Goal: Task Accomplishment & Management: Use online tool/utility

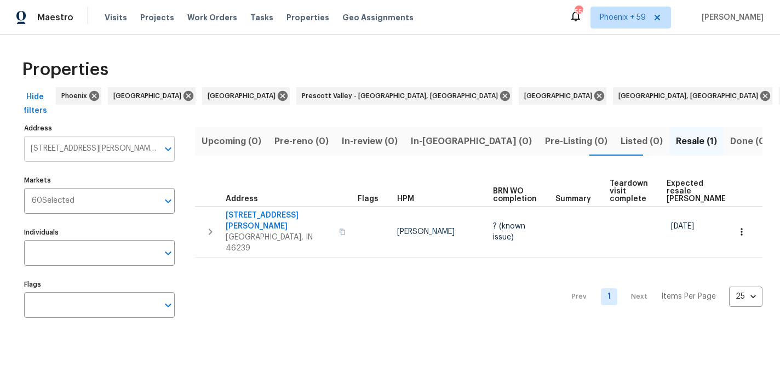
click at [91, 154] on input "10112 James Run Dr Indianapolis IN 46239" at bounding box center [91, 149] width 134 height 26
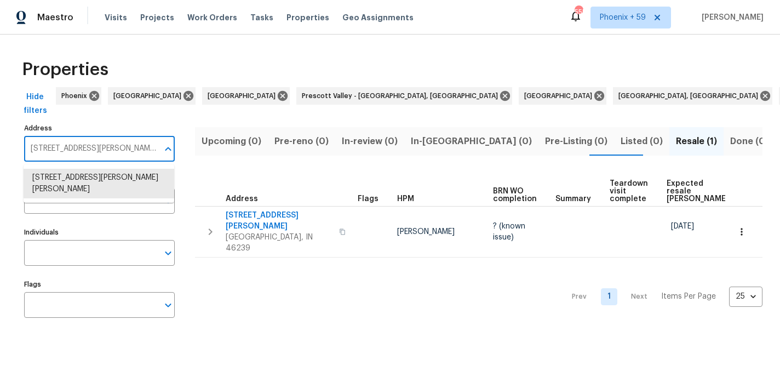
paste input "770 Tulip Ln, Greenwood, IN 46143"
type input "770 Tulip Ln, Greenwood, IN 46143"
click at [89, 178] on li "770 Tulip Ln Greenwood IN 46143" at bounding box center [99, 178] width 151 height 18
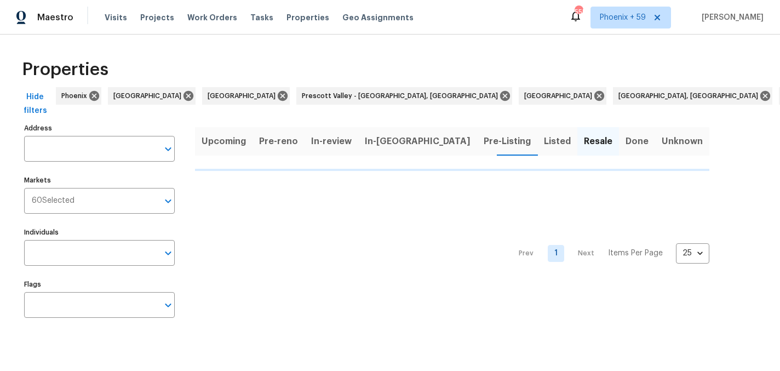
type input "770 Tulip Ln Greenwood IN 46143"
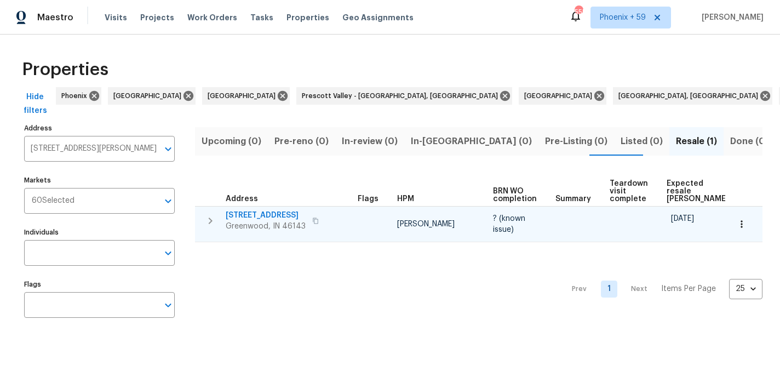
click at [261, 212] on span "770 Tulip Ln" at bounding box center [266, 215] width 80 height 11
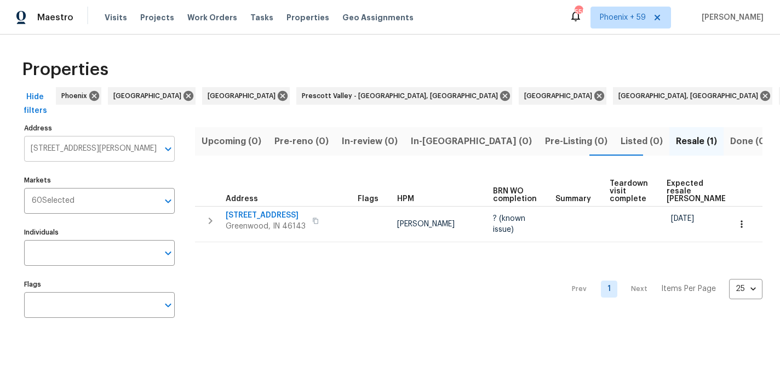
click at [114, 149] on input "770 Tulip Ln Greenwood IN 46143" at bounding box center [91, 149] width 134 height 26
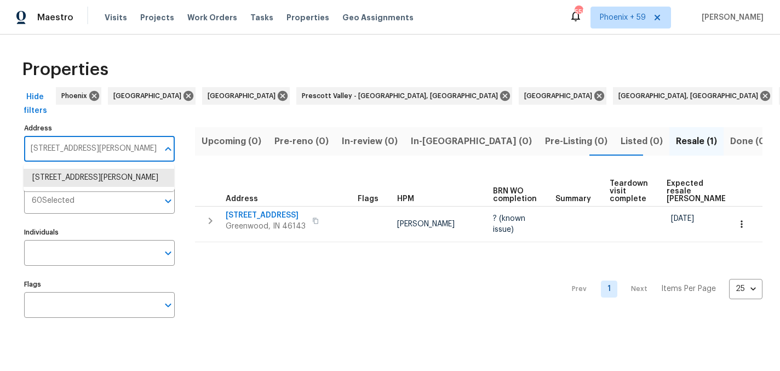
paste input "[STREET_ADDRESS][US_STATE]"
type input "[STREET_ADDRESS][US_STATE]"
click at [123, 185] on li "616 W Michigan St Greenfield IN 46140" at bounding box center [99, 178] width 151 height 18
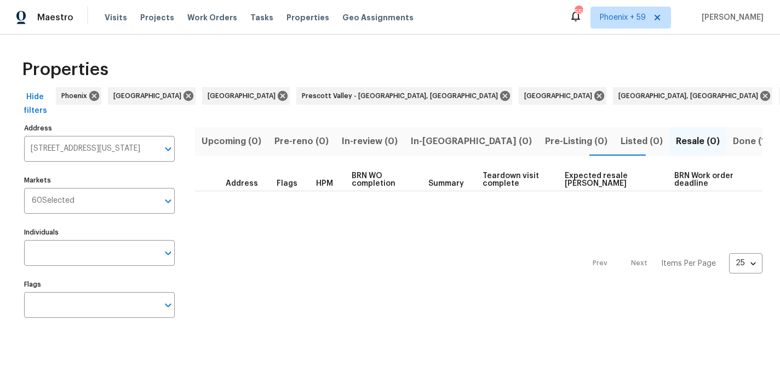
click at [733, 145] on span "Done (1)" at bounding box center [751, 141] width 36 height 15
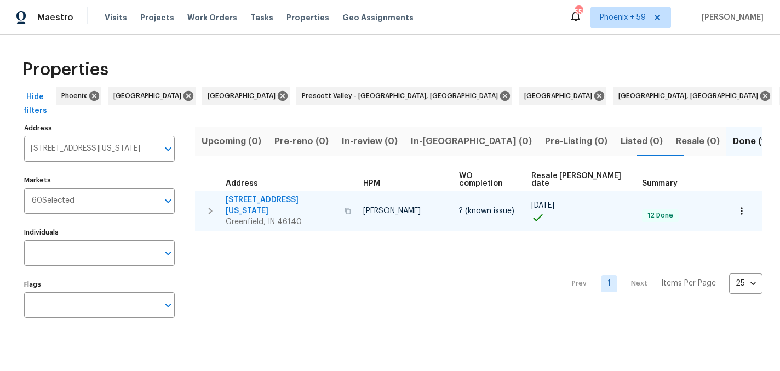
click at [243, 194] on span "616 W Michigan St" at bounding box center [282, 205] width 112 height 22
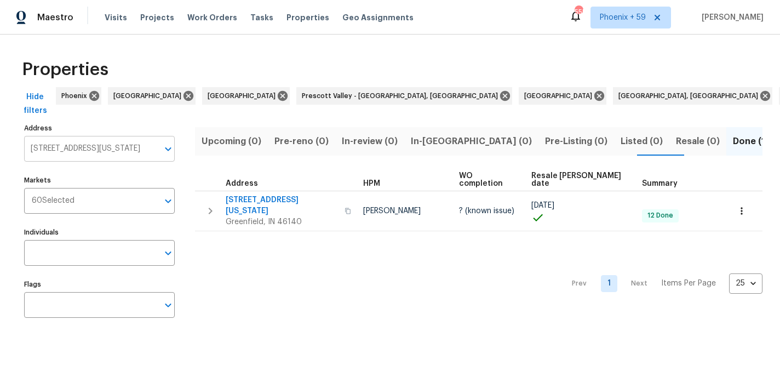
click at [77, 142] on input "616 W Michigan St Greenfield IN 46140" at bounding box center [91, 149] width 134 height 26
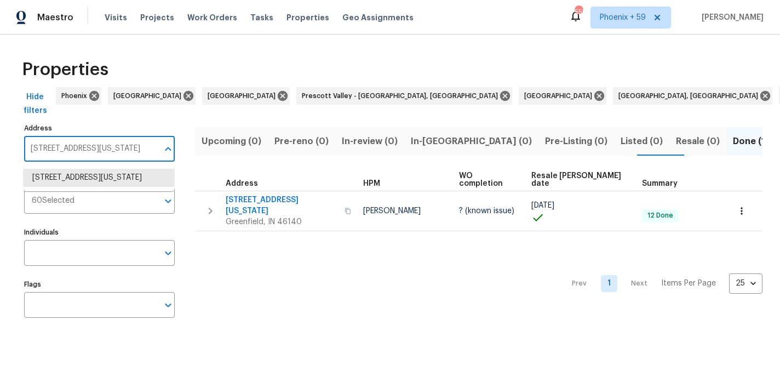
paste input "[STREET_ADDRESS]"
type input "[STREET_ADDRESS]"
click at [76, 169] on li "770 Tulip Ln Greenwood IN 46143" at bounding box center [99, 178] width 151 height 18
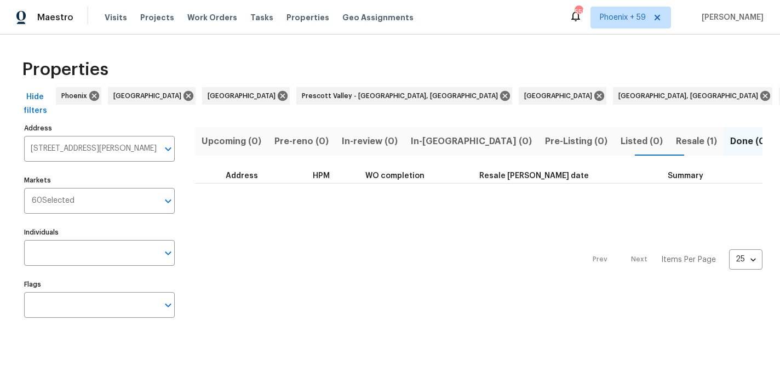
click at [676, 140] on span "Resale (1)" at bounding box center [696, 141] width 41 height 15
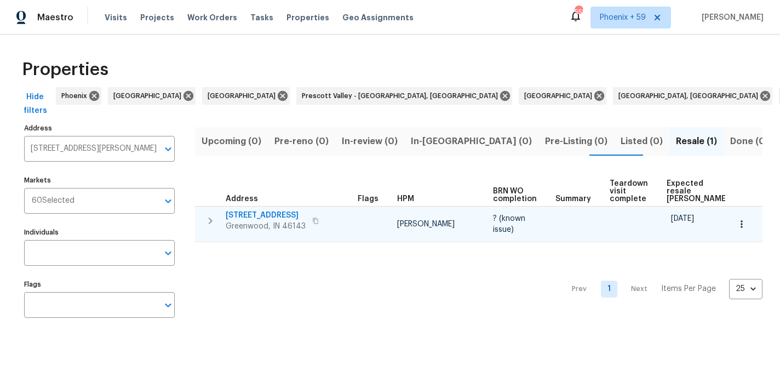
click at [254, 217] on span "770 Tulip Ln" at bounding box center [266, 215] width 80 height 11
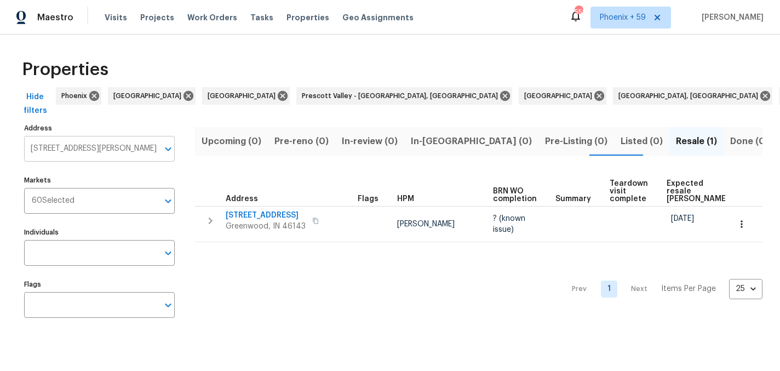
click at [85, 153] on input "770 Tulip Ln Greenwood IN 46143" at bounding box center [91, 149] width 134 height 26
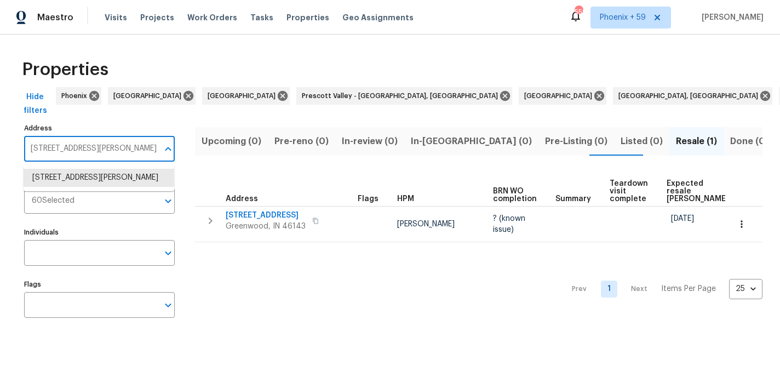
paste input "8437 Crosser Dr, Indianapolis, IN 46237"
type input "8437 Crosser Dr, Indianapolis, IN 46237"
click at [87, 175] on li "8437 Crosser Dr Indianapolis IN 46237" at bounding box center [99, 184] width 151 height 30
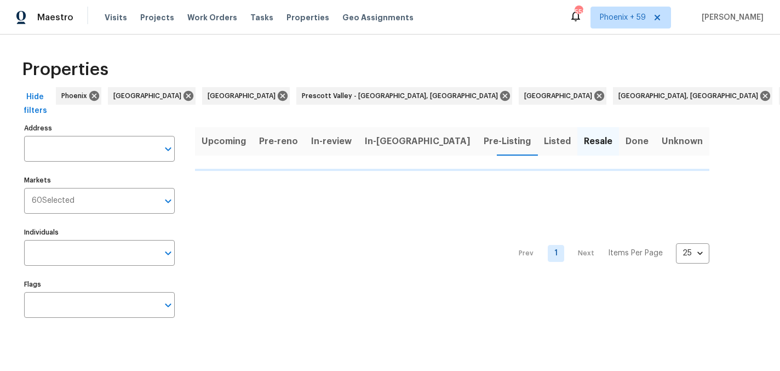
type input "8437 Crosser Dr Indianapolis IN 46237"
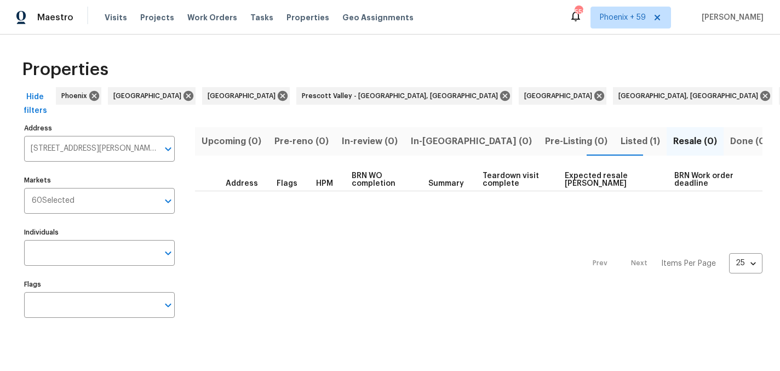
click at [620, 141] on span "Listed (1)" at bounding box center [639, 141] width 39 height 15
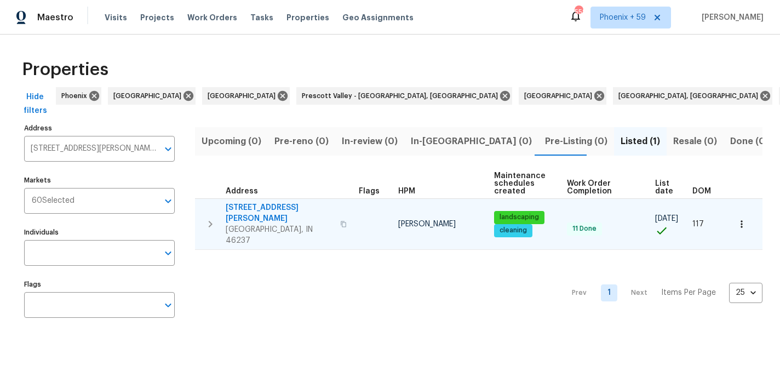
click at [258, 208] on span "8437 Crosser Dr" at bounding box center [280, 213] width 108 height 22
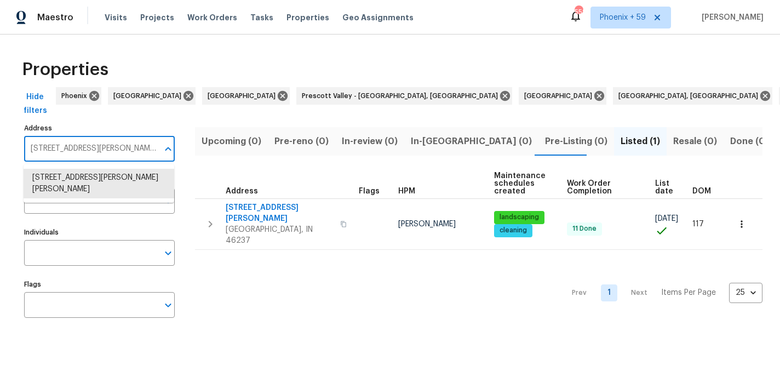
click at [56, 153] on input "8437 Crosser Dr Indianapolis IN 46237" at bounding box center [91, 149] width 134 height 26
paste input "1318 Randomhill Rd, Cincinnati, OH 45231"
type input "1318 Randomhill Rd, Cincinnati, OH 45231"
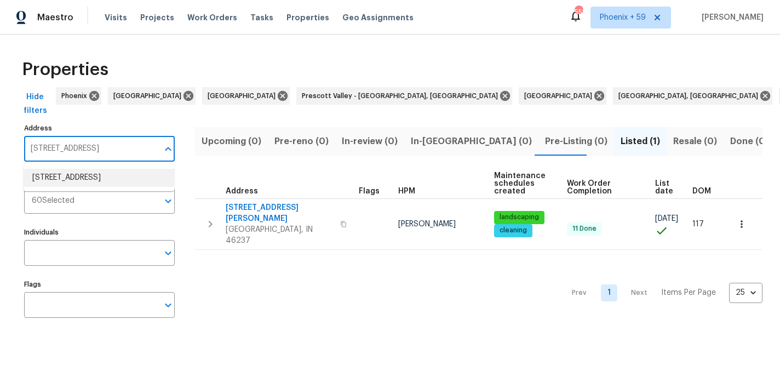
click at [64, 172] on li "1318 Randomhill Rd Cincinnati OH 45231" at bounding box center [99, 178] width 151 height 18
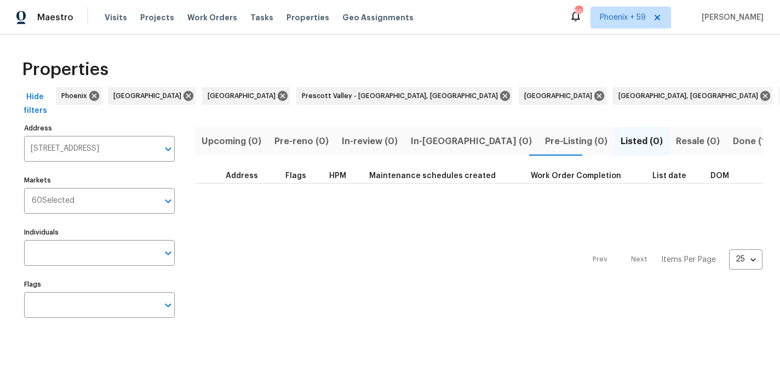
click at [733, 148] on span "Done (1)" at bounding box center [751, 141] width 36 height 15
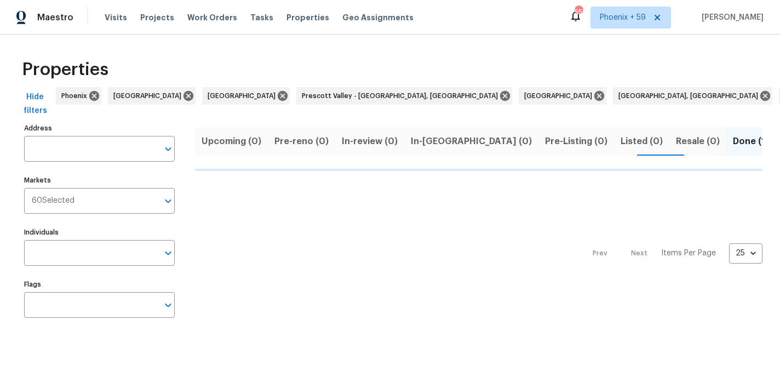
type input "1318 Randomhill Rd Cincinnati OH 45231"
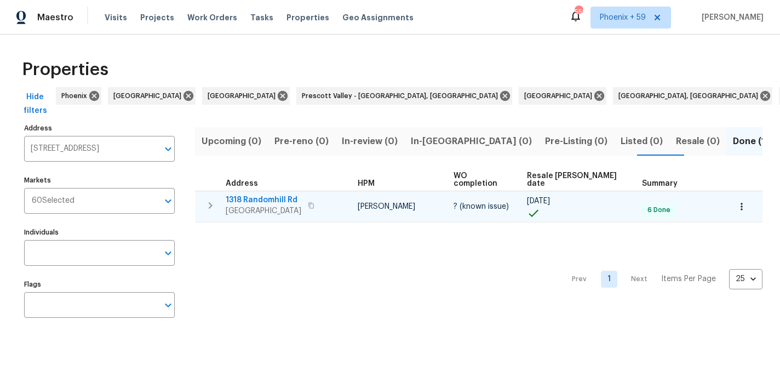
click at [290, 194] on span "1318 Randomhill Rd" at bounding box center [264, 199] width 76 height 11
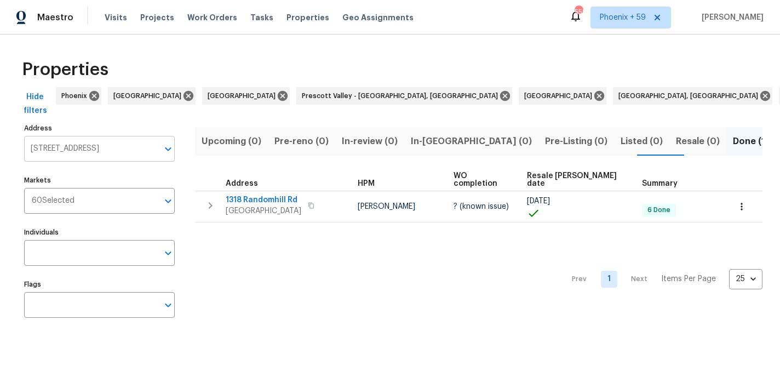
click at [108, 147] on input "1318 Randomhill Rd Cincinnati OH 45231" at bounding box center [91, 149] width 134 height 26
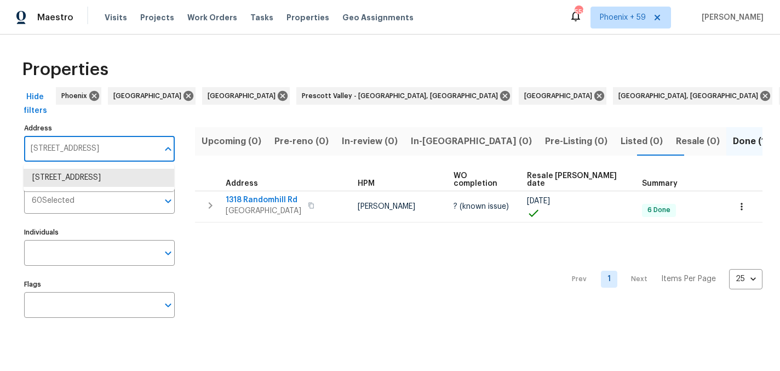
paste input "789 Greentree Meadows Dr, Lebanon, OH 45036"
type input "1789 Greentree Meadows Dr, Lebanon, OH 45036"
click at [100, 177] on li "1789 Greentree Meadows Dr Lebanon OH 45036" at bounding box center [99, 178] width 151 height 18
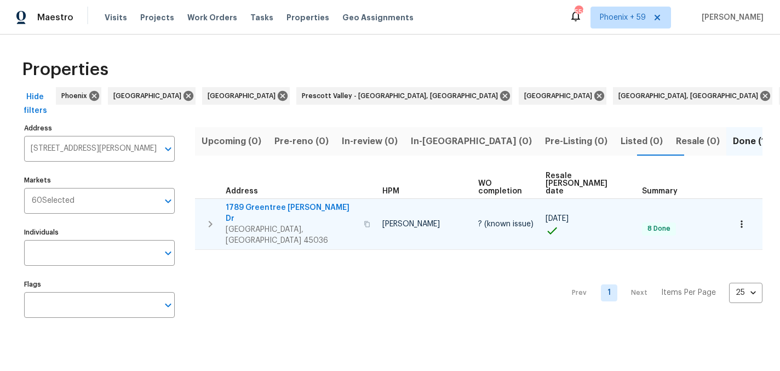
click at [301, 202] on span "1789 Greentree Meadows Dr" at bounding box center [291, 213] width 131 height 22
click at [364, 221] on icon "button" at bounding box center [367, 224] width 7 height 7
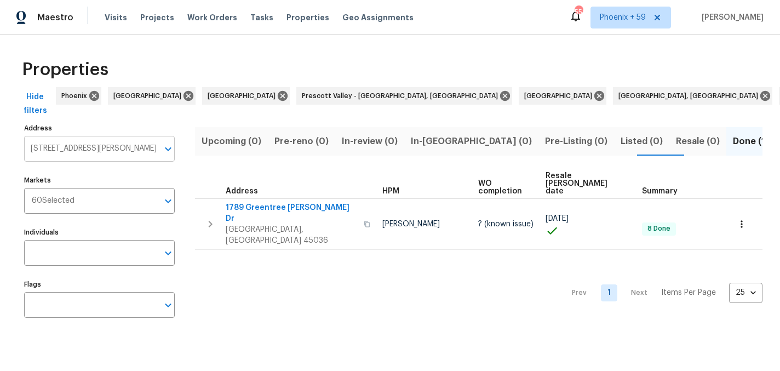
click at [116, 145] on input "1789 Greentree Meadows Dr Lebanon OH 45036" at bounding box center [91, 149] width 134 height 26
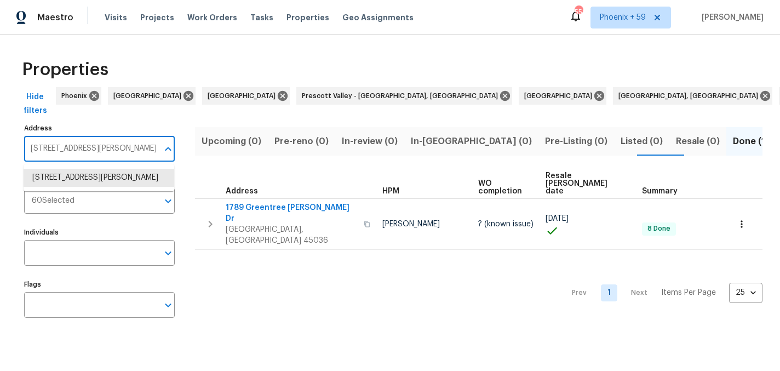
paste input "5819 Deer Run Dr, Mason, OH 45040"
type input "5819 Deer Run Dr, Mason, OH 45040"
click at [110, 179] on li "5819 Deer Run Dr Mason OH 45040" at bounding box center [99, 178] width 151 height 18
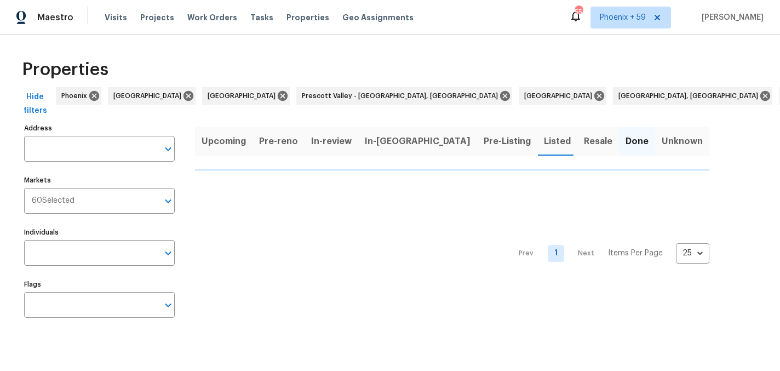
type input "5819 Deer Run Dr Mason OH 45040"
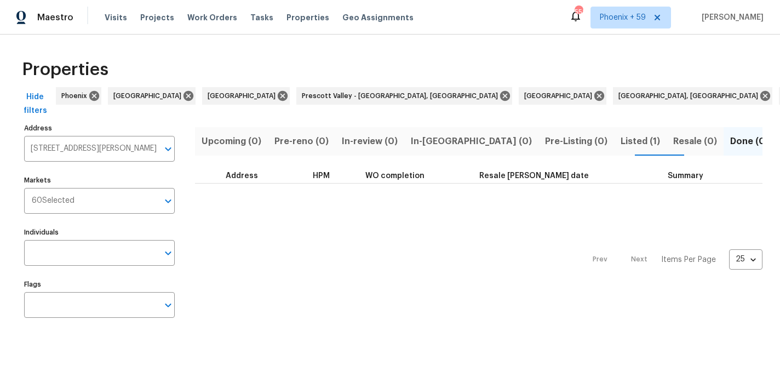
click at [620, 140] on span "Listed (1)" at bounding box center [639, 141] width 39 height 15
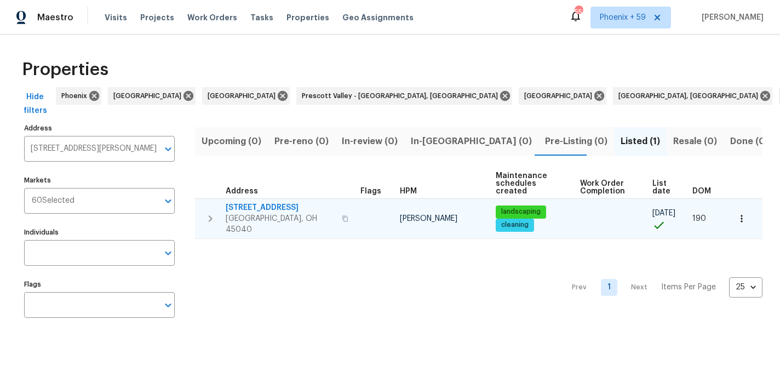
click at [223, 206] on td "5819 Deer Run Dr Mason, OH 45040" at bounding box center [275, 218] width 161 height 39
click at [236, 206] on span "5819 Deer Run Dr" at bounding box center [279, 207] width 107 height 11
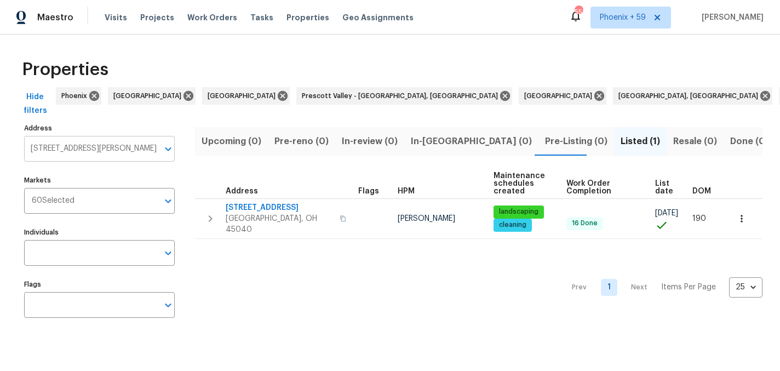
click at [108, 149] on input "5819 Deer Run Dr Mason OH 45040" at bounding box center [91, 149] width 134 height 26
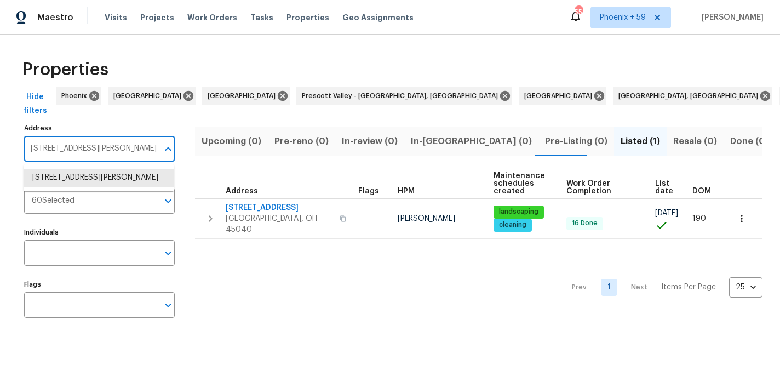
paste input "Berry Ct, Germantown, OH 45327"
type input "5 Berry Ct, Germantown, OH 45327"
click at [106, 179] on li "5 Berry Ct Germantown OH 45327" at bounding box center [99, 178] width 151 height 18
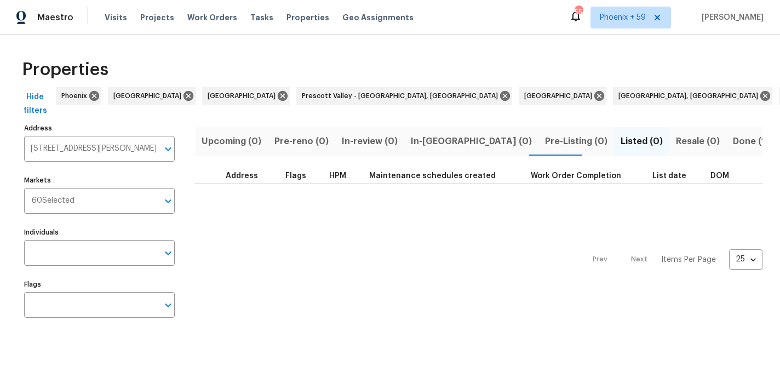
click at [733, 137] on span "Done (1)" at bounding box center [751, 141] width 36 height 15
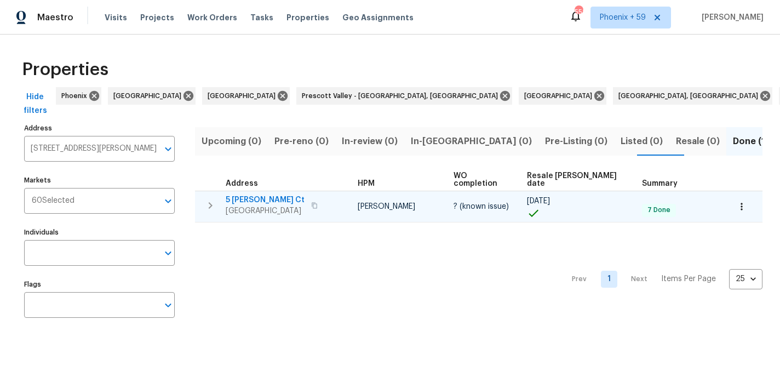
click at [256, 194] on span "5 Berry Ct" at bounding box center [265, 199] width 79 height 11
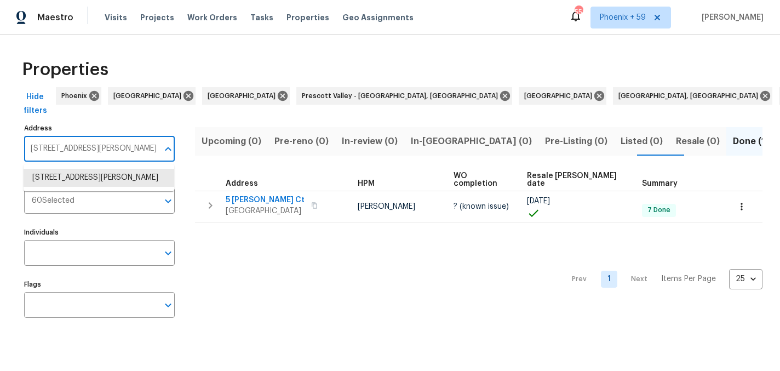
click at [89, 147] on input "5 Berry Ct Germantown OH 45327" at bounding box center [91, 149] width 134 height 26
paste input "3833 Spring Mill Way, Maineville, OH 45039"
type input "3833 Spring Mill Way, Maineville, OH 45039"
click at [86, 178] on li "3833 Spring Mill Way Maineville OH 45039" at bounding box center [99, 178] width 151 height 18
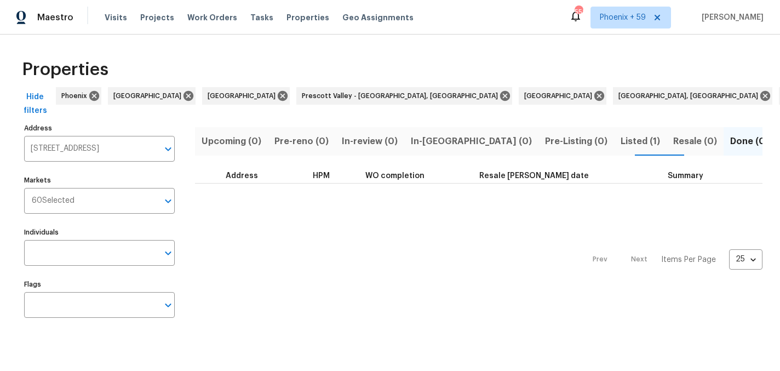
click at [620, 134] on span "Listed (1)" at bounding box center [639, 141] width 39 height 15
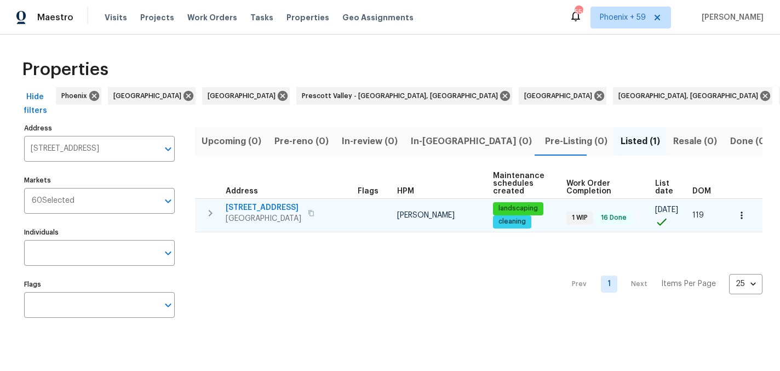
click at [280, 207] on span "3833 Spring Mill Way" at bounding box center [264, 207] width 76 height 11
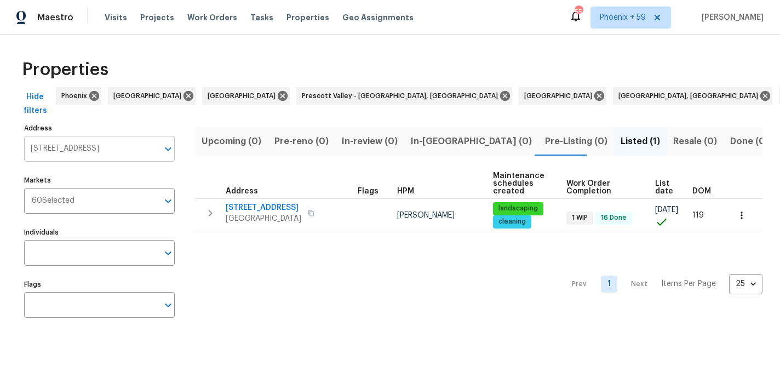
click at [111, 151] on input "3833 Spring Mill Way Maineville OH 45039" at bounding box center [91, 149] width 134 height 26
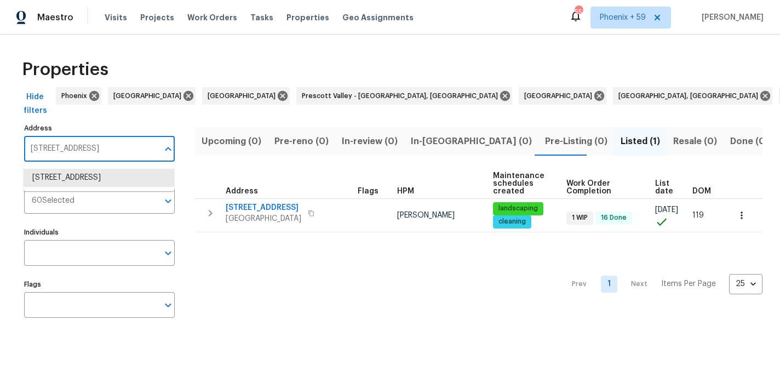
paste input "4863 Old Tower Ct, Fairfield, OH 45014"
type input "4863 Old Tower Ct, Fairfield, OH 45014"
click at [111, 178] on li "4863 Old Tower Ct Fairfield OH 45014" at bounding box center [99, 178] width 151 height 18
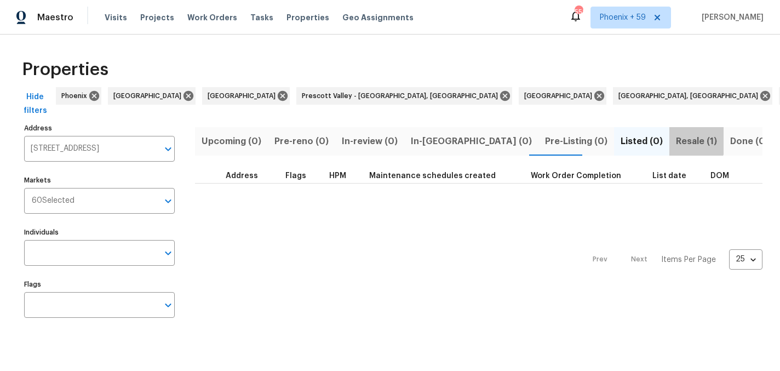
click at [676, 139] on span "Resale (1)" at bounding box center [696, 141] width 41 height 15
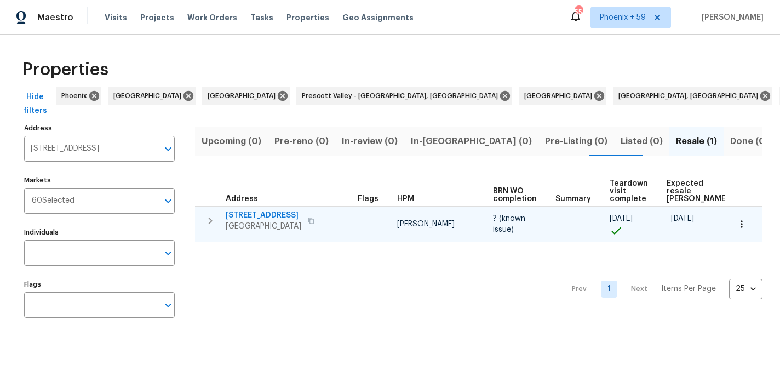
click at [237, 217] on span "4863 Old Tower Ct" at bounding box center [264, 215] width 76 height 11
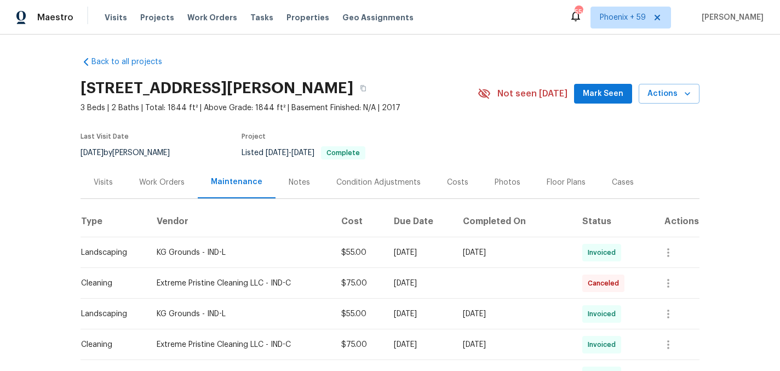
scroll to position [104, 0]
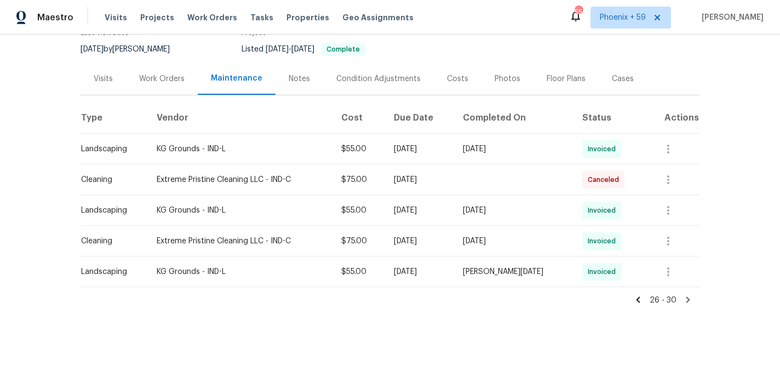
click at [174, 84] on div "Work Orders" at bounding box center [162, 78] width 72 height 32
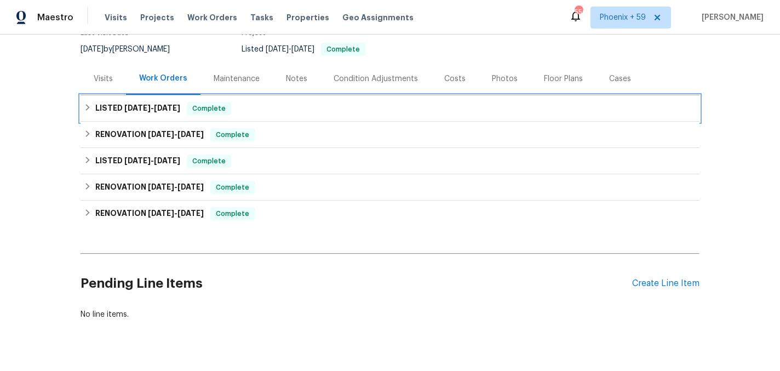
click at [197, 115] on div "LISTED 9/15/25 - 9/17/25 Complete" at bounding box center [390, 108] width 619 height 26
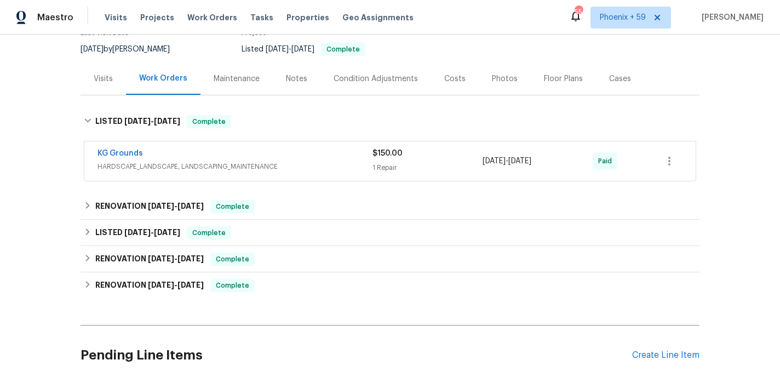
click at [222, 158] on div "KG Grounds" at bounding box center [234, 154] width 275 height 13
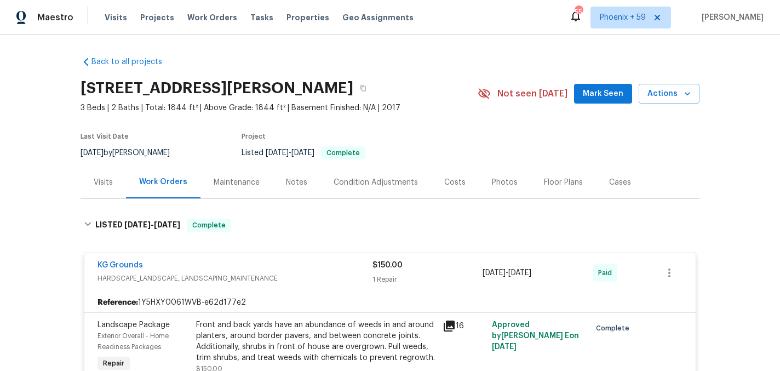
click at [239, 182] on div "Maintenance" at bounding box center [237, 182] width 46 height 11
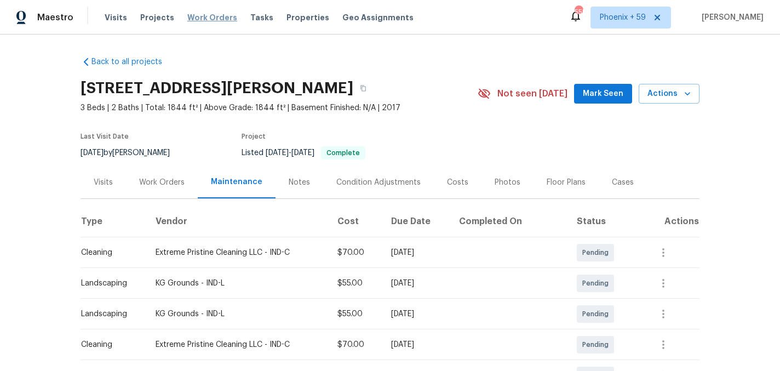
click at [206, 18] on span "Work Orders" at bounding box center [212, 17] width 50 height 11
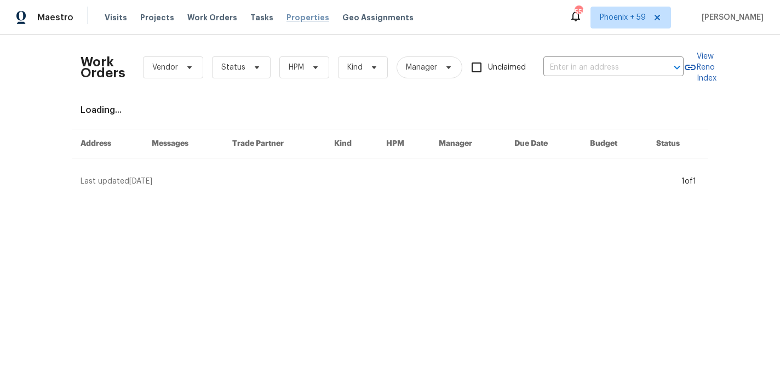
click at [291, 21] on span "Properties" at bounding box center [307, 17] width 43 height 11
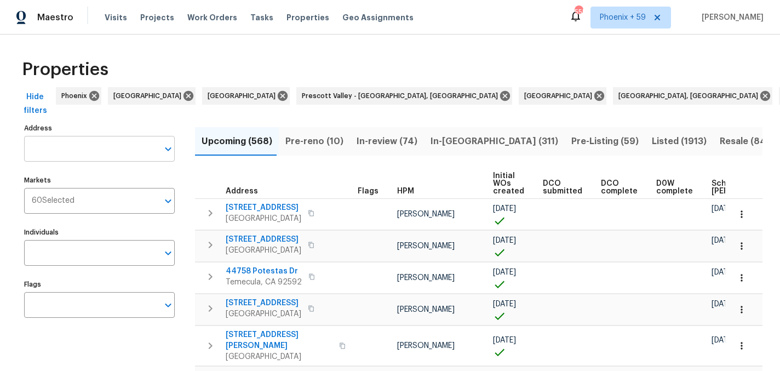
click at [111, 146] on input "Address" at bounding box center [91, 149] width 134 height 26
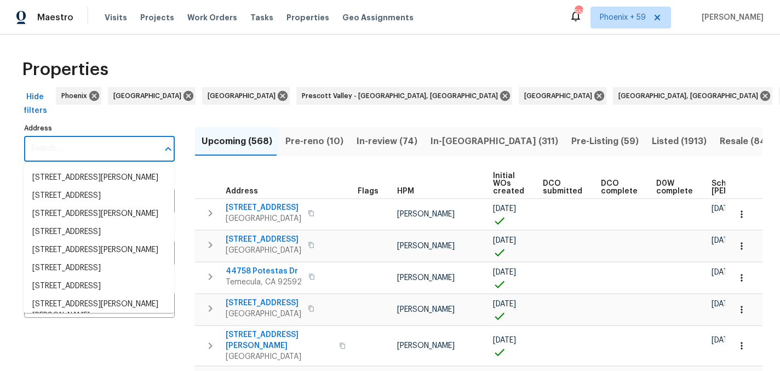
paste input "491 Westview Dr, Bargersville, IN 46106"
type input "491 Westview Dr, Bargersville, IN 46106"
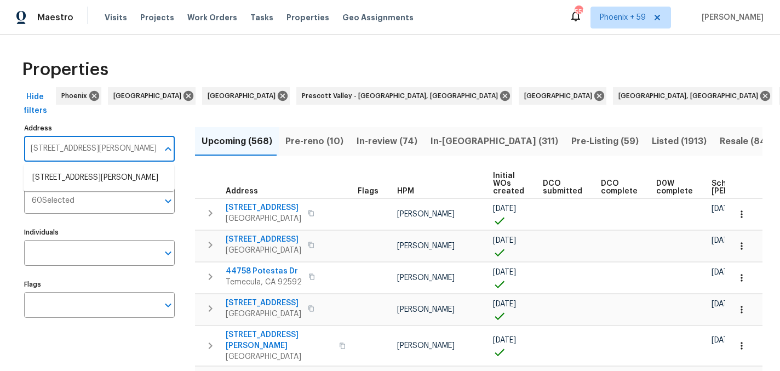
click at [116, 173] on li "491 Westview Dr Bargersville IN 46106" at bounding box center [99, 178] width 151 height 18
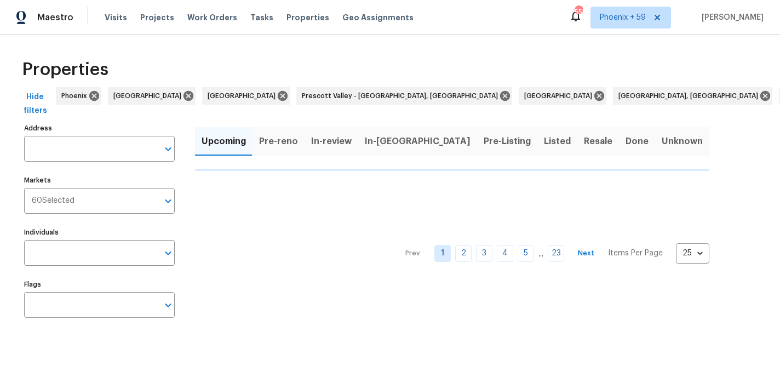
type input "491 Westview Dr Bargersville IN 46106"
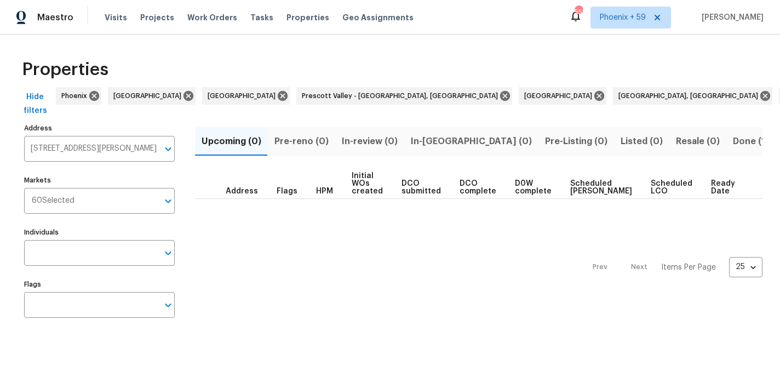
click at [733, 137] on span "Done (1)" at bounding box center [751, 141] width 36 height 15
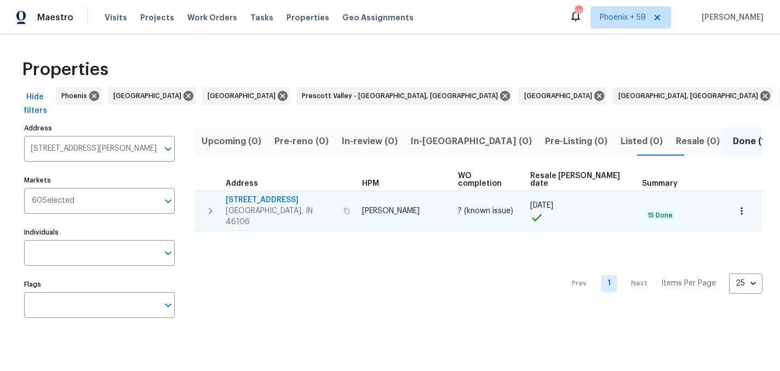
click at [258, 194] on span "491 Westview Dr" at bounding box center [281, 199] width 111 height 11
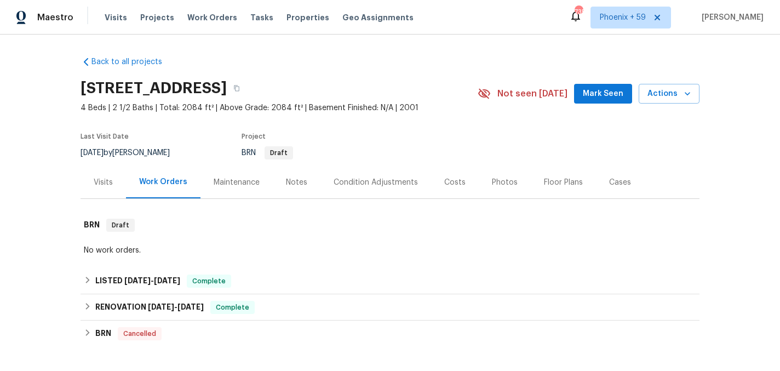
click at [249, 182] on div "Maintenance" at bounding box center [237, 182] width 46 height 11
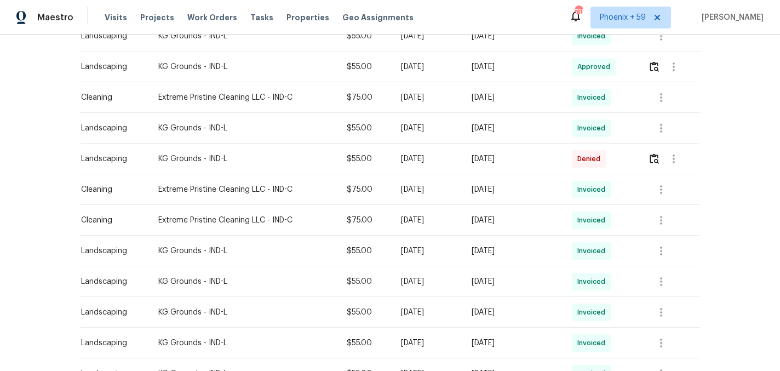
scroll to position [437, 0]
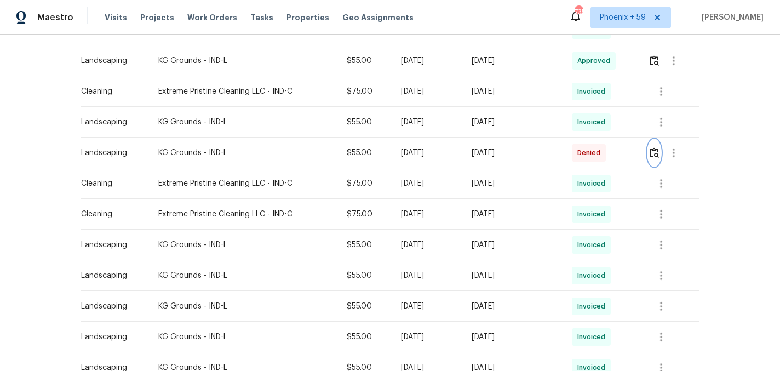
click at [658, 151] on img "button" at bounding box center [654, 152] width 9 height 10
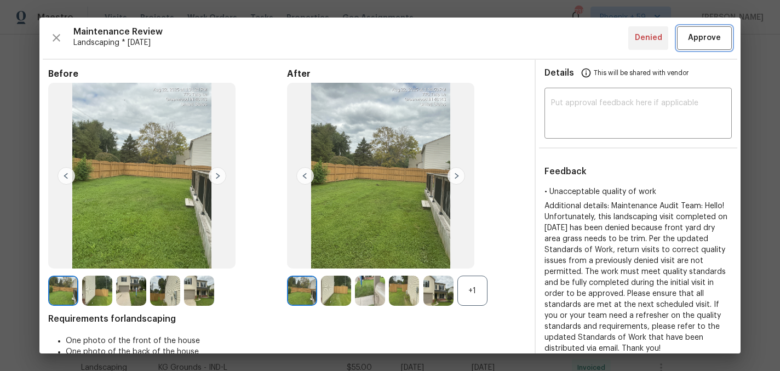
click at [700, 33] on span "Approve" at bounding box center [704, 38] width 33 height 14
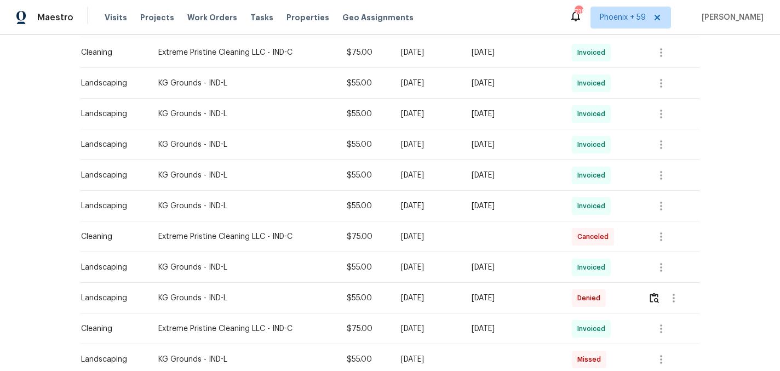
scroll to position [668, 0]
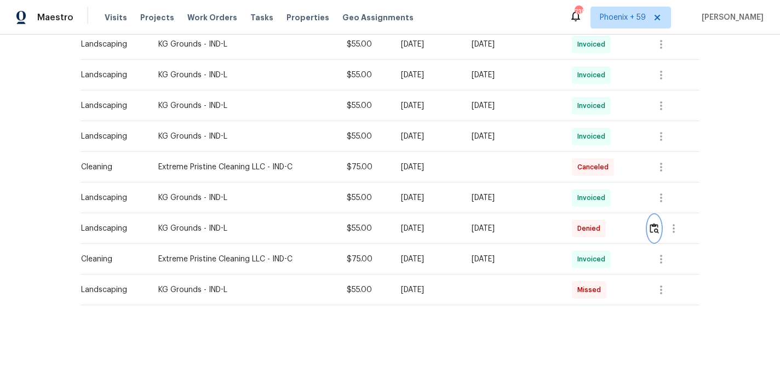
click at [659, 229] on img "button" at bounding box center [654, 228] width 9 height 10
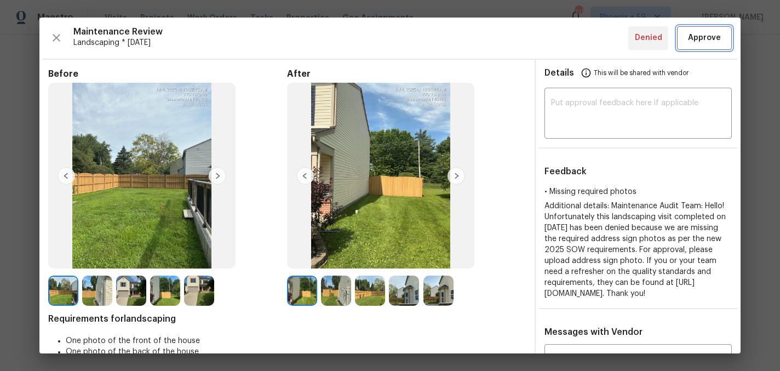
click at [721, 34] on span "Approve" at bounding box center [704, 38] width 37 height 14
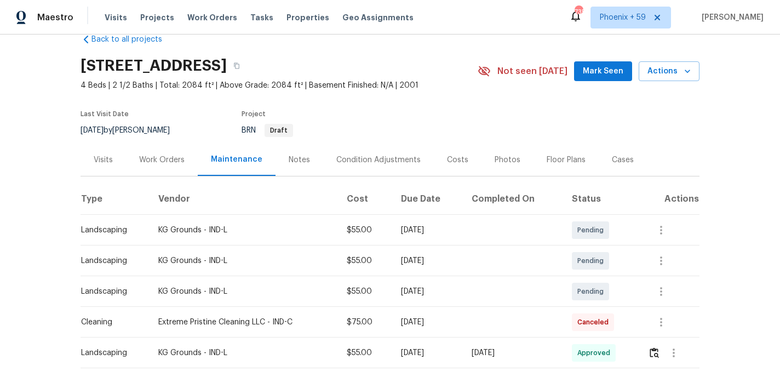
scroll to position [0, 0]
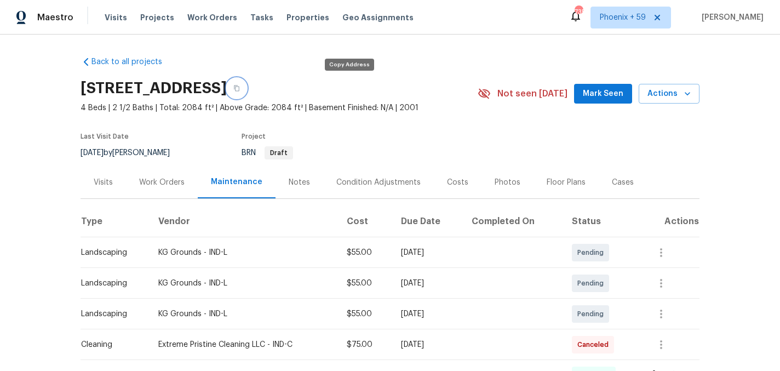
click at [240, 88] on icon "button" at bounding box center [236, 88] width 7 height 7
click at [182, 186] on div "Work Orders" at bounding box center [161, 182] width 45 height 11
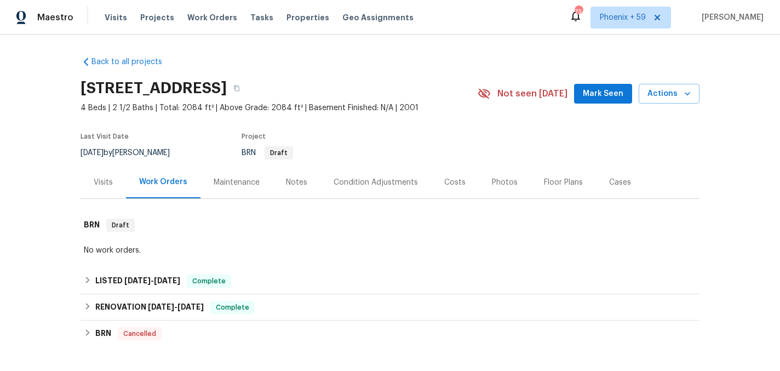
scroll to position [143, 0]
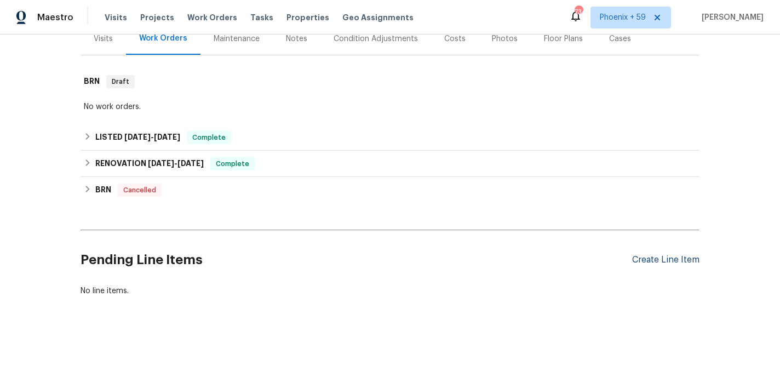
click at [691, 255] on div "Create Line Item" at bounding box center [665, 260] width 67 height 10
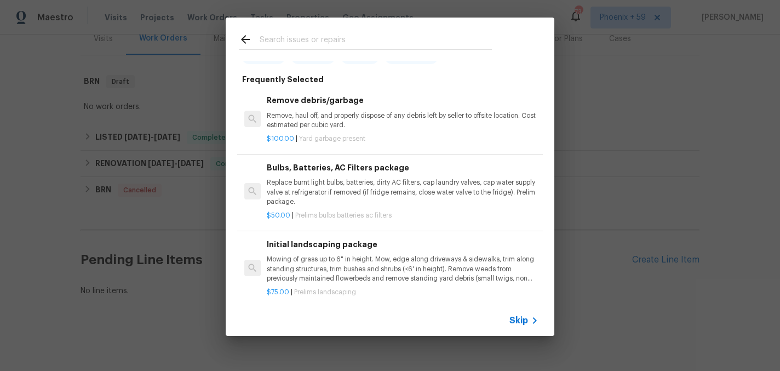
scroll to position [64, 0]
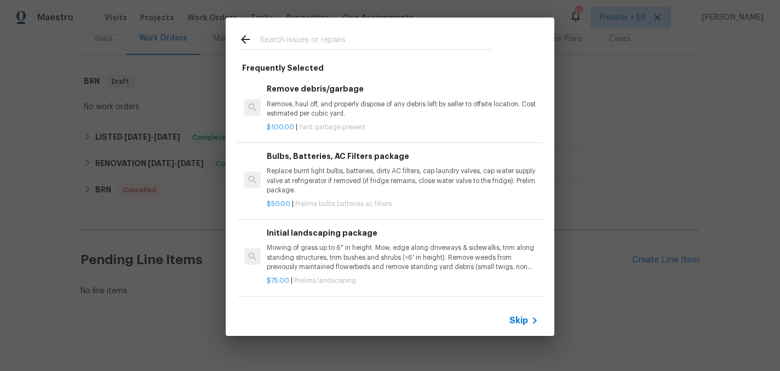
click at [318, 256] on p "Mowing of grass up to 6" in height. Mow, edge along driveways & sidewalks, trim…" at bounding box center [403, 257] width 272 height 28
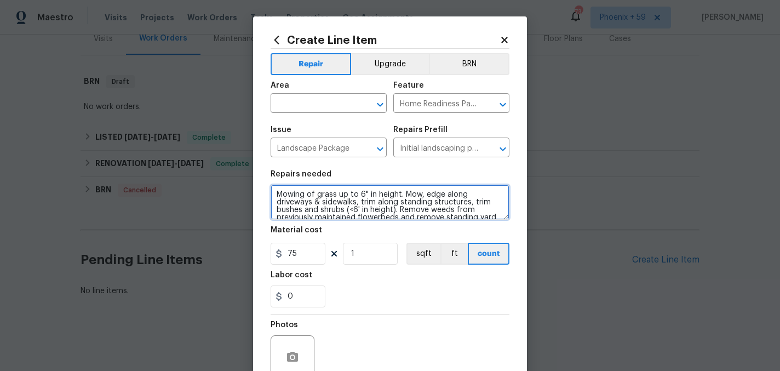
click at [332, 218] on textarea "Mowing of grass up to 6" in height. Mow, edge along driveways & sidewalks, trim…" at bounding box center [390, 202] width 239 height 35
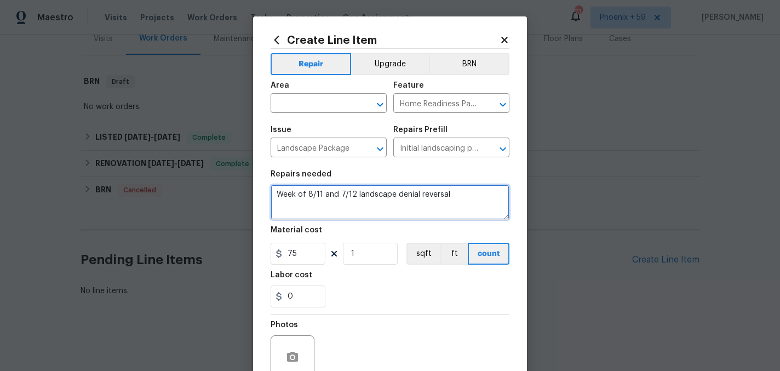
type textarea "Week of 8/11 and 7/12 landscape denial reversal"
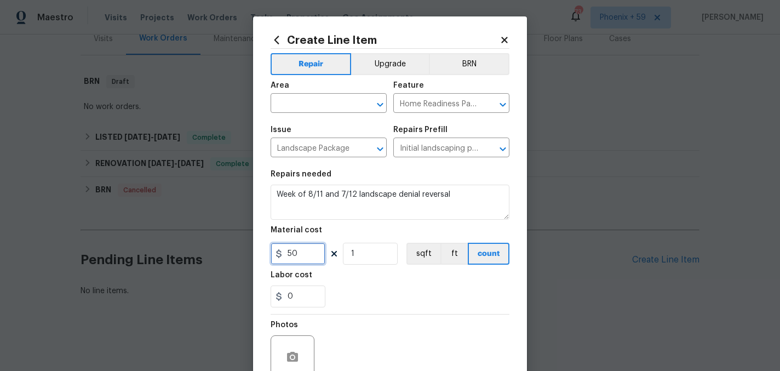
type input "50"
type input "2"
click at [310, 256] on input "50" at bounding box center [298, 254] width 55 height 22
type input "55"
click at [388, 324] on div "Photos" at bounding box center [390, 349] width 239 height 71
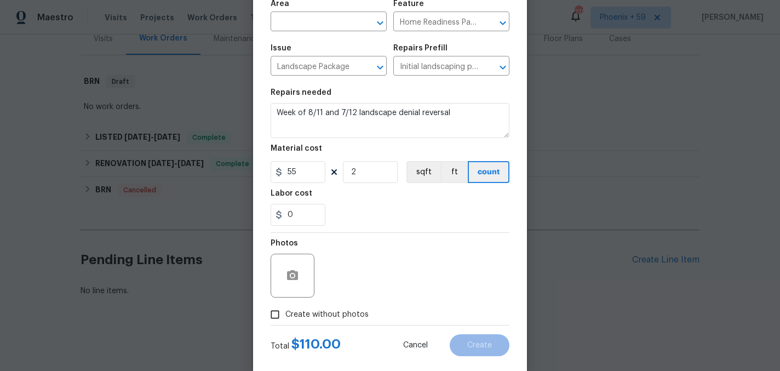
scroll to position [101, 0]
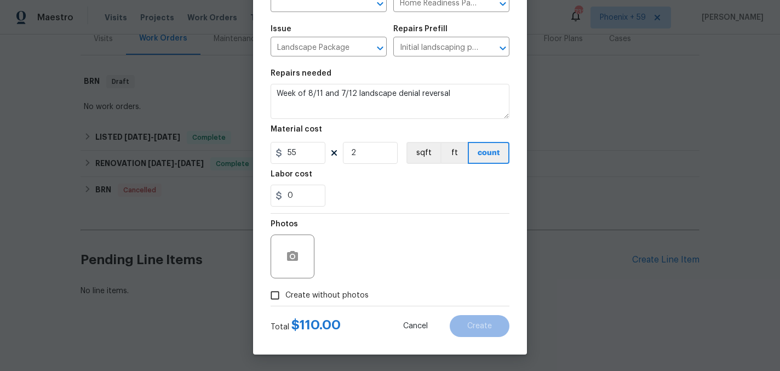
click at [335, 297] on span "Create without photos" at bounding box center [326, 296] width 83 height 12
click at [285, 297] on input "Create without photos" at bounding box center [275, 295] width 21 height 21
checkbox input "true"
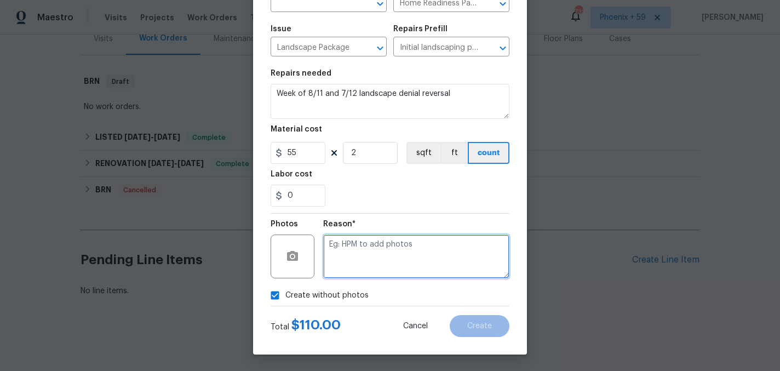
click at [366, 268] on textarea at bounding box center [416, 256] width 186 height 44
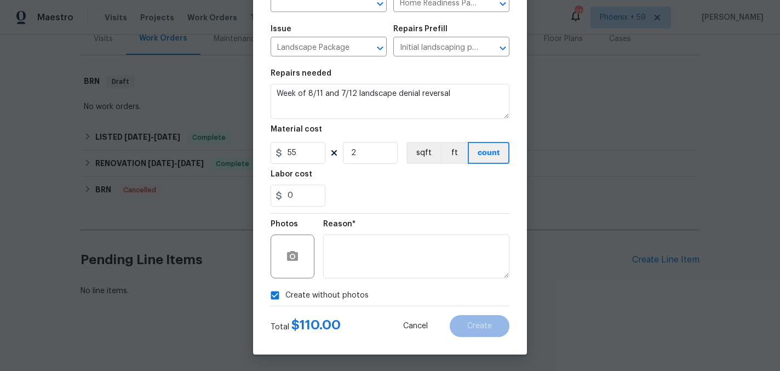
scroll to position [0, 0]
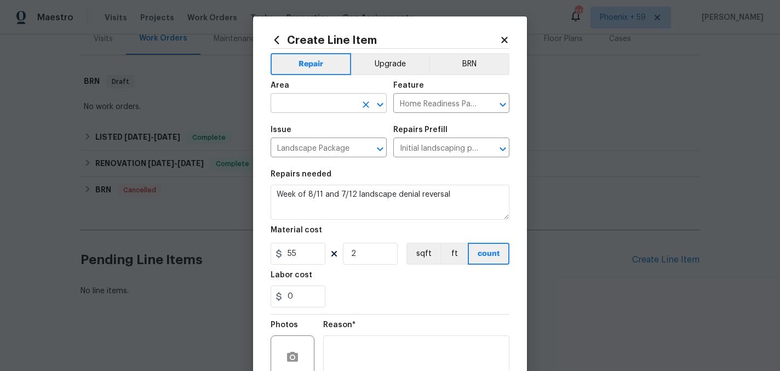
click at [332, 100] on input "text" at bounding box center [313, 104] width 85 height 17
type input "Exterior Overall"
click at [397, 303] on div "0" at bounding box center [390, 296] width 239 height 22
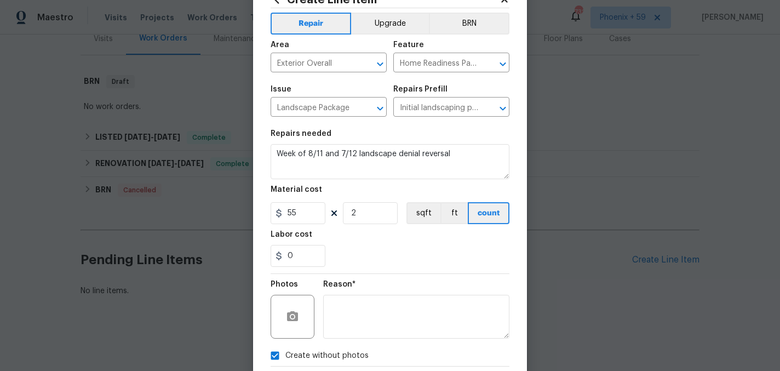
scroll to position [101, 0]
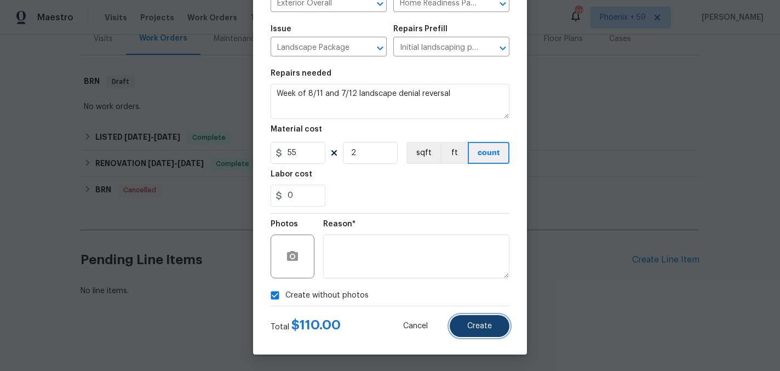
click at [461, 327] on button "Create" at bounding box center [480, 326] width 60 height 22
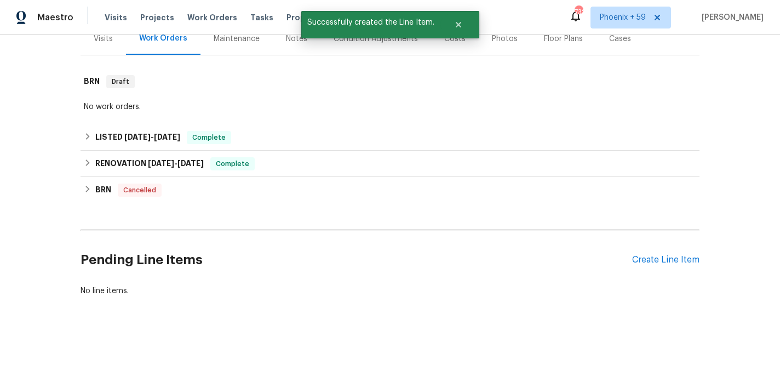
click at [367, 249] on h2 "Pending Line Items" at bounding box center [356, 259] width 551 height 51
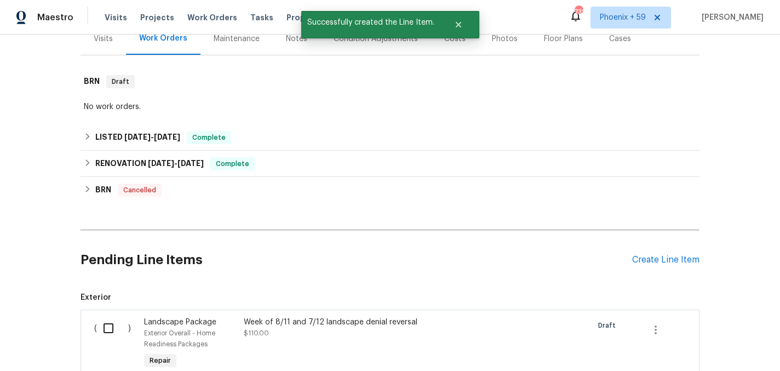
click at [101, 328] on input "checkbox" at bounding box center [112, 328] width 31 height 23
checkbox input "true"
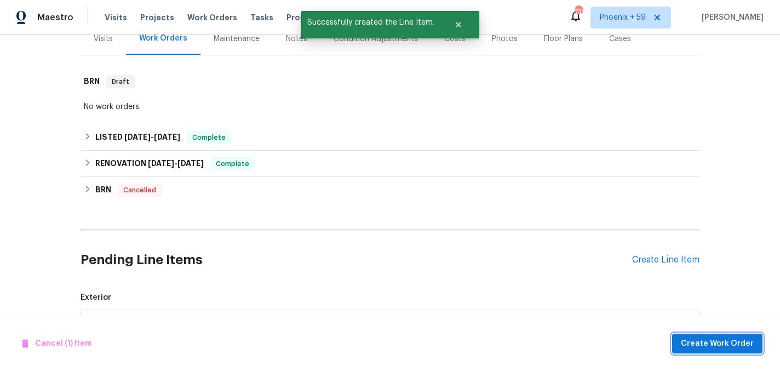
click at [729, 346] on span "Create Work Order" at bounding box center [717, 344] width 73 height 14
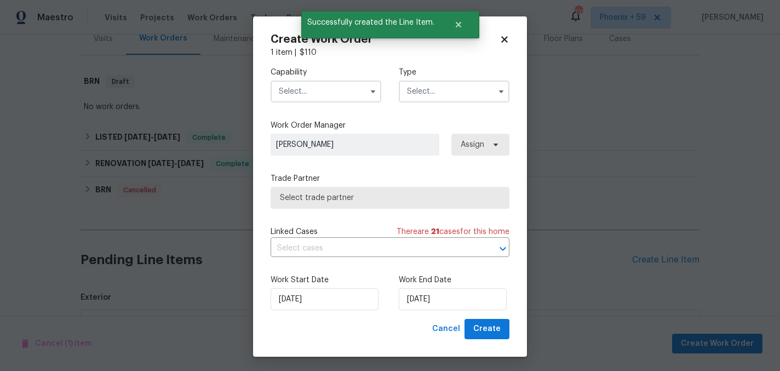
click at [335, 89] on input "text" at bounding box center [326, 92] width 111 height 22
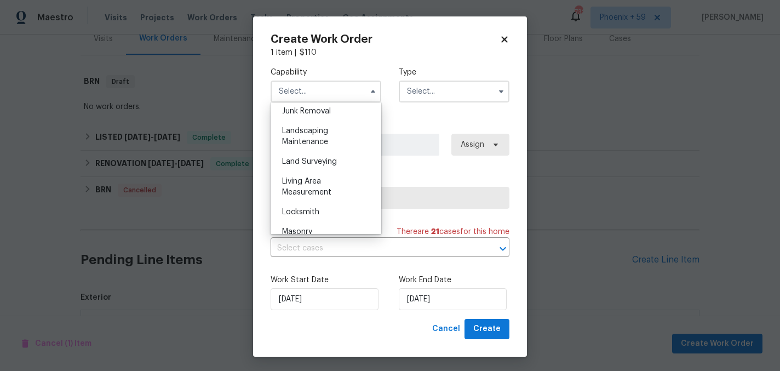
scroll to position [704, 0]
click at [340, 143] on div "Landscaping Maintenance" at bounding box center [325, 137] width 105 height 31
type input "Landscaping Maintenance"
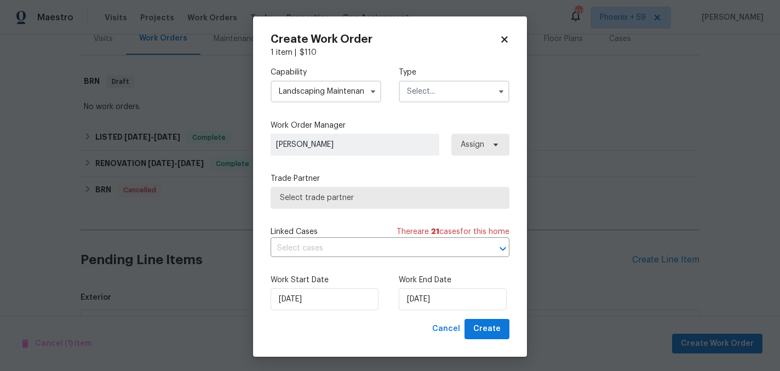
click at [447, 82] on input "text" at bounding box center [454, 92] width 111 height 22
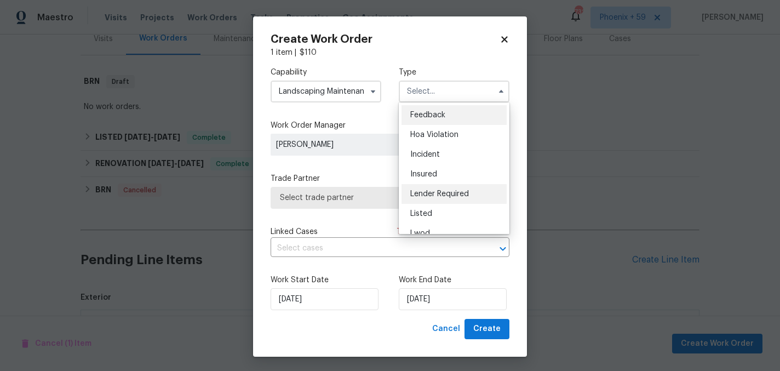
scroll to position [130, 0]
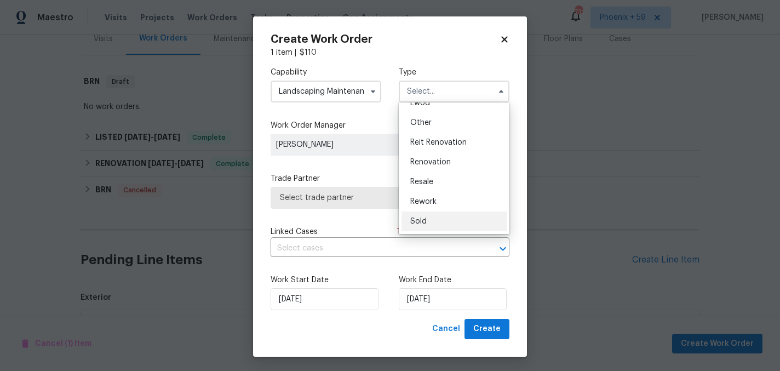
click at [442, 225] on div "Sold" at bounding box center [453, 221] width 105 height 20
type input "Sold"
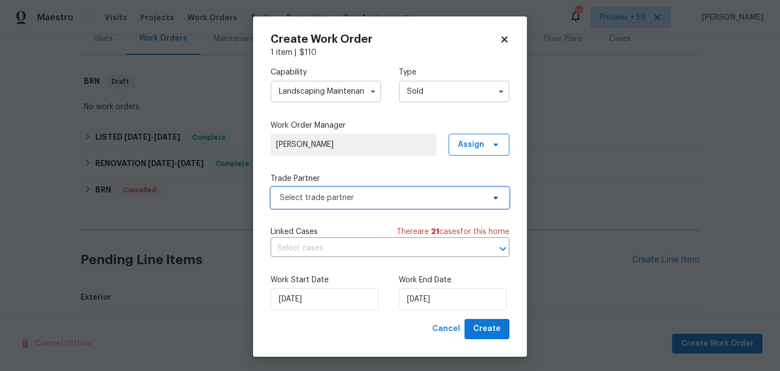
click at [376, 193] on span "Select trade partner" at bounding box center [382, 197] width 204 height 11
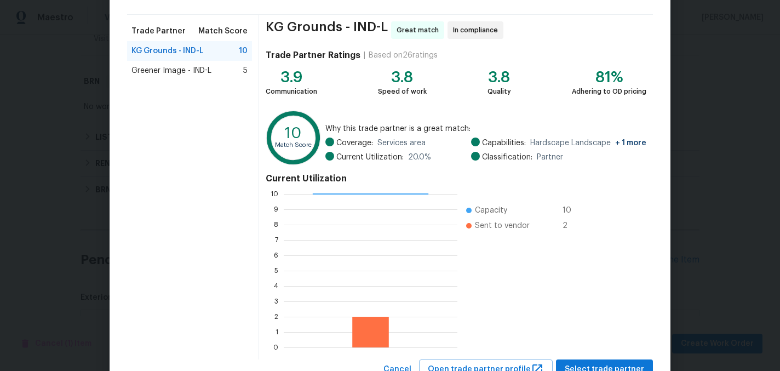
scroll to position [112, 0]
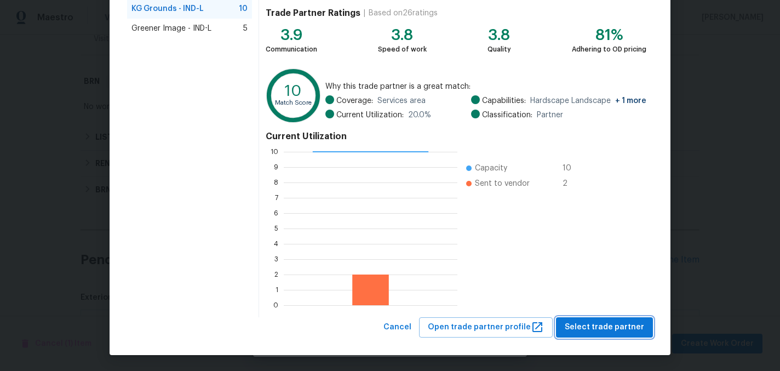
click at [590, 323] on span "Select trade partner" at bounding box center [604, 327] width 79 height 14
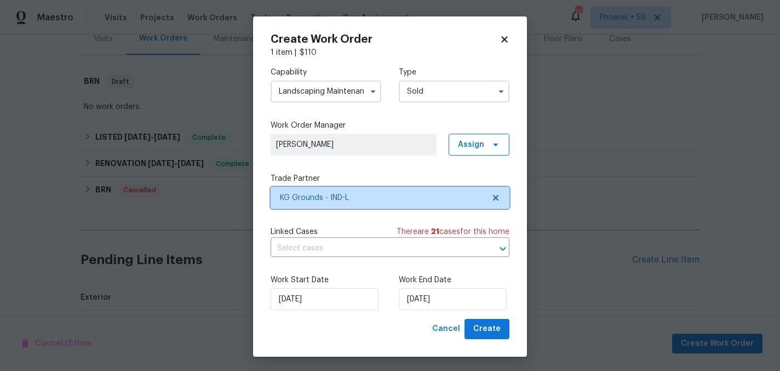
scroll to position [0, 0]
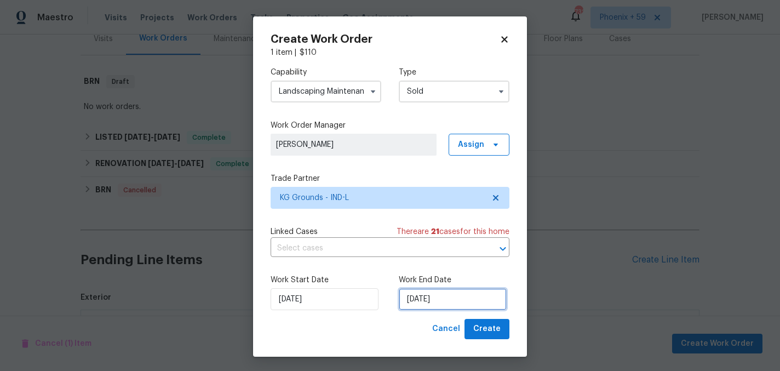
click at [445, 290] on input "10/3/2025" at bounding box center [453, 299] width 108 height 22
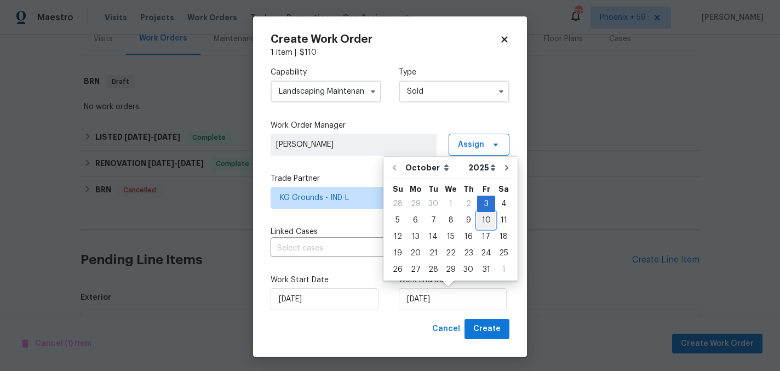
click at [484, 217] on div "10" at bounding box center [486, 219] width 18 height 15
type input "10/10/2025"
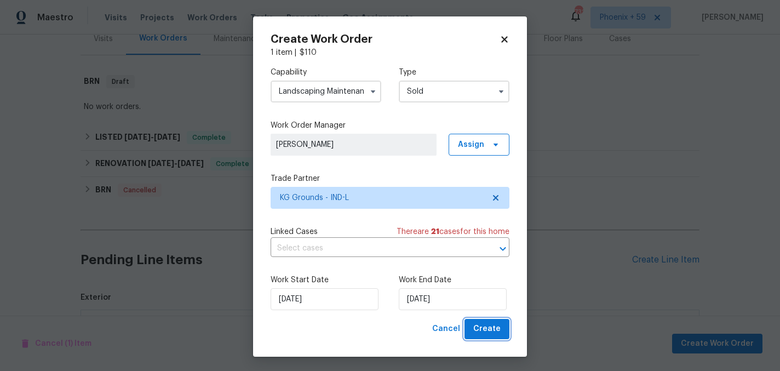
click at [486, 330] on span "Create" at bounding box center [486, 329] width 27 height 14
checkbox input "false"
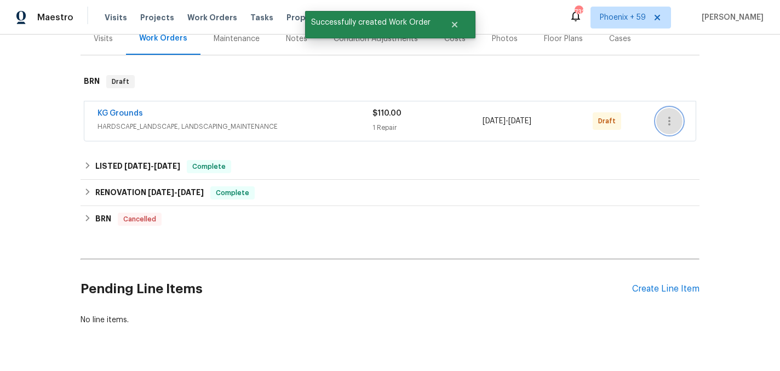
click at [675, 128] on button "button" at bounding box center [669, 121] width 26 height 26
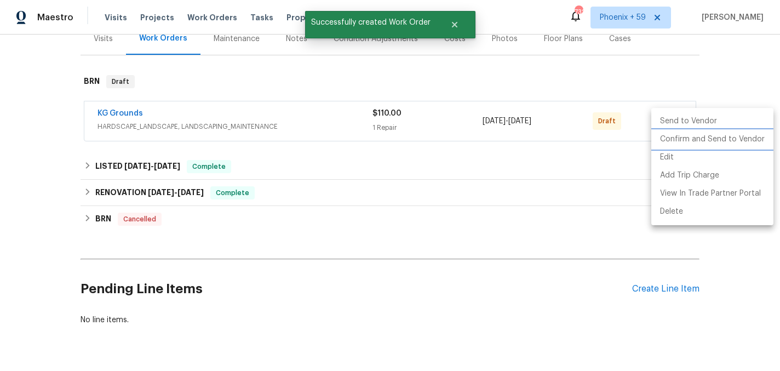
click at [676, 139] on li "Confirm and Send to Vendor" at bounding box center [712, 139] width 122 height 18
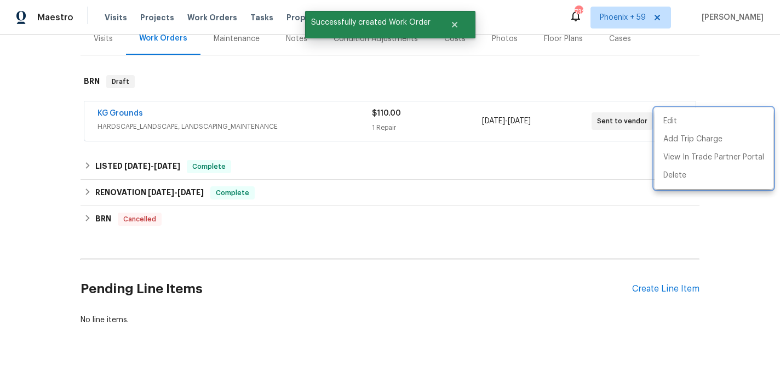
click at [136, 111] on div at bounding box center [390, 185] width 780 height 371
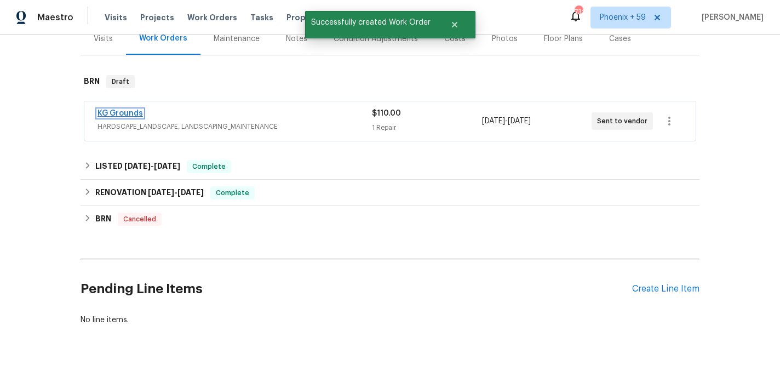
click at [128, 111] on link "KG Grounds" at bounding box center [119, 114] width 45 height 8
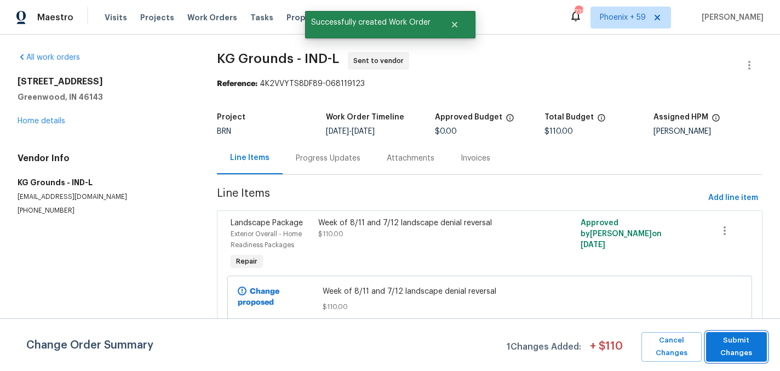
click at [739, 350] on span "Submit Changes" at bounding box center [736, 346] width 50 height 25
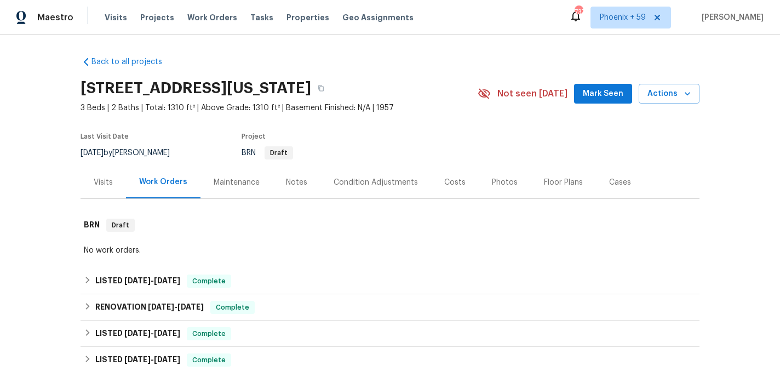
scroll to position [23, 0]
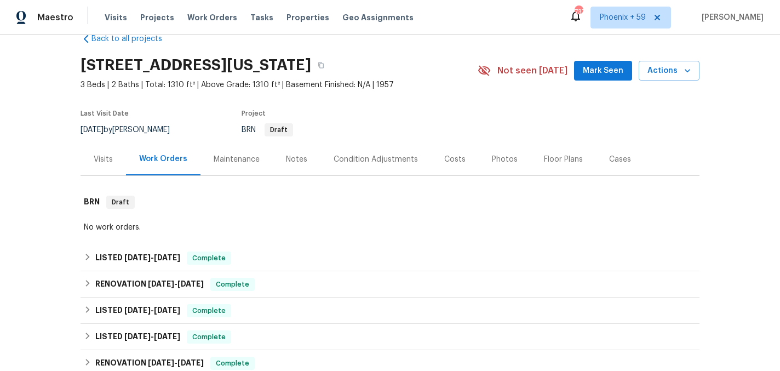
click at [247, 163] on div "Maintenance" at bounding box center [237, 159] width 46 height 11
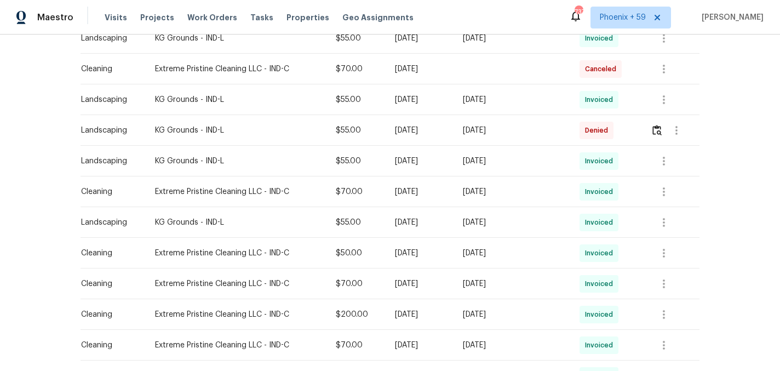
scroll to position [318, 0]
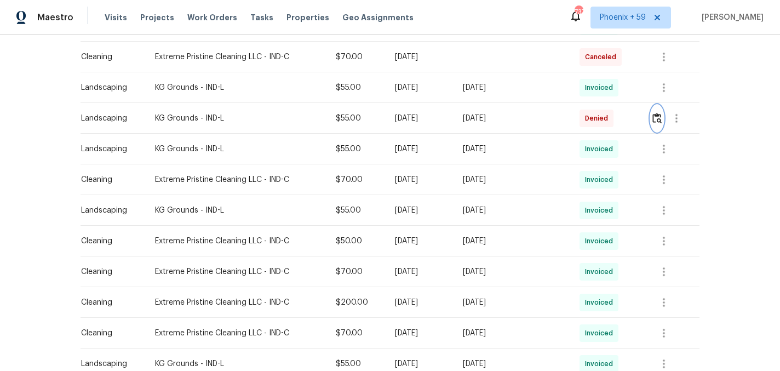
click at [661, 113] on img "button" at bounding box center [656, 118] width 9 height 10
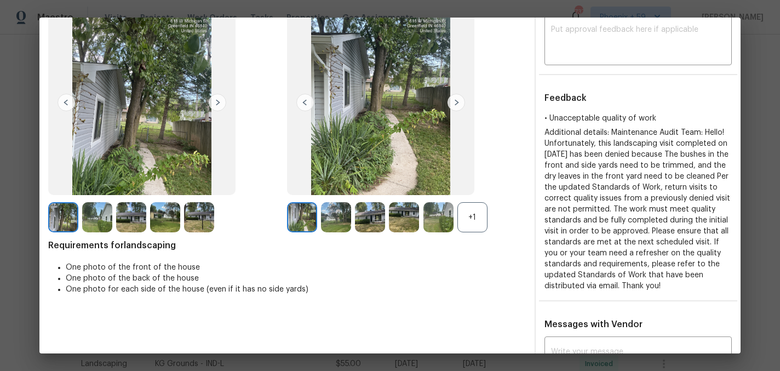
scroll to position [78, 0]
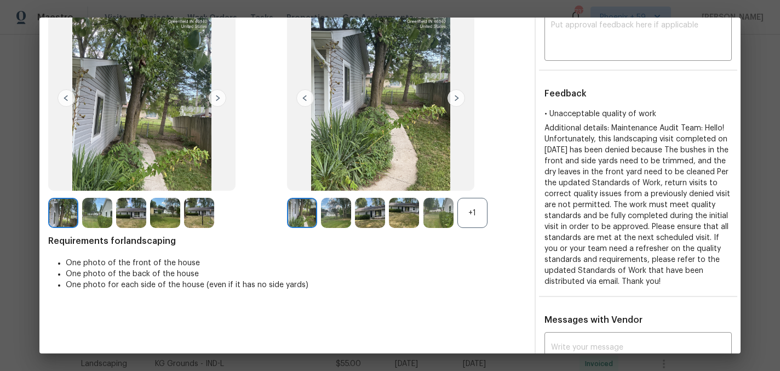
click at [453, 95] on img at bounding box center [456, 98] width 18 height 18
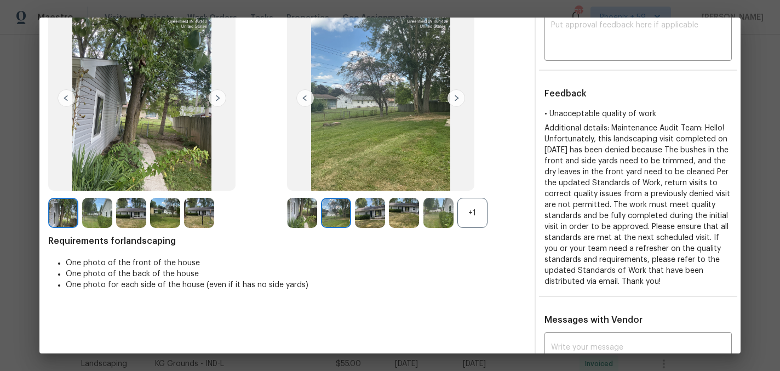
click at [453, 95] on img at bounding box center [456, 98] width 18 height 18
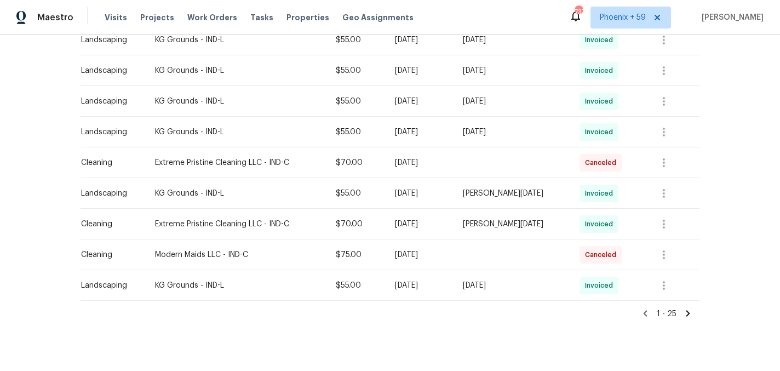
scroll to position [717, 0]
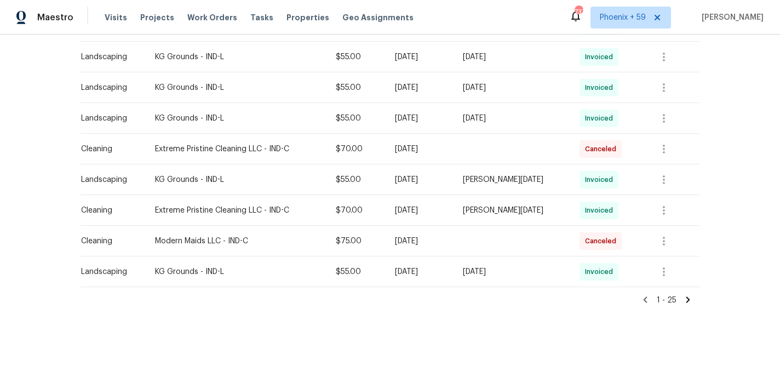
click at [689, 303] on icon at bounding box center [688, 300] width 10 height 10
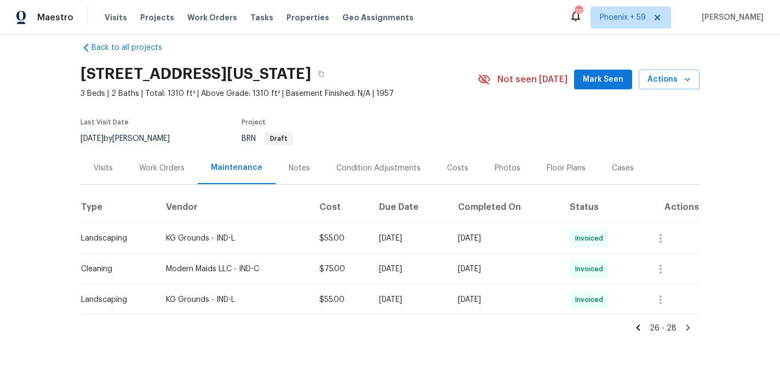
scroll to position [42, 0]
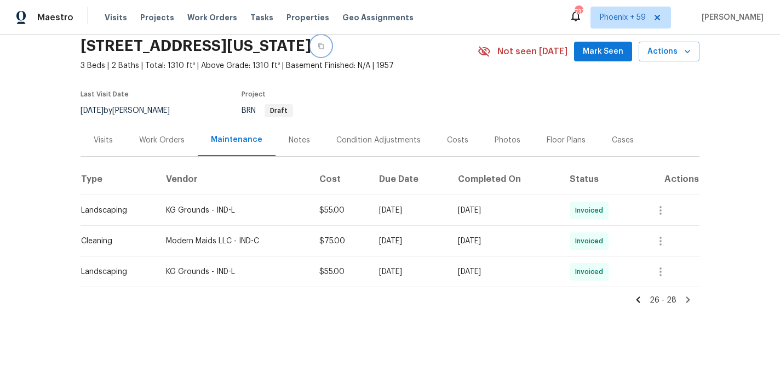
click at [331, 49] on button "button" at bounding box center [321, 46] width 20 height 20
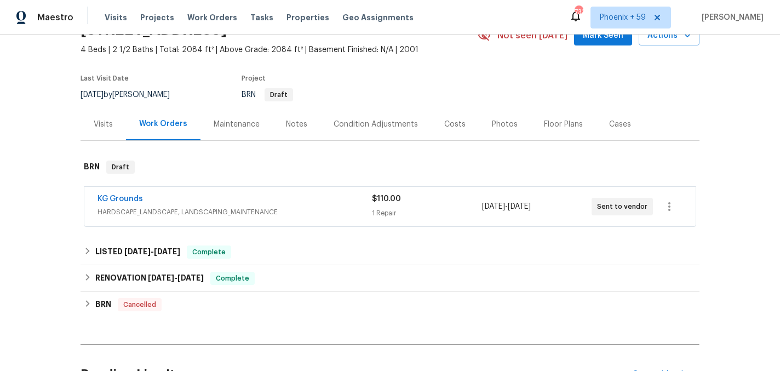
scroll to position [89, 0]
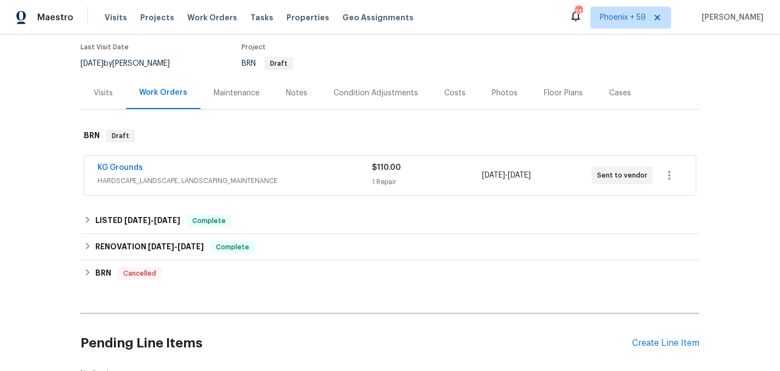
click at [237, 94] on div "Maintenance" at bounding box center [237, 93] width 46 height 11
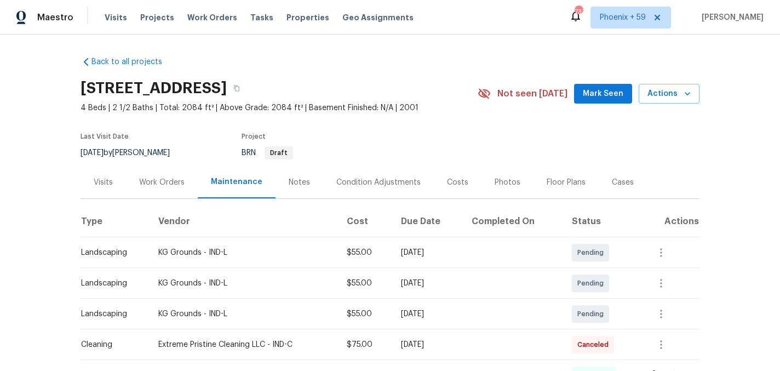
click at [173, 182] on div "Work Orders" at bounding box center [161, 182] width 45 height 11
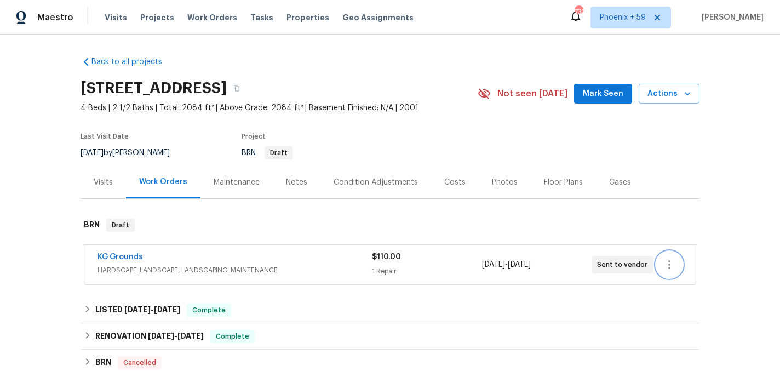
click at [672, 261] on icon "button" at bounding box center [669, 264] width 13 height 13
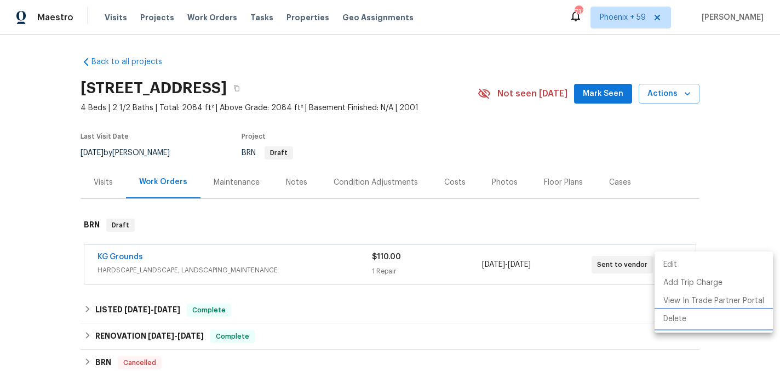
click at [681, 319] on li "Delete" at bounding box center [713, 319] width 118 height 18
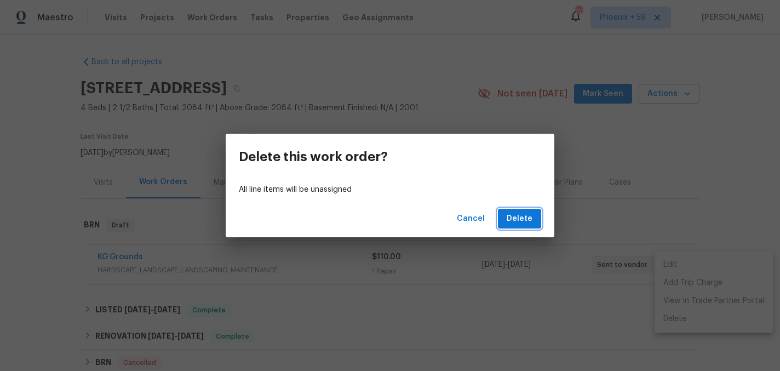
click at [519, 221] on span "Delete" at bounding box center [520, 219] width 26 height 14
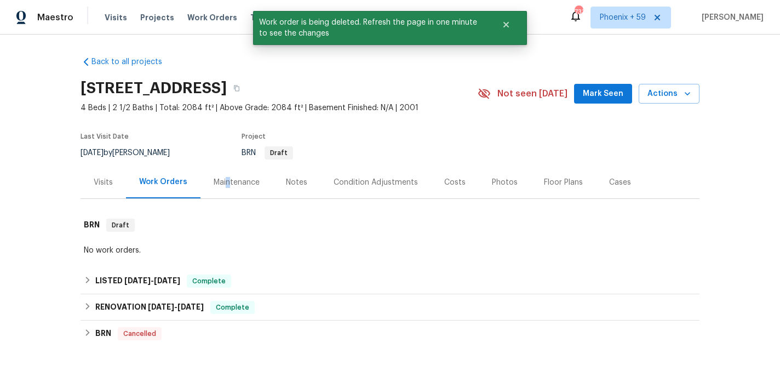
click at [226, 185] on div "Maintenance" at bounding box center [237, 182] width 46 height 11
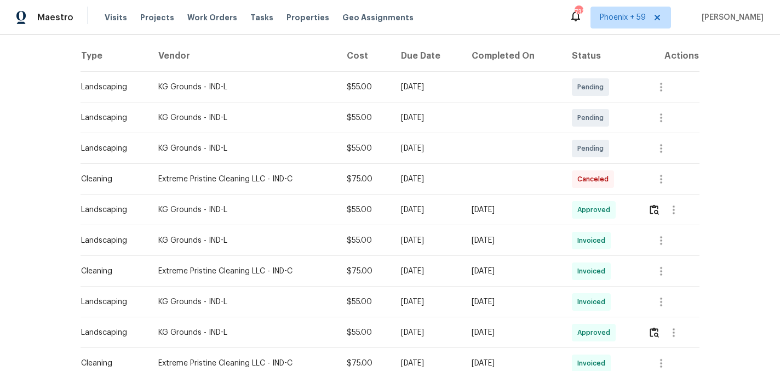
scroll to position [164, 0]
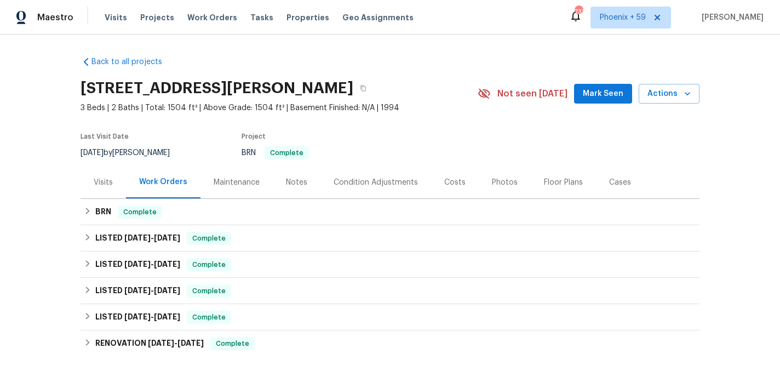
click at [232, 186] on div "Maintenance" at bounding box center [237, 182] width 46 height 11
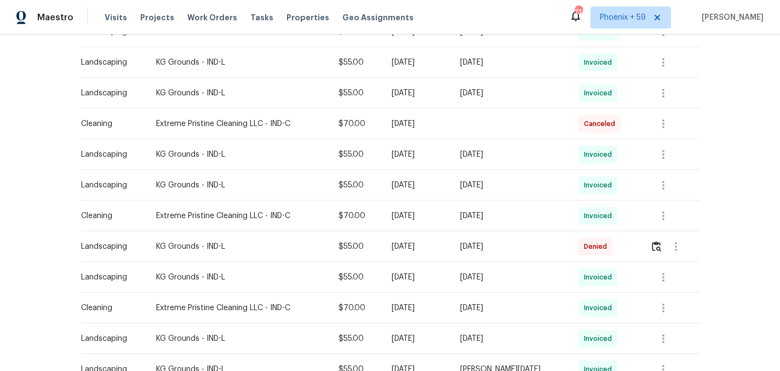
scroll to position [314, 0]
click at [654, 244] on img "button" at bounding box center [656, 245] width 9 height 10
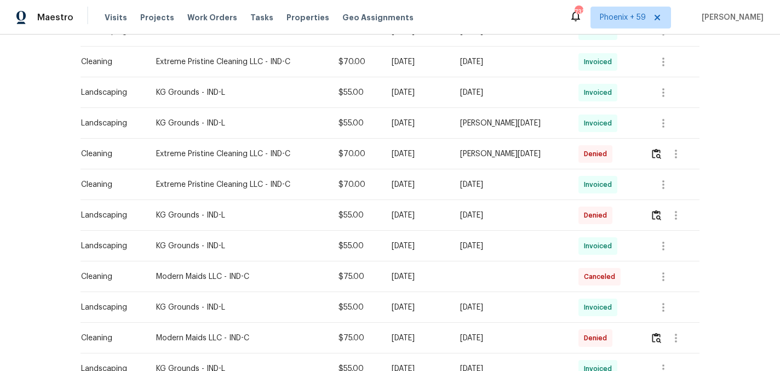
scroll to position [561, 0]
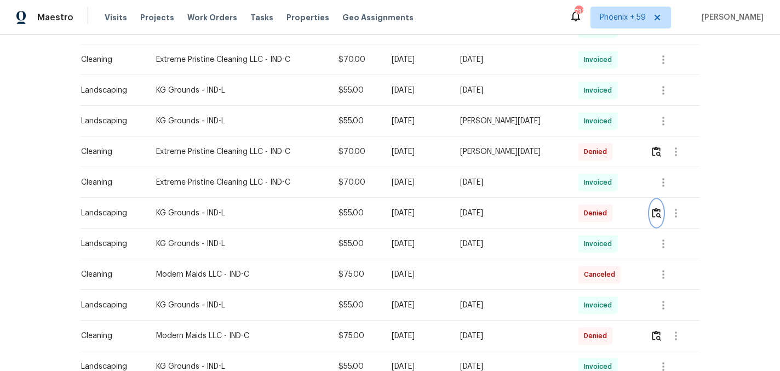
click at [657, 211] on img "button" at bounding box center [656, 213] width 9 height 10
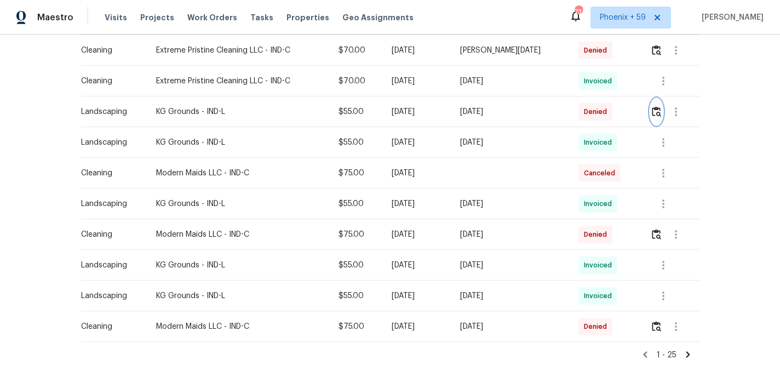
scroll to position [677, 0]
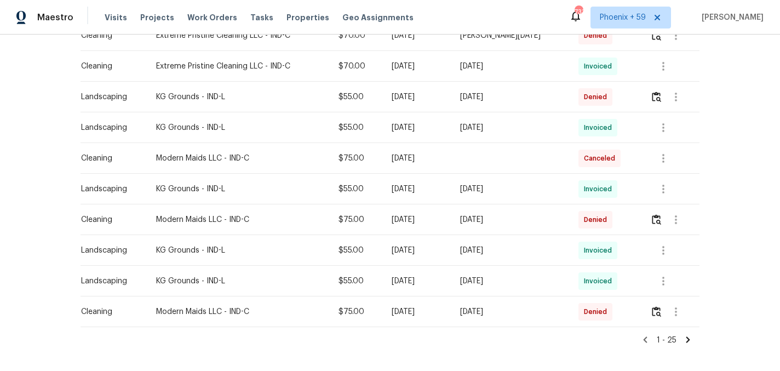
click at [690, 336] on icon at bounding box center [688, 340] width 10 height 10
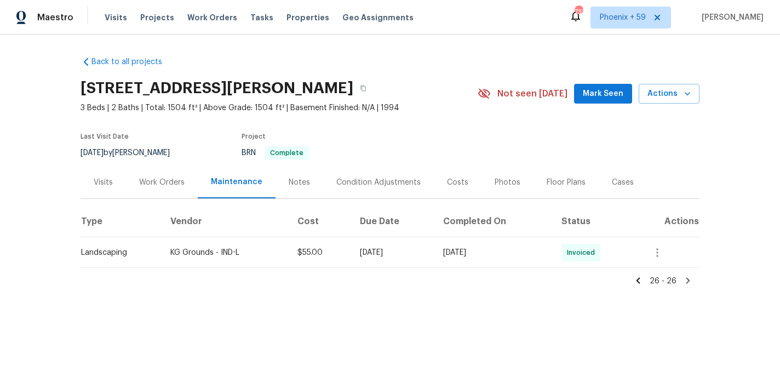
click at [180, 177] on div "Work Orders" at bounding box center [161, 182] width 45 height 11
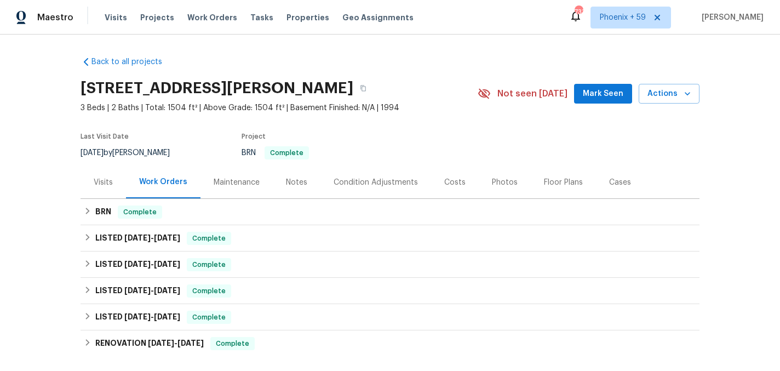
scroll to position [153, 0]
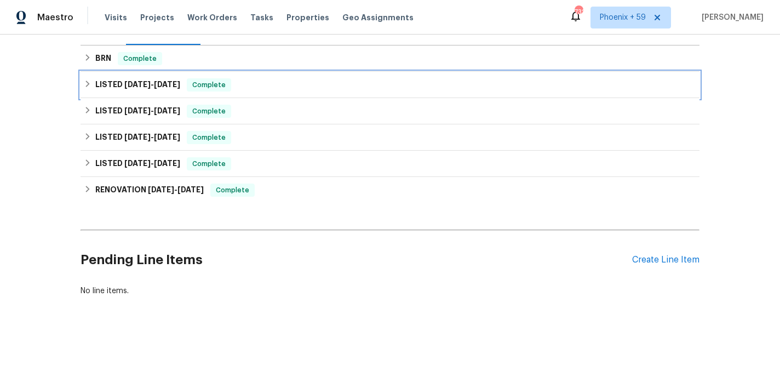
click at [381, 86] on div "LISTED 6/25/25 - 6/30/25 Complete" at bounding box center [390, 84] width 612 height 13
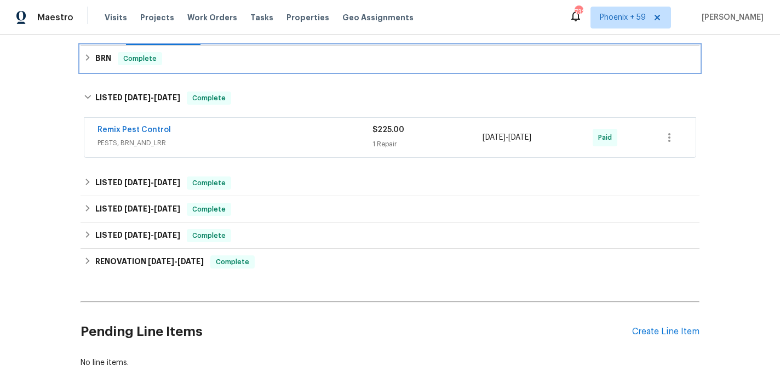
click at [380, 67] on div "BRN Complete" at bounding box center [390, 58] width 619 height 26
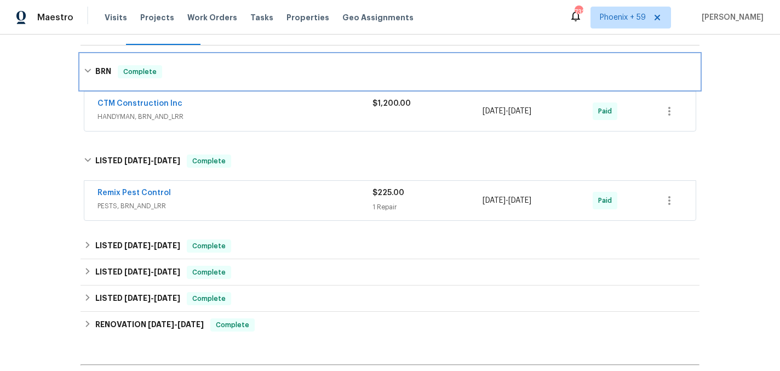
scroll to position [288, 0]
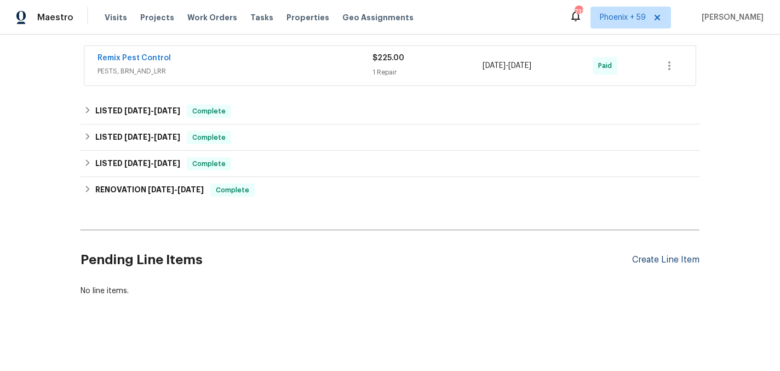
click at [650, 257] on div "Create Line Item" at bounding box center [665, 260] width 67 height 10
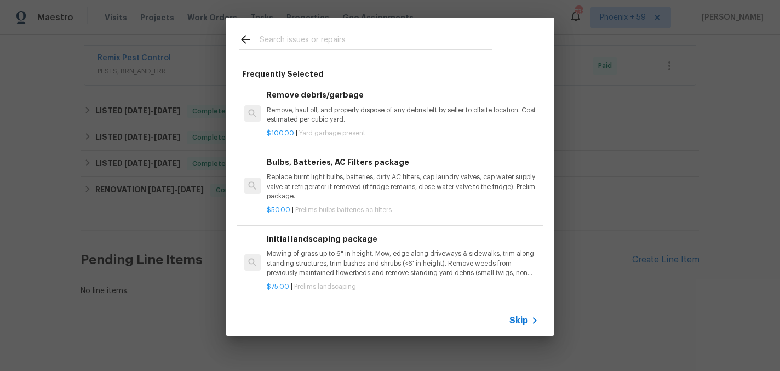
scroll to position [61, 0]
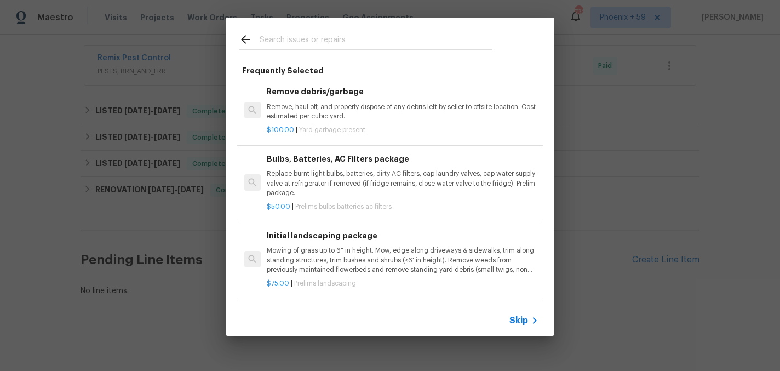
click at [304, 260] on p "Mowing of grass up to 6" in height. Mow, edge along driveways & sidewalks, trim…" at bounding box center [403, 260] width 272 height 28
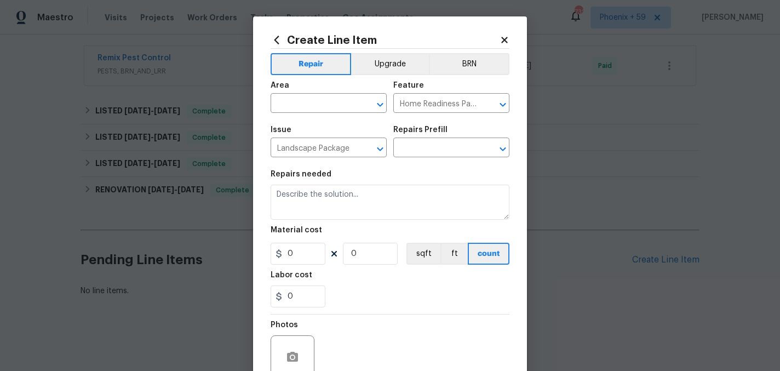
type input "Initial landscaping package $75.00"
type textarea "Mowing of grass up to 6" in height. Mow, edge along driveways & sidewalks, trim…"
type input "75"
type input "1"
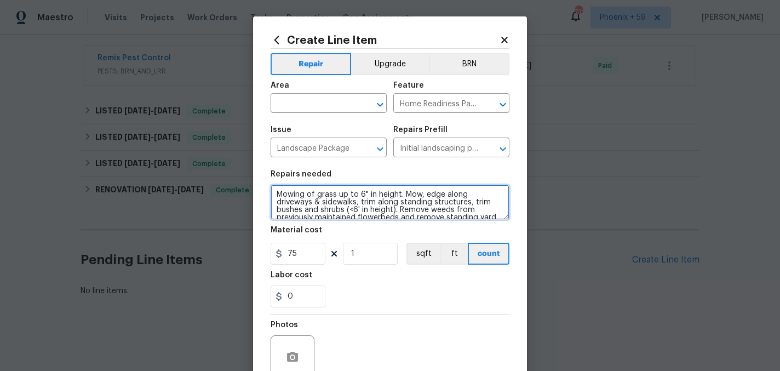
click at [329, 202] on textarea "Mowing of grass up to 6" in height. Mow, edge along driveways & sidewalks, trim…" at bounding box center [390, 202] width 239 height 35
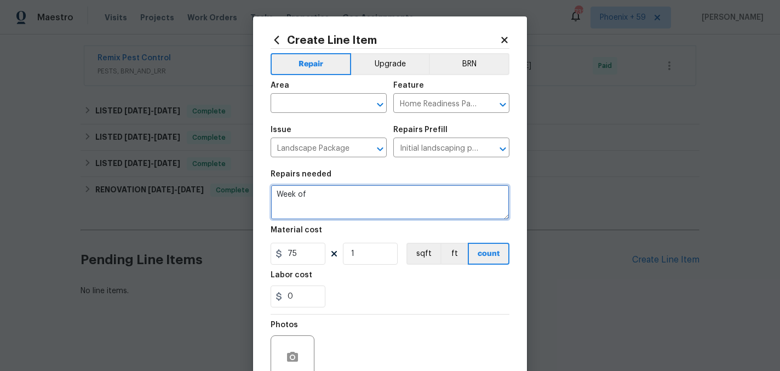
paste textarea "6/2 and 6/30"
type textarea "Week of 6/2 and 6/30"
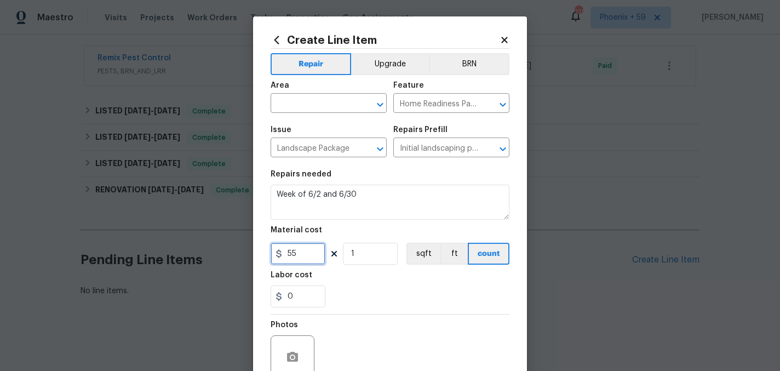
type input "55"
type input "2"
click at [321, 105] on input "text" at bounding box center [313, 104] width 85 height 17
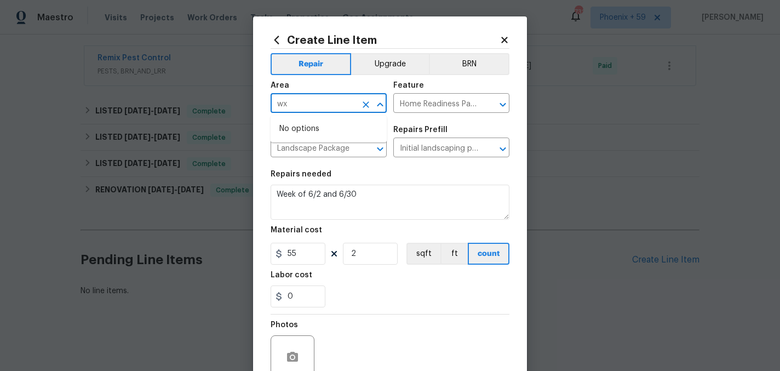
type input "w"
type input "Exterior Overall"
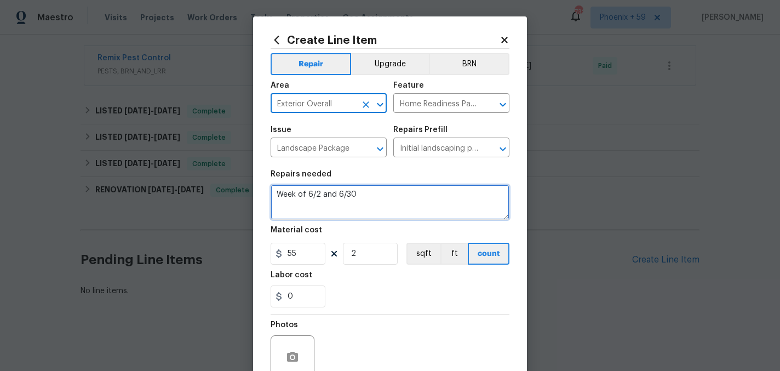
click at [377, 191] on textarea "Week of 6/2 and 6/30" at bounding box center [390, 202] width 239 height 35
click at [373, 199] on textarea "Week of 6/2 and 6/30" at bounding box center [390, 202] width 239 height 35
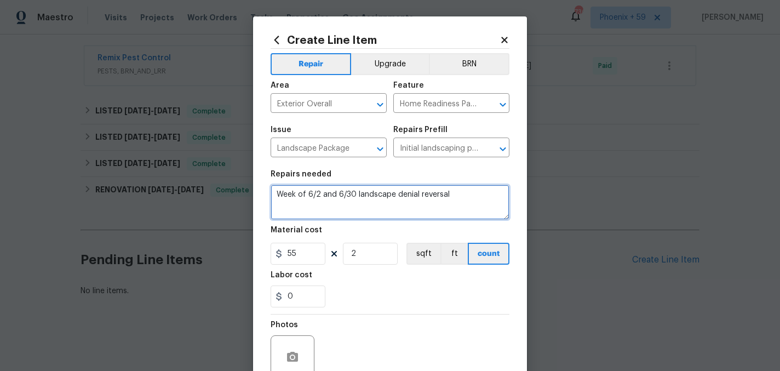
type textarea "Week of 6/2 and 6/30 landscape denial reversal"
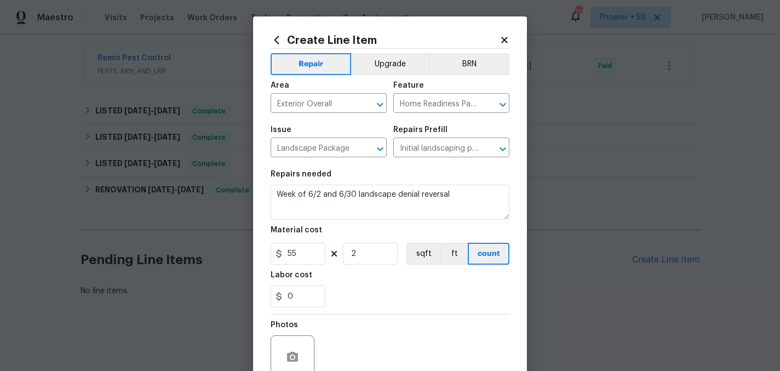
click at [389, 292] on div "0" at bounding box center [390, 296] width 239 height 22
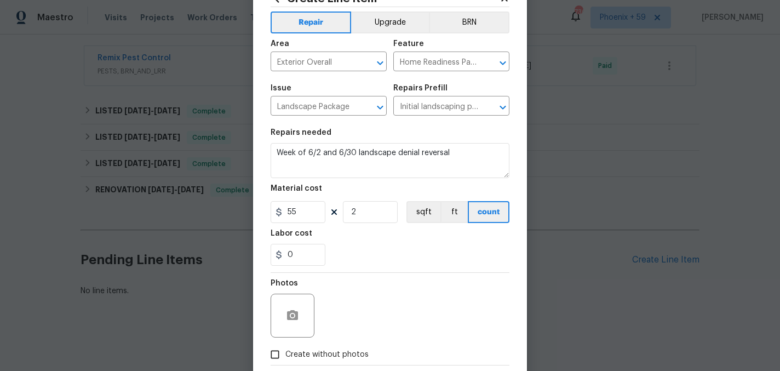
scroll to position [101, 0]
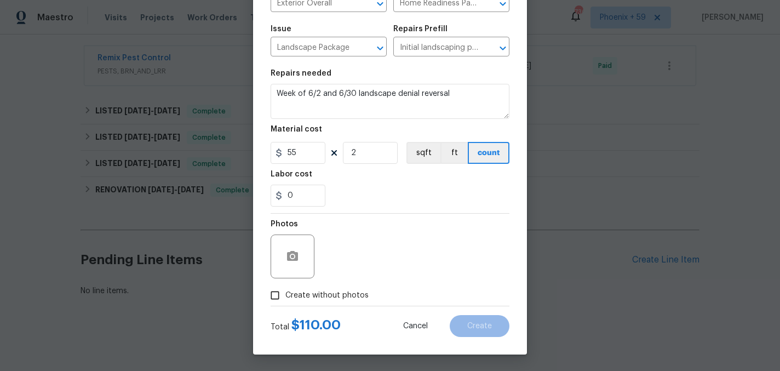
click at [341, 301] on span "Create without photos" at bounding box center [326, 296] width 83 height 12
click at [285, 301] on input "Create without photos" at bounding box center [275, 295] width 21 height 21
checkbox input "true"
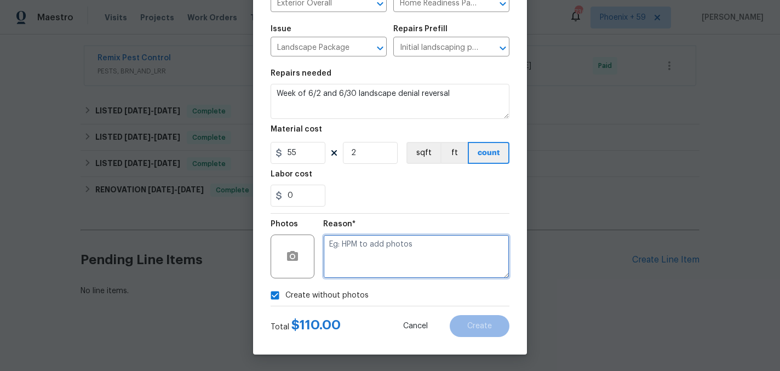
click at [367, 260] on textarea at bounding box center [416, 256] width 186 height 44
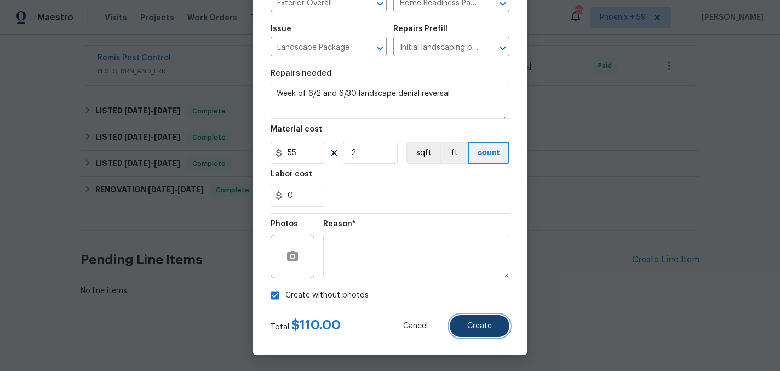
click at [475, 324] on span "Create" at bounding box center [479, 326] width 25 height 8
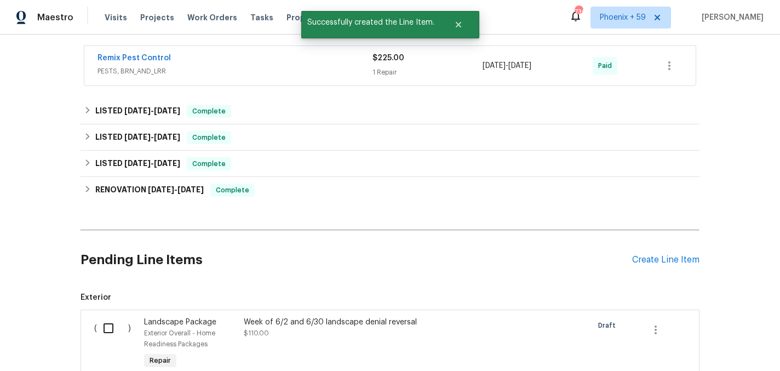
click at [101, 320] on input "checkbox" at bounding box center [112, 328] width 31 height 23
checkbox input "true"
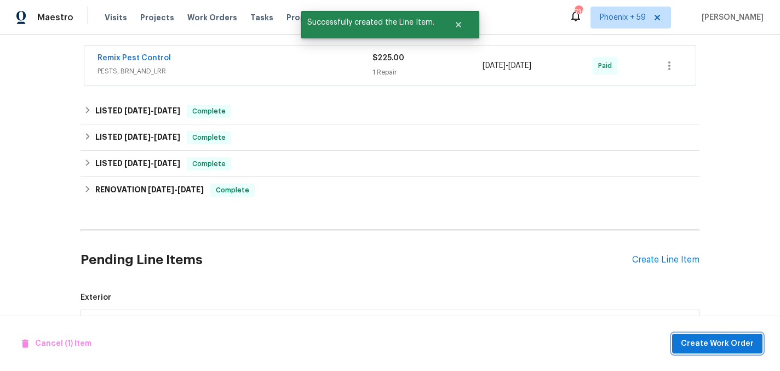
click at [709, 341] on span "Create Work Order" at bounding box center [717, 344] width 73 height 14
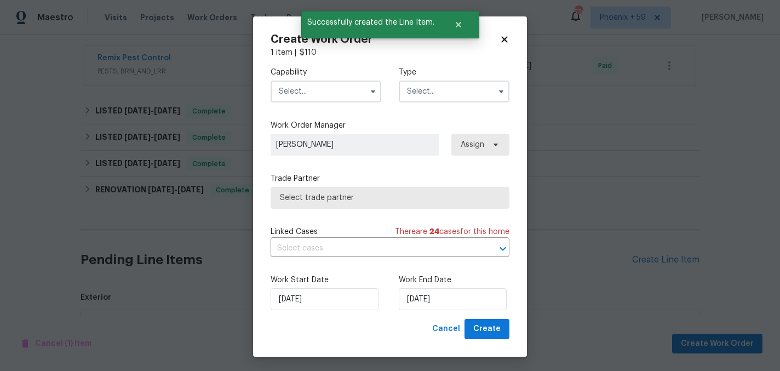
click at [309, 85] on input "text" at bounding box center [326, 92] width 111 height 22
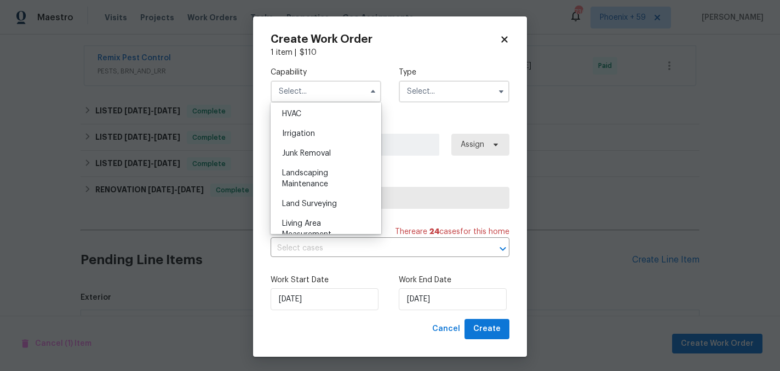
scroll to position [719, 0]
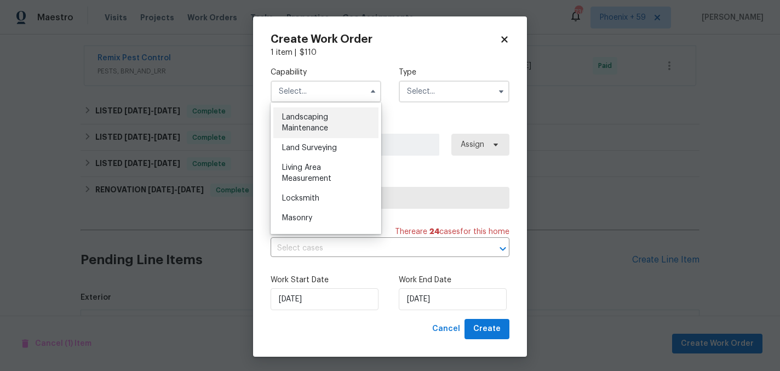
click at [323, 124] on div "Landscaping Maintenance" at bounding box center [325, 122] width 105 height 31
type input "Landscaping Maintenance"
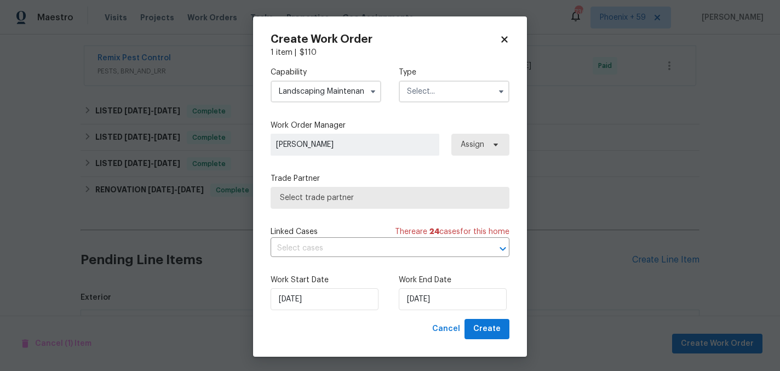
click at [441, 99] on input "text" at bounding box center [454, 92] width 111 height 22
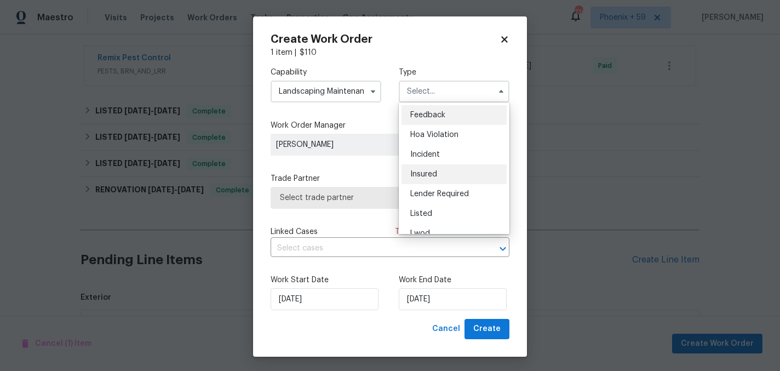
scroll to position [130, 0]
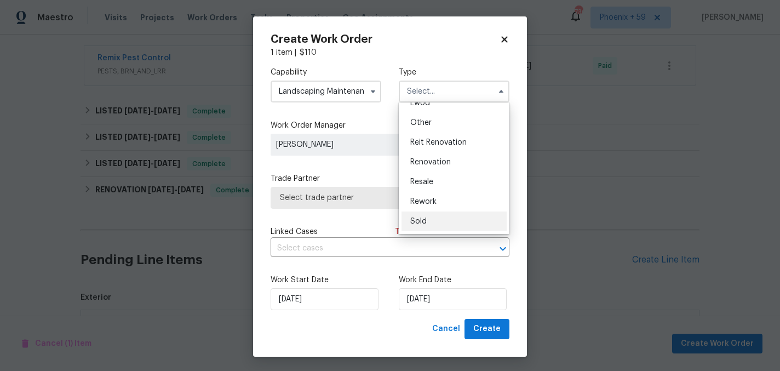
click at [435, 223] on div "Sold" at bounding box center [453, 221] width 105 height 20
type input "Sold"
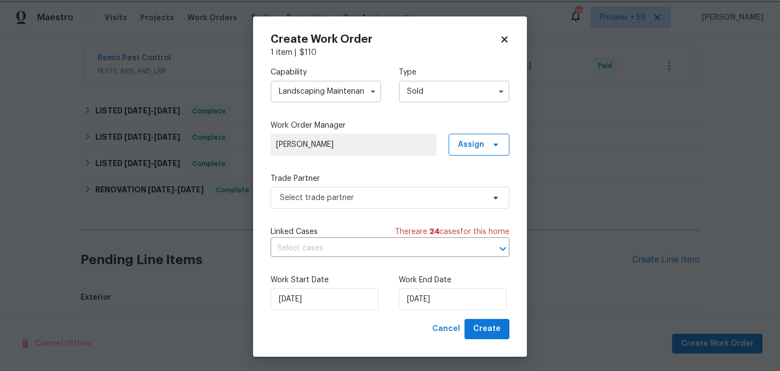
scroll to position [0, 0]
click at [388, 195] on span "Select trade partner" at bounding box center [382, 197] width 204 height 11
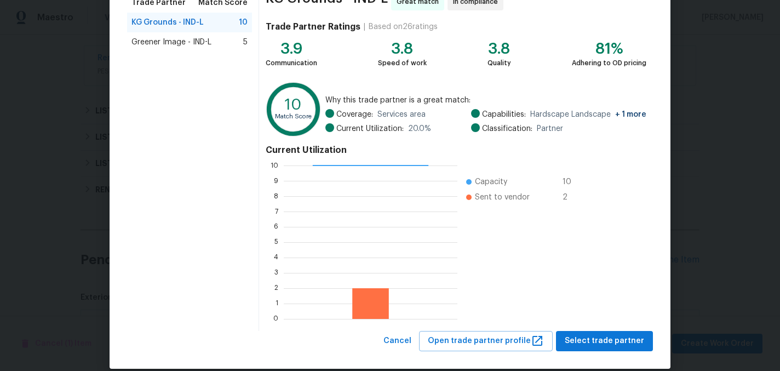
scroll to position [112, 0]
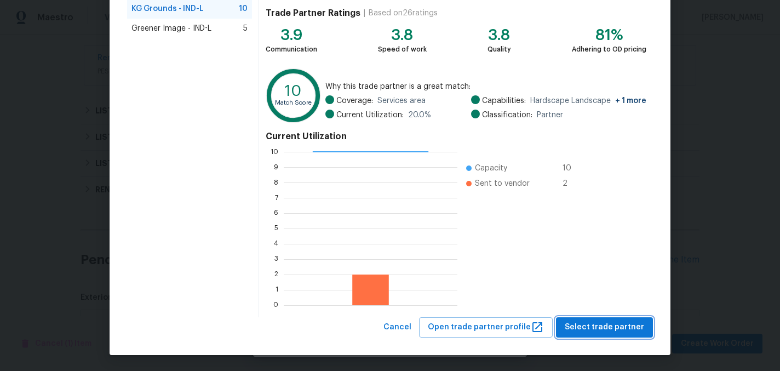
click at [634, 320] on span "Select trade partner" at bounding box center [604, 327] width 79 height 14
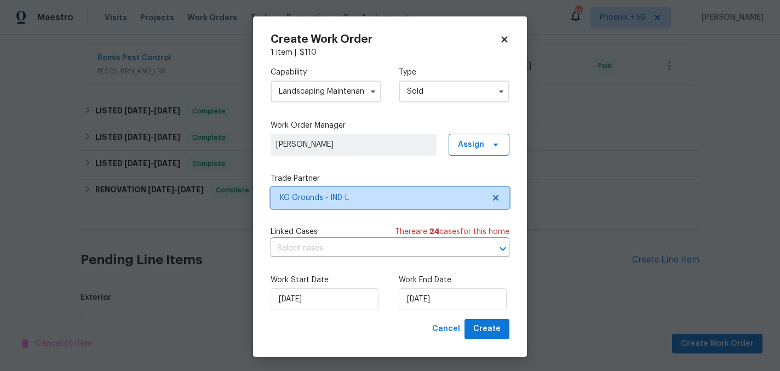
scroll to position [0, 0]
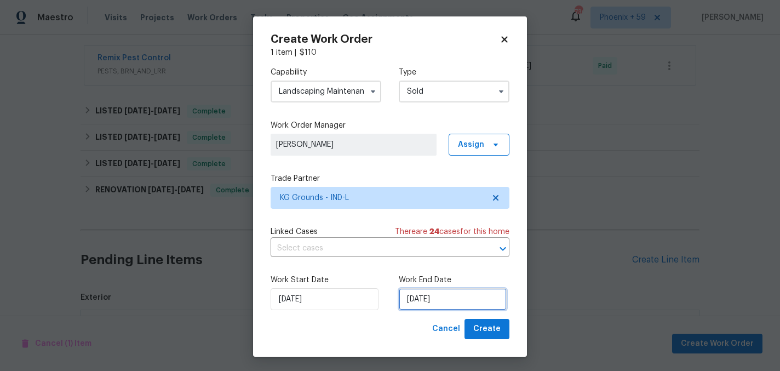
click at [439, 302] on input "10/3/2025" at bounding box center [453, 299] width 108 height 22
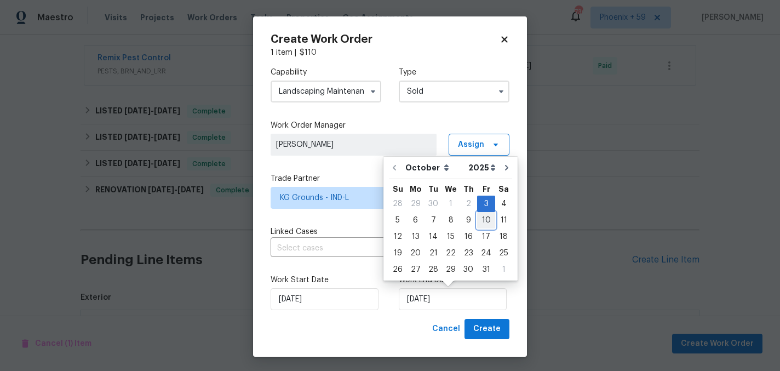
click at [485, 217] on div "10" at bounding box center [486, 219] width 18 height 15
type input "10/10/2025"
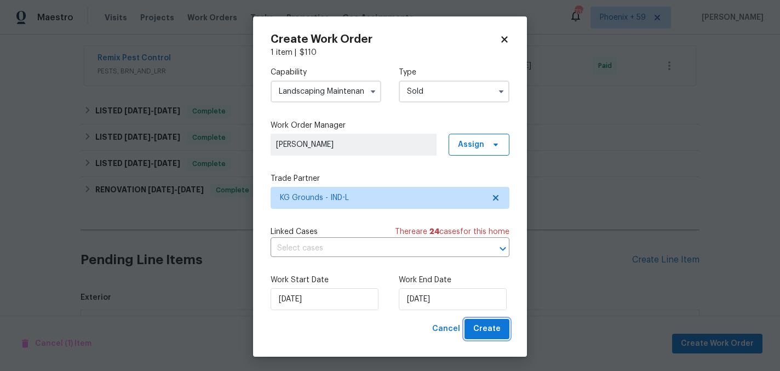
click at [492, 329] on span "Create" at bounding box center [486, 329] width 27 height 14
checkbox input "false"
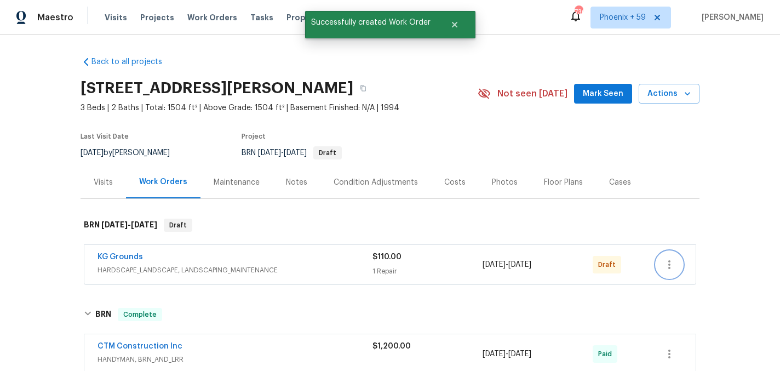
click at [662, 263] on button "button" at bounding box center [669, 264] width 26 height 26
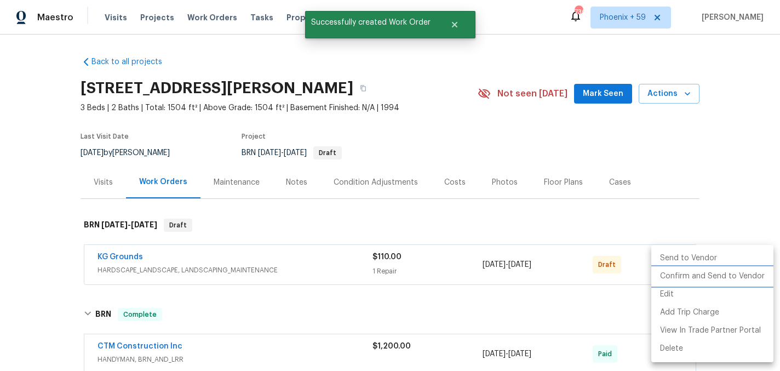
click at [688, 277] on li "Confirm and Send to Vendor" at bounding box center [712, 276] width 122 height 18
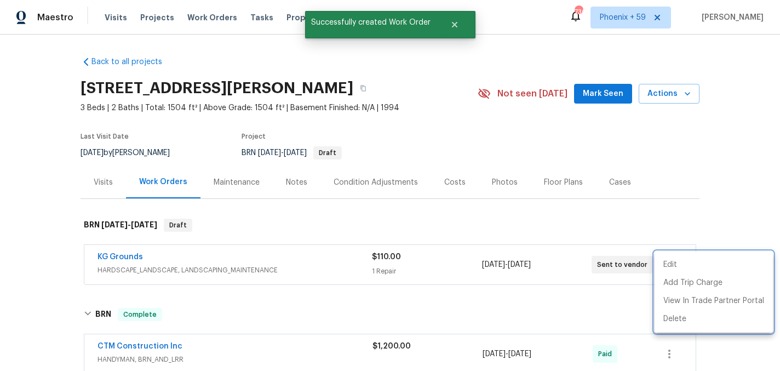
click at [127, 253] on div at bounding box center [390, 185] width 780 height 371
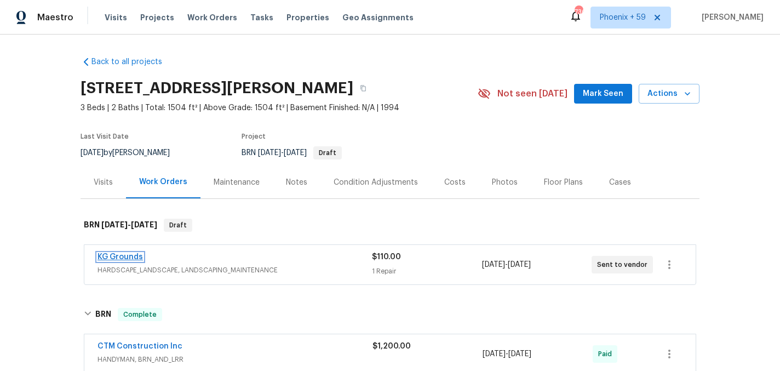
click at [123, 255] on link "KG Grounds" at bounding box center [119, 257] width 45 height 8
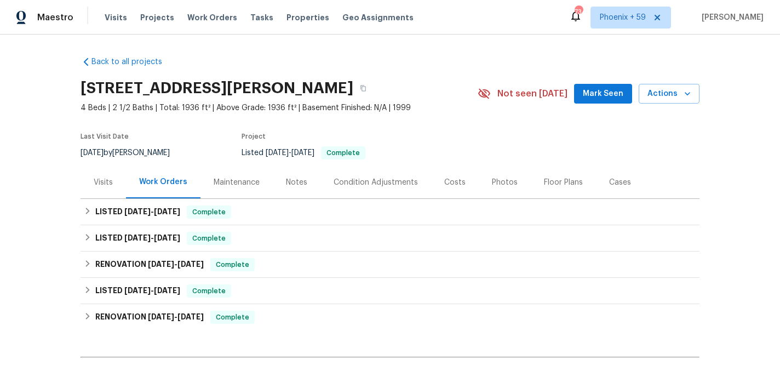
click at [239, 185] on div "Maintenance" at bounding box center [237, 182] width 46 height 11
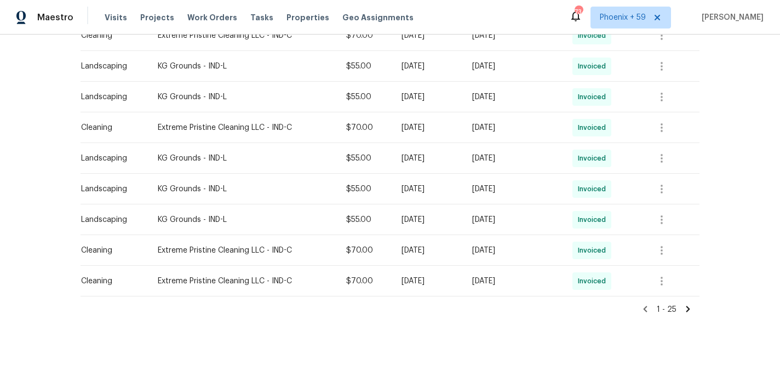
scroll to position [715, 0]
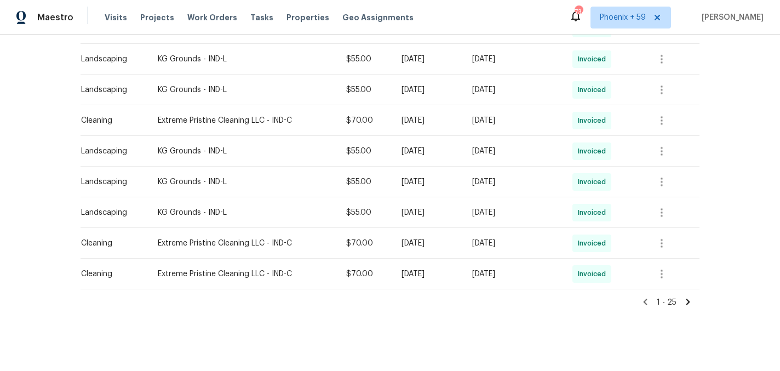
click at [689, 301] on icon at bounding box center [688, 301] width 4 height 6
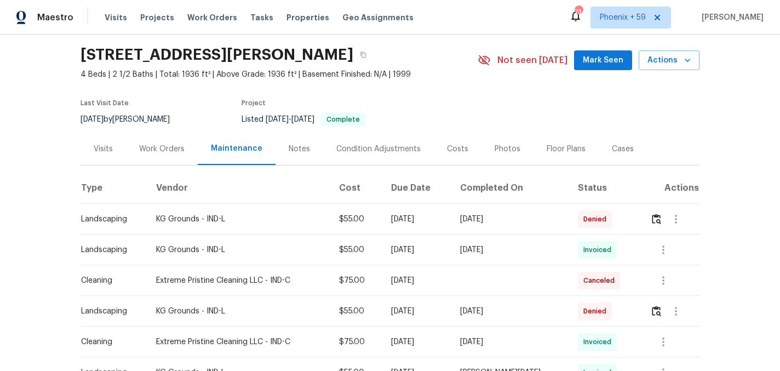
scroll to position [39, 0]
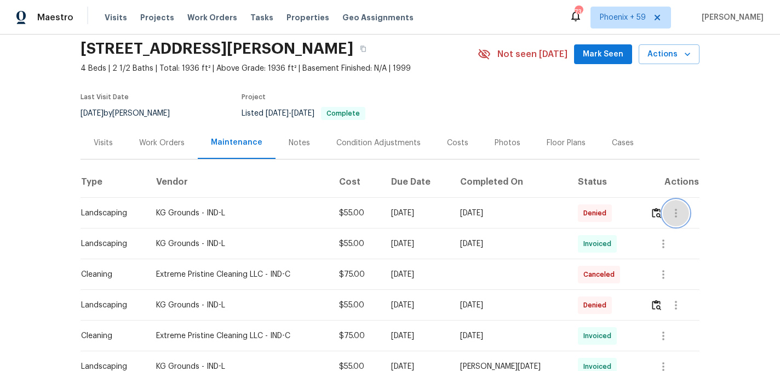
click at [663, 212] on button "button" at bounding box center [676, 213] width 26 height 26
click at [651, 209] on div at bounding box center [390, 185] width 780 height 371
click at [657, 215] on img "button" at bounding box center [656, 213] width 9 height 10
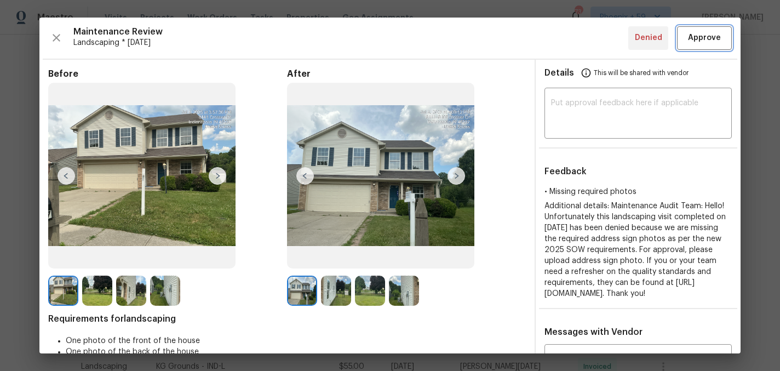
click at [711, 32] on span "Approve" at bounding box center [704, 38] width 33 height 14
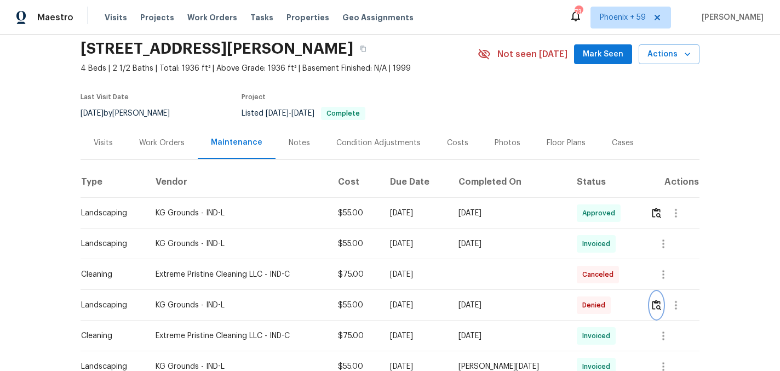
click at [655, 300] on img "button" at bounding box center [656, 305] width 9 height 10
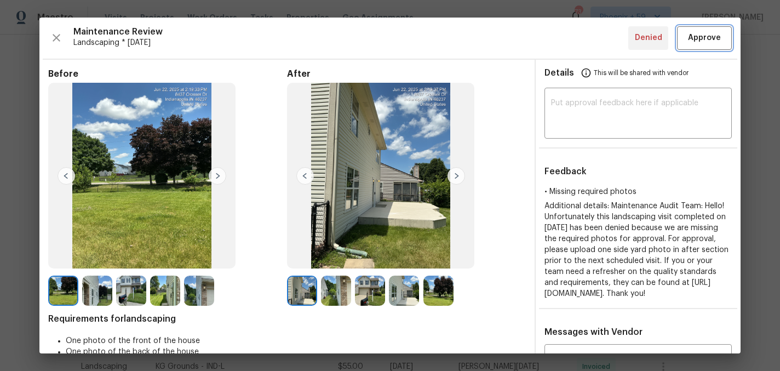
click at [719, 41] on span "Approve" at bounding box center [704, 38] width 33 height 14
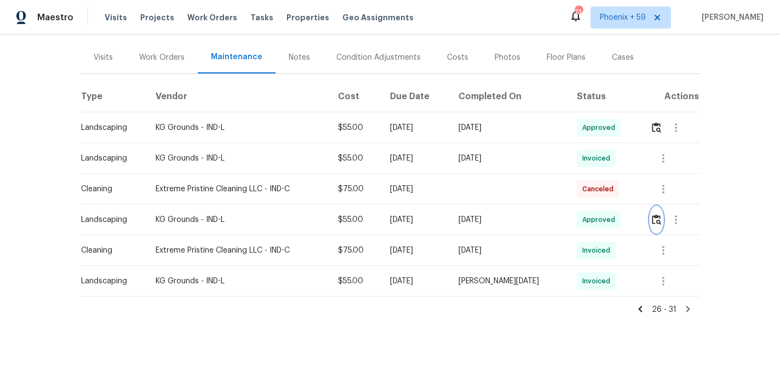
scroll to position [134, 0]
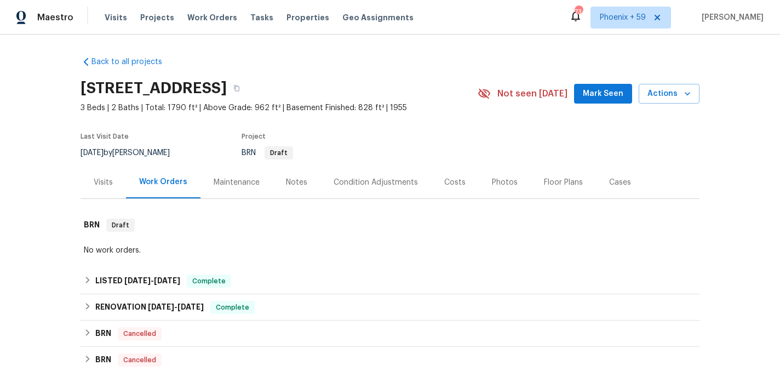
click at [237, 181] on div "Maintenance" at bounding box center [237, 182] width 46 height 11
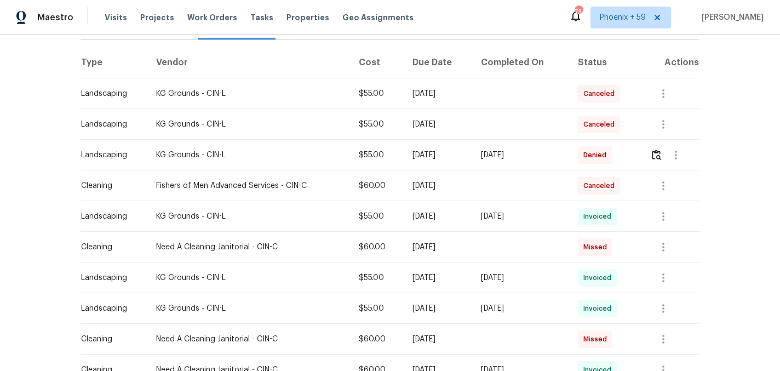
scroll to position [163, 0]
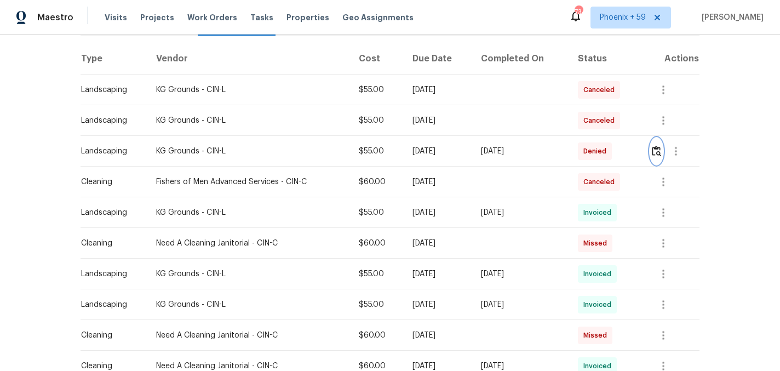
click at [657, 153] on img "button" at bounding box center [656, 151] width 9 height 10
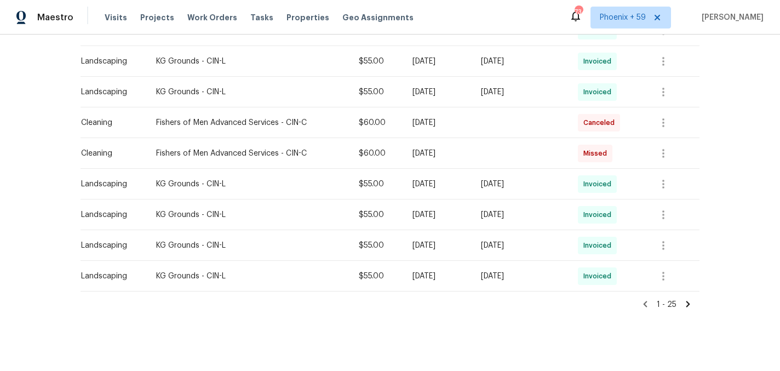
scroll to position [713, 0]
click at [688, 300] on icon at bounding box center [688, 303] width 10 height 10
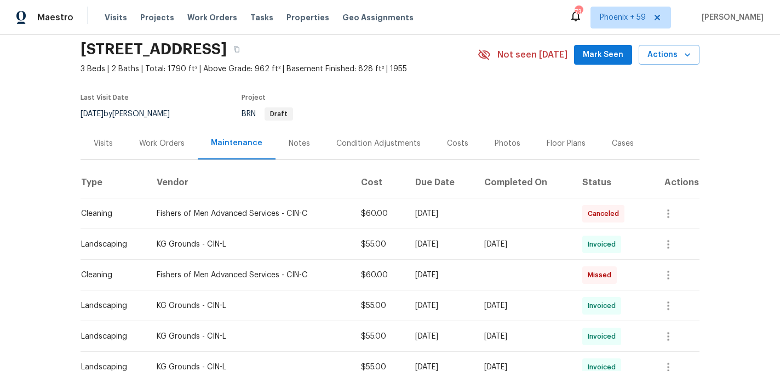
scroll to position [0, 0]
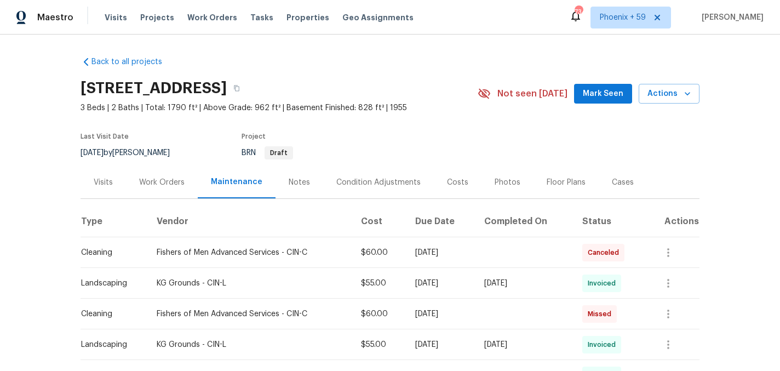
click at [184, 181] on div "Work Orders" at bounding box center [162, 182] width 72 height 32
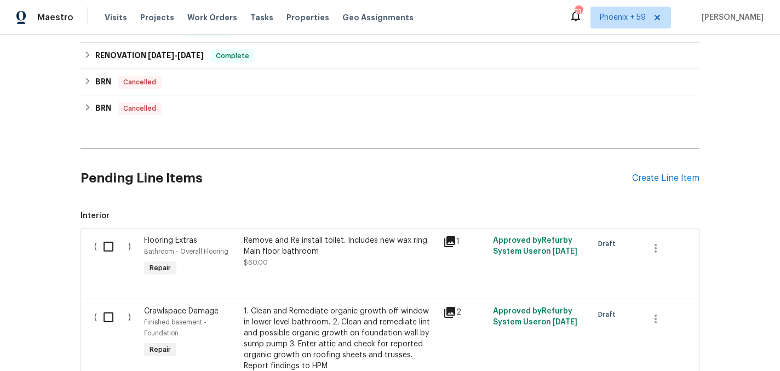
scroll to position [246, 0]
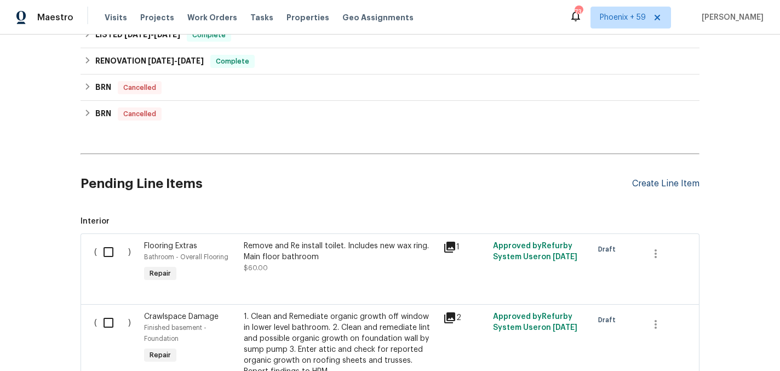
click at [653, 184] on div "Create Line Item" at bounding box center [665, 184] width 67 height 10
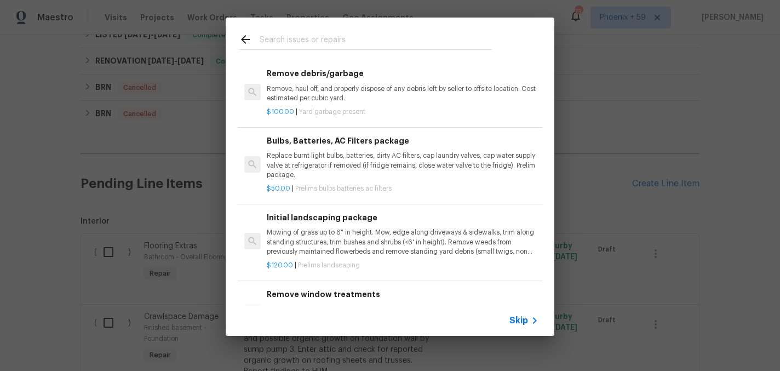
scroll to position [82, 0]
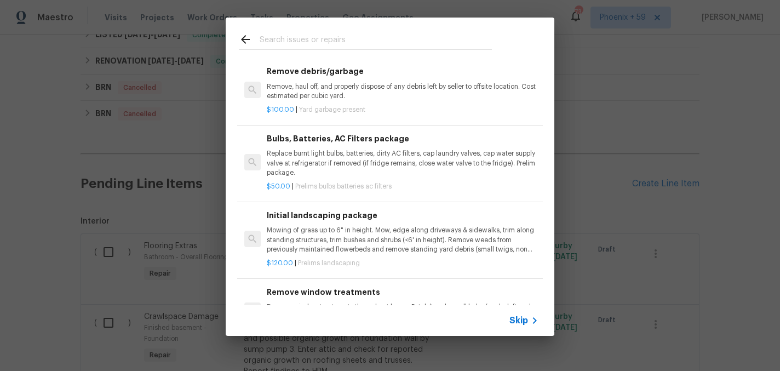
click at [309, 247] on p "Mowing of grass up to 6" in height. Mow, edge along driveways & sidewalks, trim…" at bounding box center [403, 240] width 272 height 28
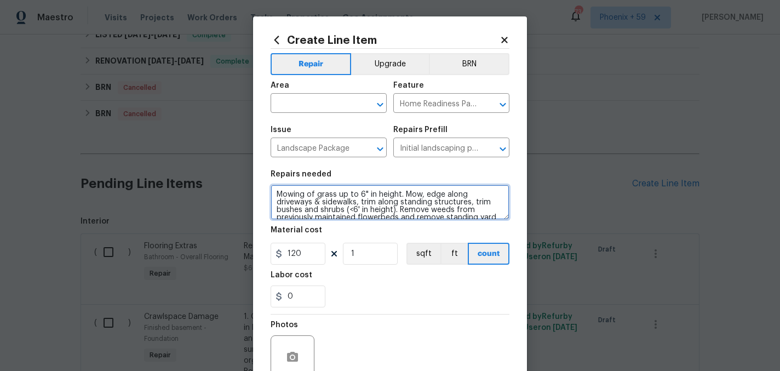
click at [334, 206] on textarea "Mowing of grass up to 6" in height. Mow, edge along driveways & sidewalks, trim…" at bounding box center [390, 202] width 239 height 35
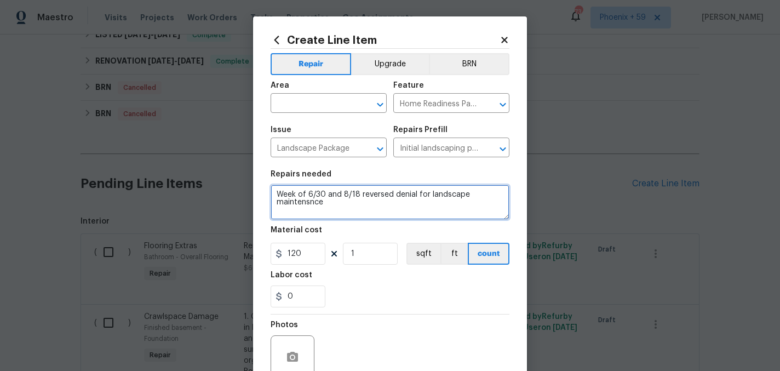
click at [298, 202] on textarea "Week of 6/30 and 8/18 reversed denial for landscape maintensnce" at bounding box center [390, 202] width 239 height 35
type textarea "Week of 6/30 and 8/18 reversed denial for landscape maintenance"
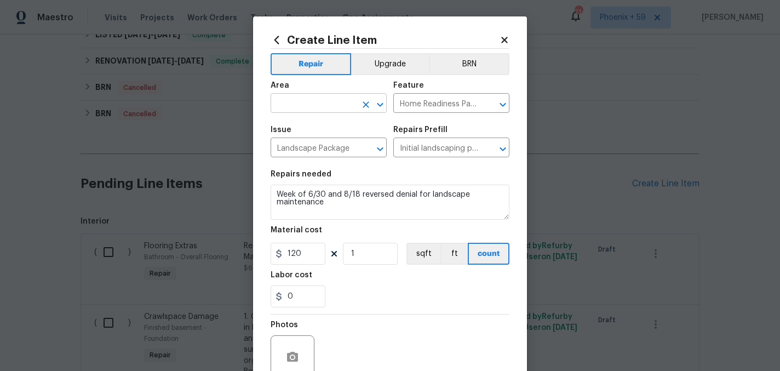
click at [315, 101] on input "text" at bounding box center [313, 104] width 85 height 17
type input "Exterior Overall"
drag, startPoint x: 306, startPoint y: 254, endPoint x: 281, endPoint y: 254, distance: 25.2
click at [281, 254] on div "120" at bounding box center [298, 254] width 55 height 22
type input "55"
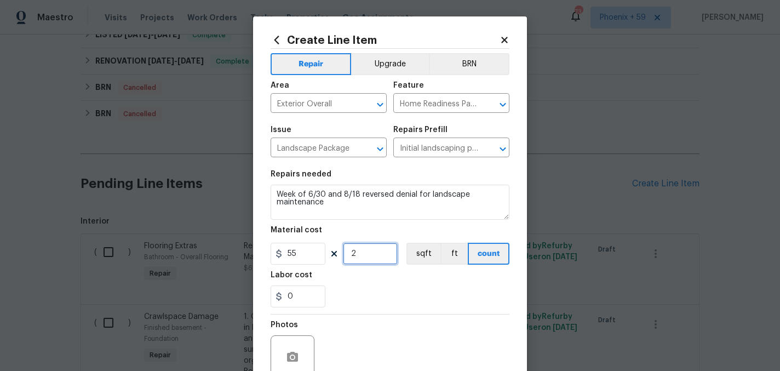
type input "2"
click at [361, 304] on div "0" at bounding box center [390, 296] width 239 height 22
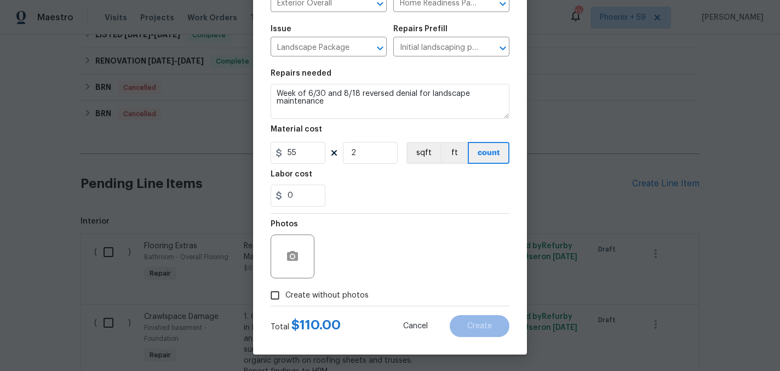
click at [354, 296] on span "Create without photos" at bounding box center [326, 296] width 83 height 12
click at [285, 296] on input "Create without photos" at bounding box center [275, 295] width 21 height 21
checkbox input "true"
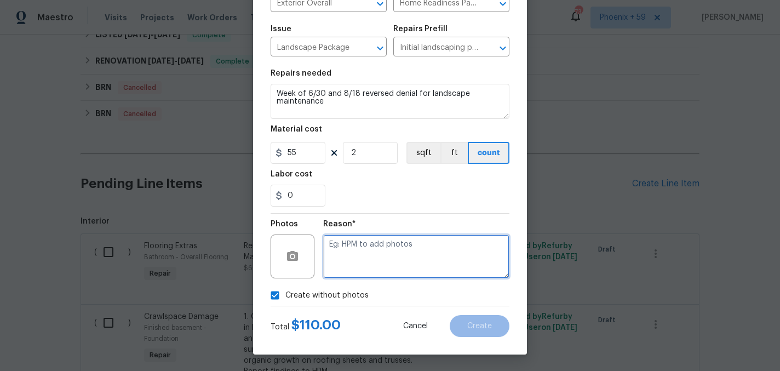
click at [380, 256] on textarea at bounding box center [416, 256] width 186 height 44
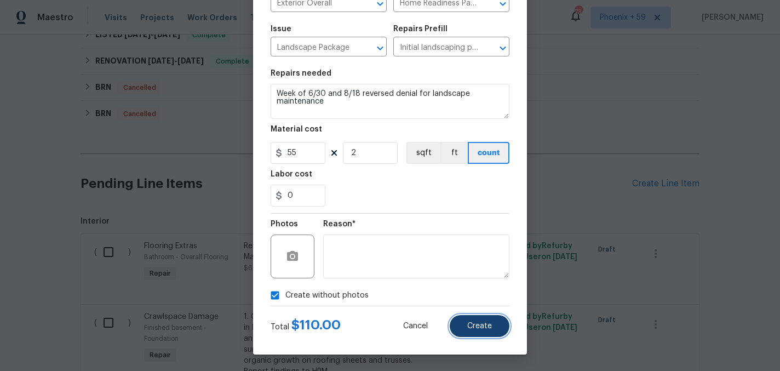
click at [467, 324] on button "Create" at bounding box center [480, 326] width 60 height 22
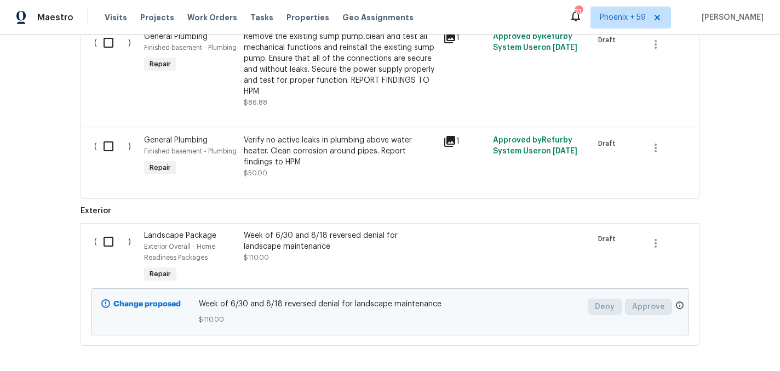
scroll to position [665, 0]
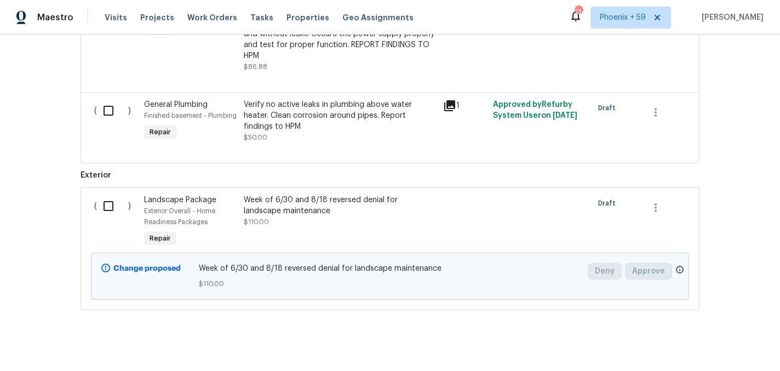
click at [108, 207] on input "checkbox" at bounding box center [112, 205] width 31 height 23
checkbox input "true"
click at [726, 330] on div "Cancel (1) Item Create Work Order" at bounding box center [390, 343] width 780 height 56
click at [720, 342] on span "Create Work Order" at bounding box center [717, 344] width 73 height 14
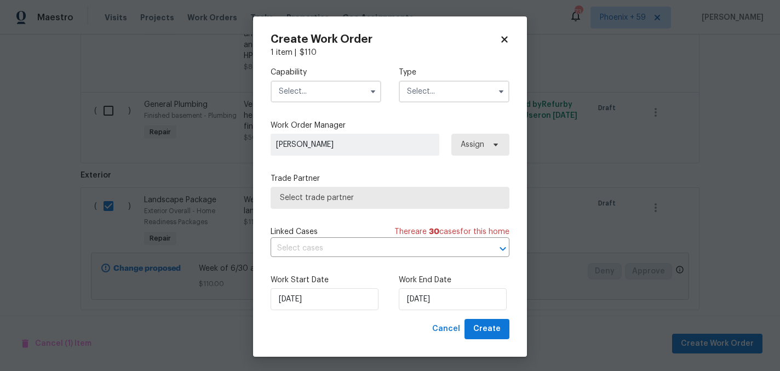
click at [351, 99] on input "text" at bounding box center [326, 92] width 111 height 22
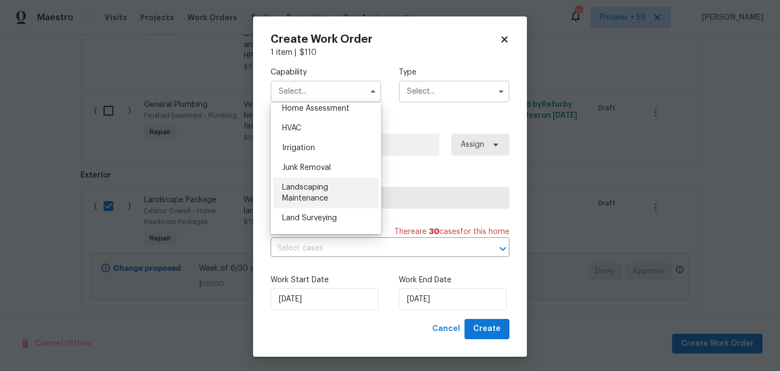
scroll to position [651, 0]
click at [344, 186] on div "Landscaping Maintenance" at bounding box center [325, 190] width 105 height 31
type input "Landscaping Maintenance"
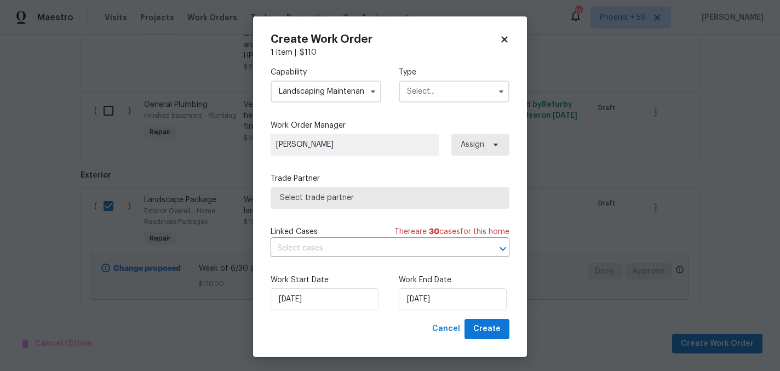
click at [426, 95] on input "text" at bounding box center [454, 92] width 111 height 22
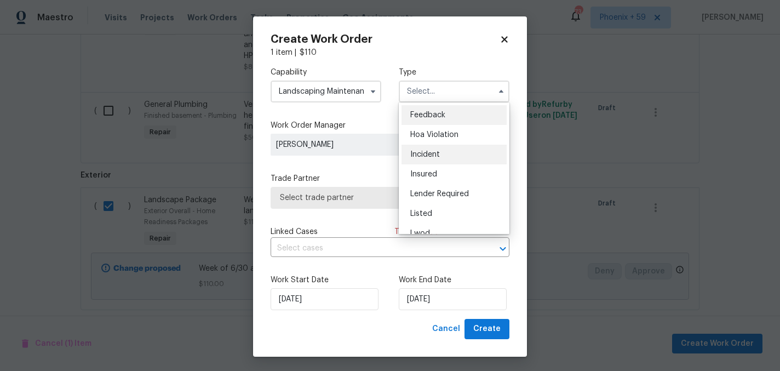
scroll to position [130, 0]
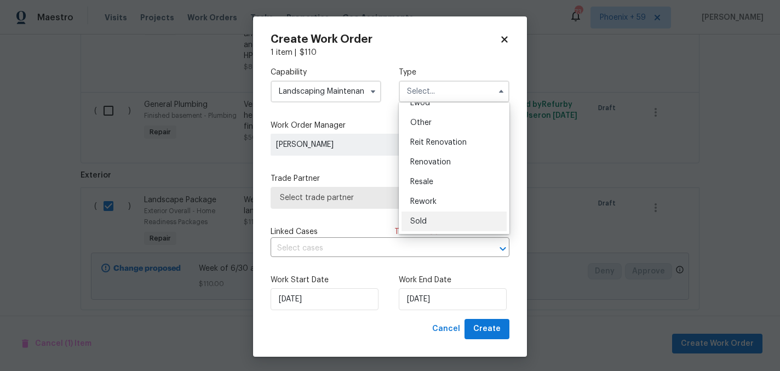
click at [432, 220] on div "Sold" at bounding box center [453, 221] width 105 height 20
type input "Sold"
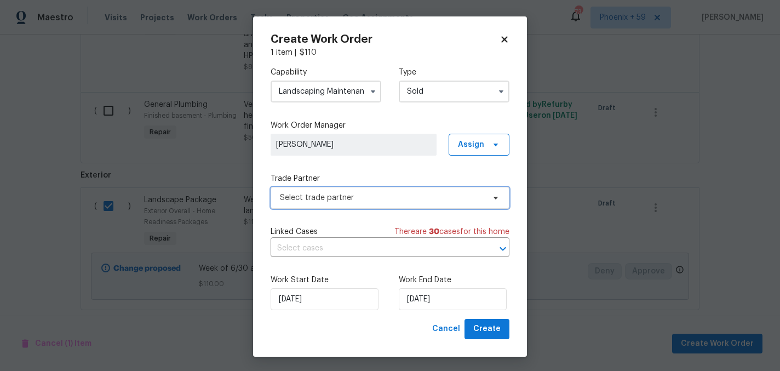
click at [384, 200] on span "Select trade partner" at bounding box center [382, 197] width 204 height 11
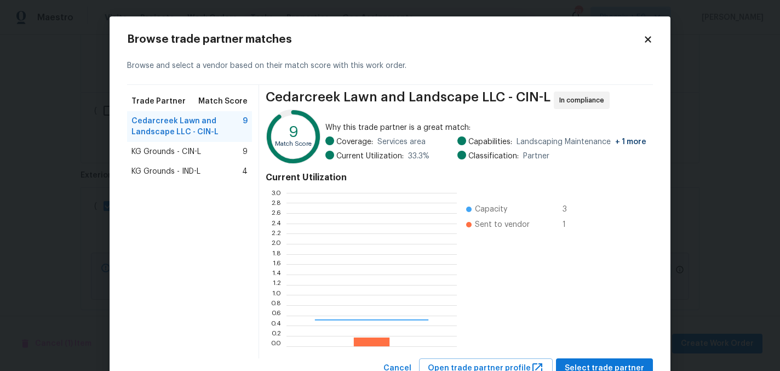
scroll to position [153, 170]
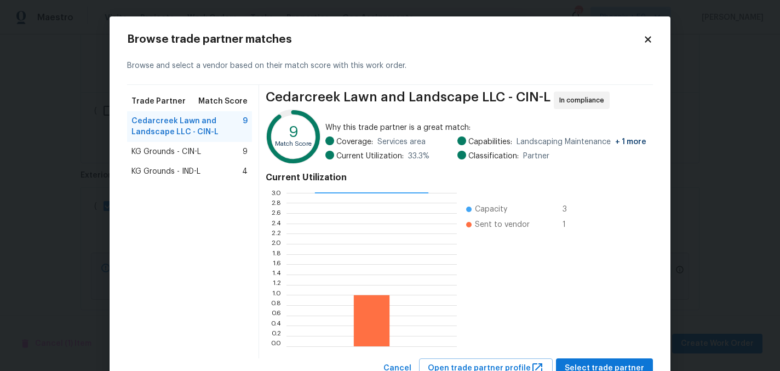
click at [205, 154] on div "KG Grounds - CIN-L 9" at bounding box center [189, 151] width 116 height 11
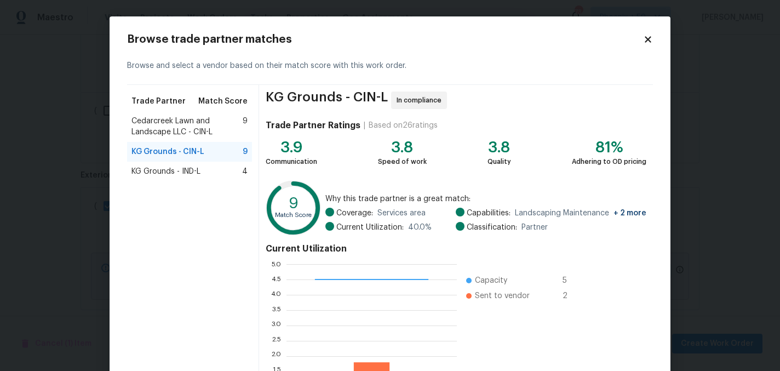
scroll to position [112, 0]
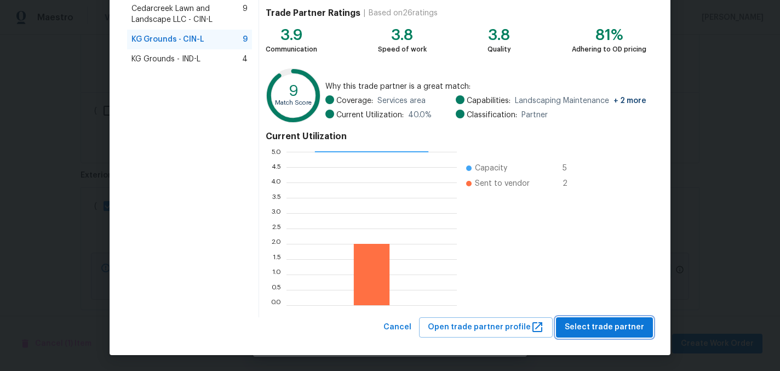
click at [604, 326] on span "Select trade partner" at bounding box center [604, 327] width 79 height 14
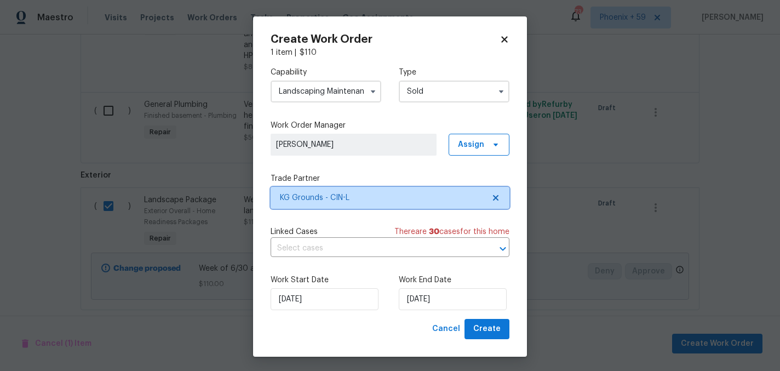
scroll to position [0, 0]
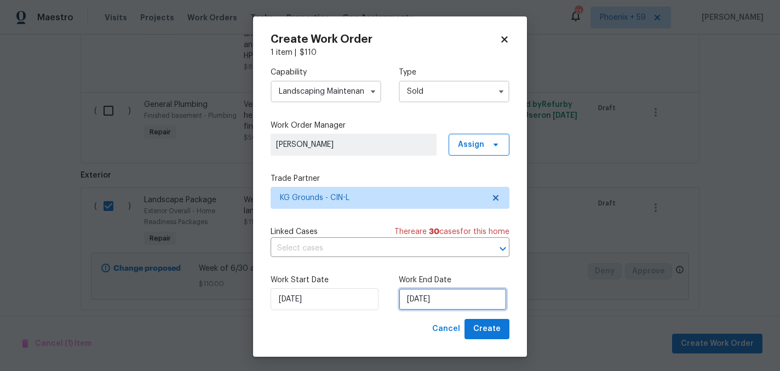
click at [455, 289] on input "[DATE]" at bounding box center [453, 299] width 108 height 22
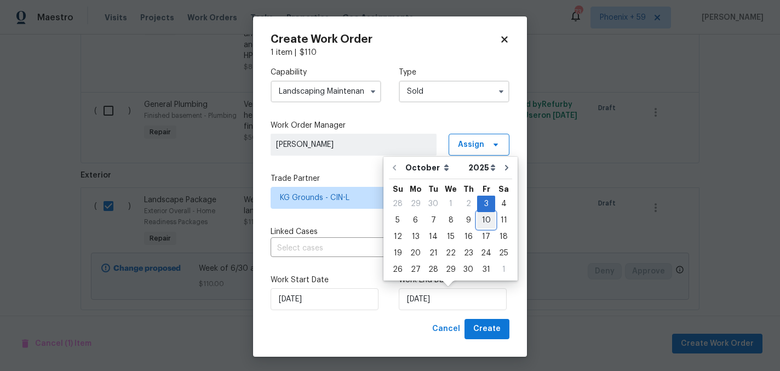
click at [481, 226] on div "10" at bounding box center [486, 219] width 18 height 15
type input "10/10/2025"
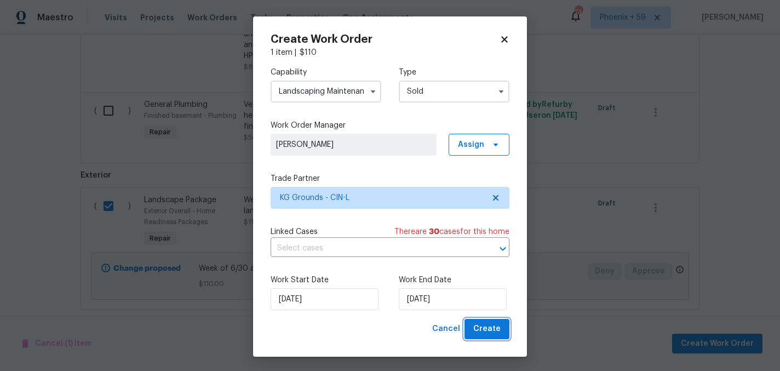
click at [493, 336] on button "Create" at bounding box center [486, 329] width 45 height 20
checkbox input "false"
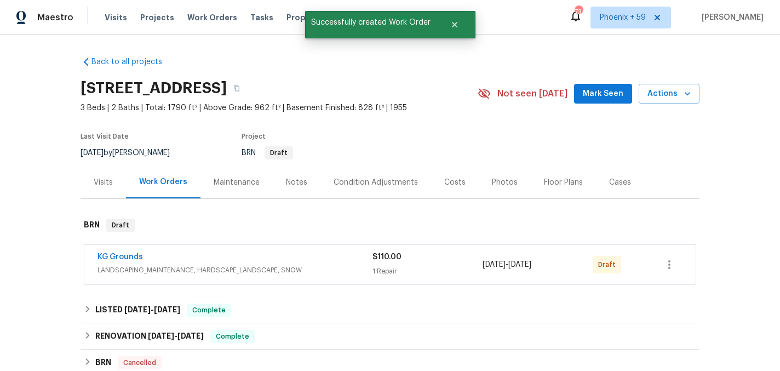
click at [678, 252] on div at bounding box center [669, 264] width 26 height 26
click at [676, 260] on button "button" at bounding box center [669, 264] width 26 height 26
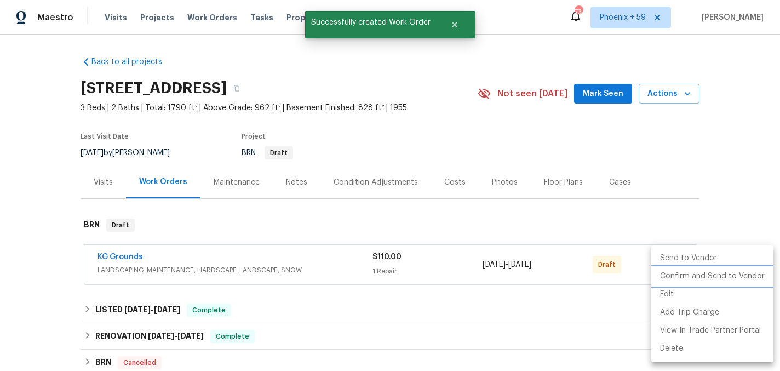
click at [682, 278] on li "Confirm and Send to Vendor" at bounding box center [712, 276] width 122 height 18
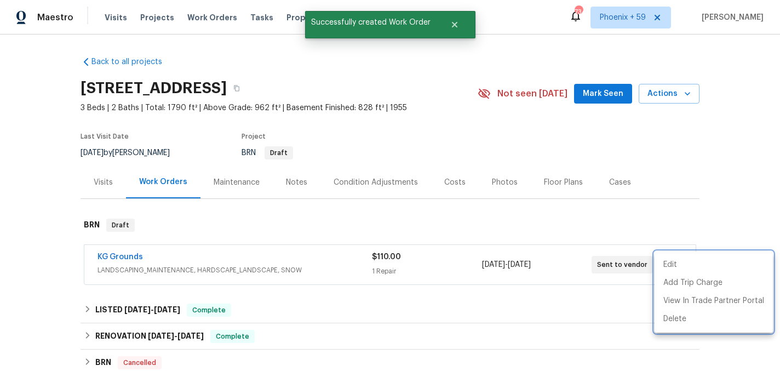
click at [391, 258] on div at bounding box center [390, 185] width 780 height 371
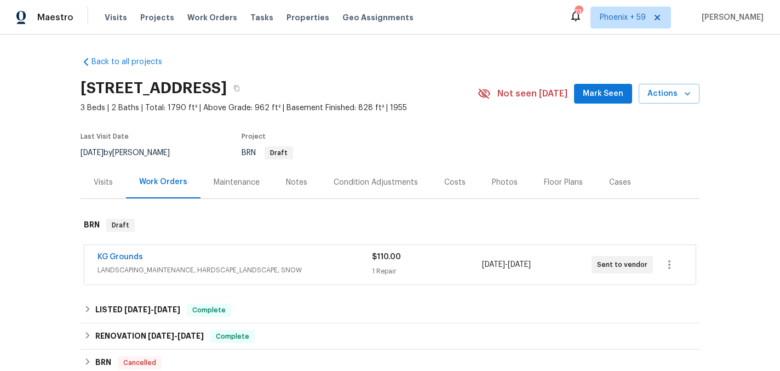
click at [337, 266] on span "LANDSCAPING_MAINTENANCE, HARDSCAPE_LANDSCAPE, SNOW" at bounding box center [234, 270] width 274 height 11
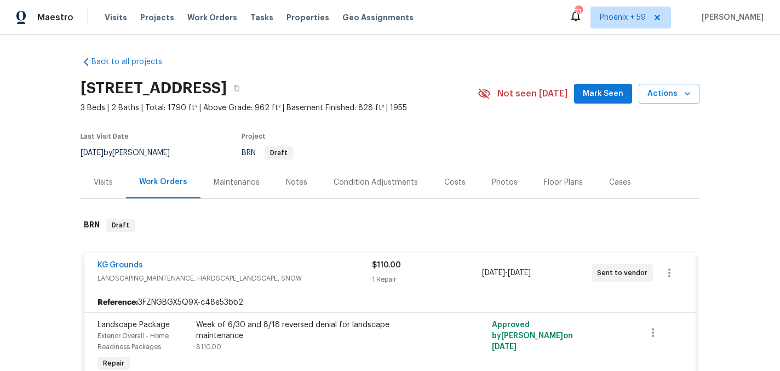
click at [279, 326] on div "Week of 6/30 and 8/18 reversed denial for landscape maintenance" at bounding box center [316, 330] width 240 height 22
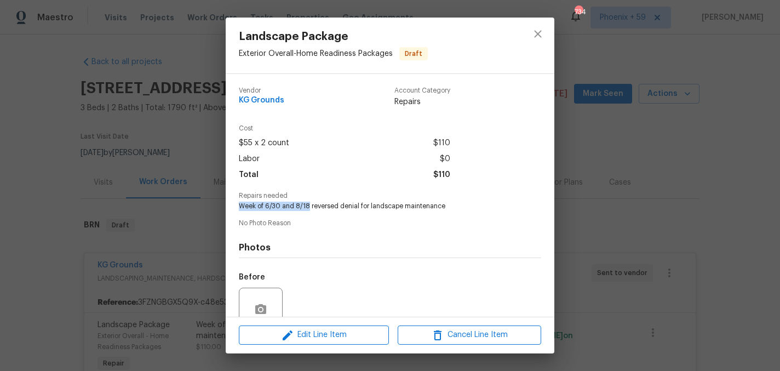
drag, startPoint x: 308, startPoint y: 205, endPoint x: 227, endPoint y: 205, distance: 81.1
click at [227, 205] on div "Vendor KG Grounds Account Category Repairs Cost $55 x 2 count $110 Labor $0 Tot…" at bounding box center [390, 195] width 329 height 243
copy span "Week of 6/30 and 8/18"
click at [76, 244] on div "Landscape Package Exterior Overall - Home Readiness Packages Draft Vendor KG Gr…" at bounding box center [390, 185] width 780 height 371
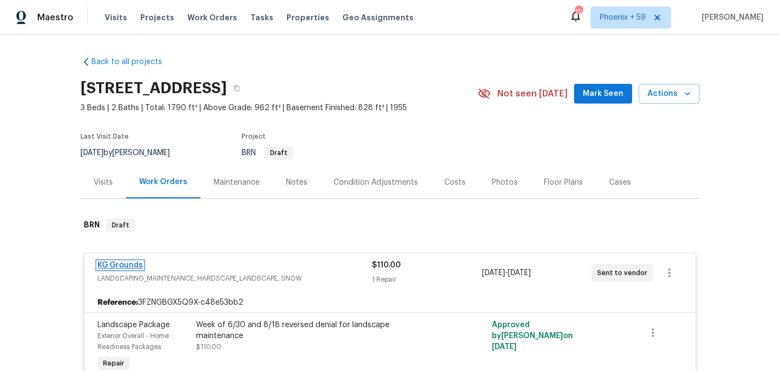
click at [137, 262] on link "KG Grounds" at bounding box center [119, 265] width 45 height 8
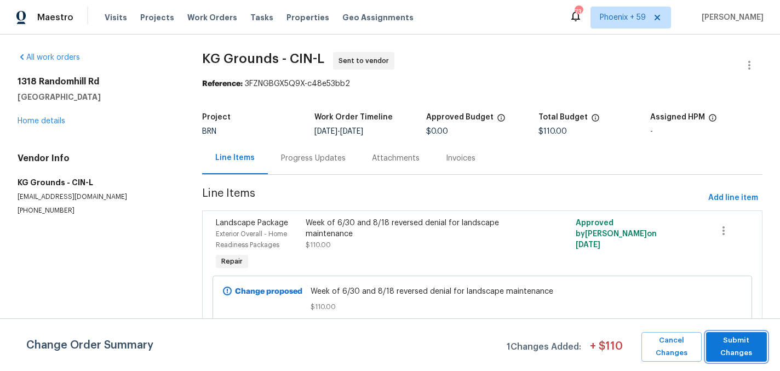
click at [717, 338] on span "Submit Changes" at bounding box center [736, 346] width 50 height 25
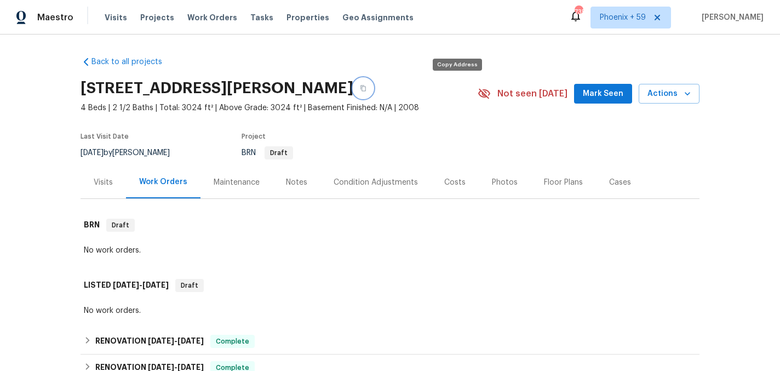
click at [366, 87] on icon "button" at bounding box center [363, 88] width 7 height 7
click at [244, 181] on div "Maintenance" at bounding box center [237, 182] width 46 height 11
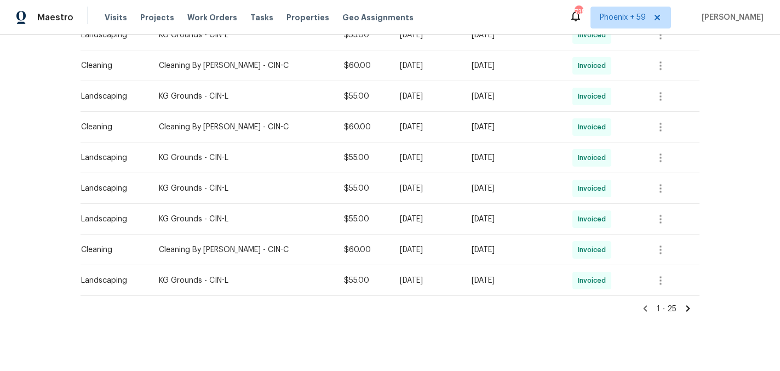
scroll to position [717, 0]
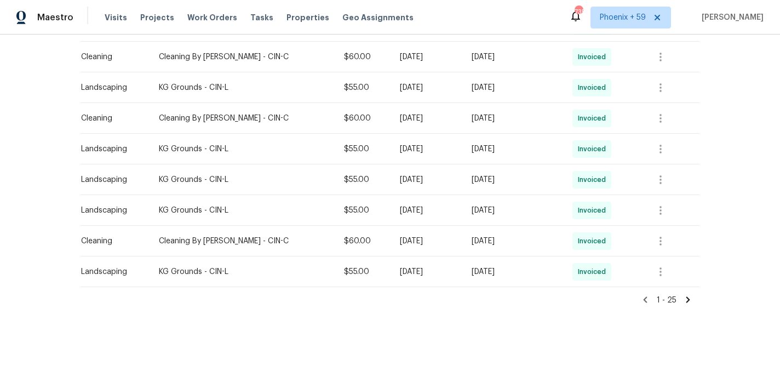
click at [688, 296] on icon at bounding box center [688, 300] width 10 height 10
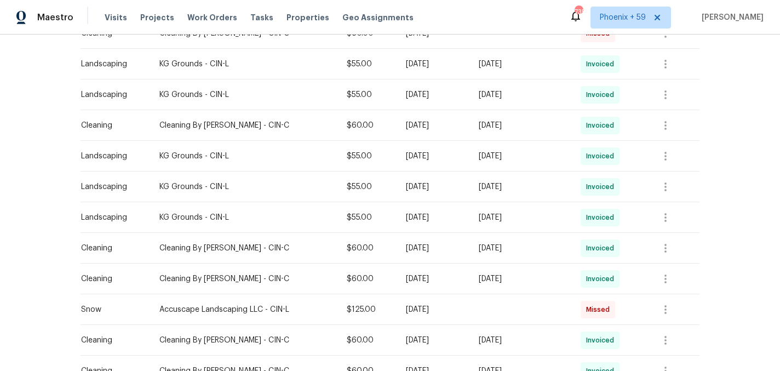
scroll to position [0, 0]
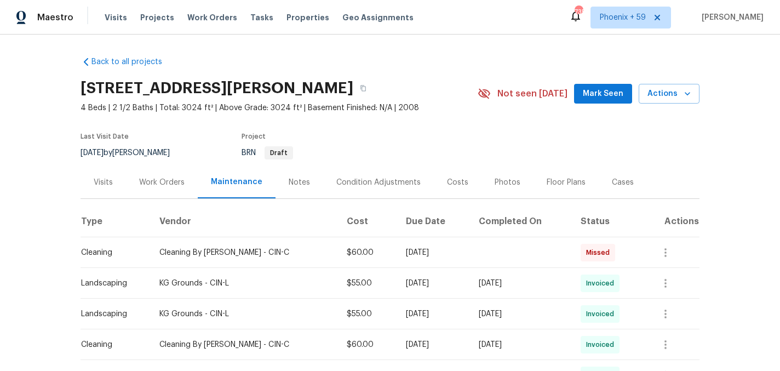
click at [159, 175] on div "Work Orders" at bounding box center [162, 182] width 72 height 32
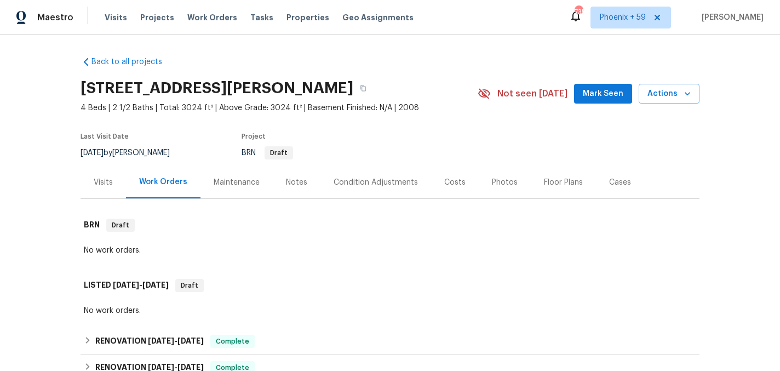
scroll to position [177, 0]
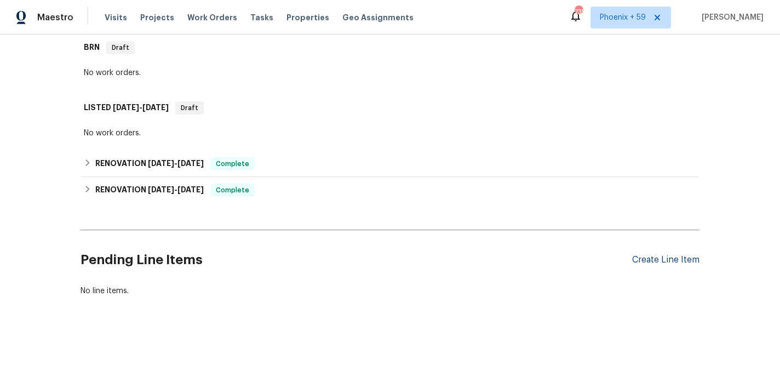
click at [670, 257] on div "Create Line Item" at bounding box center [665, 260] width 67 height 10
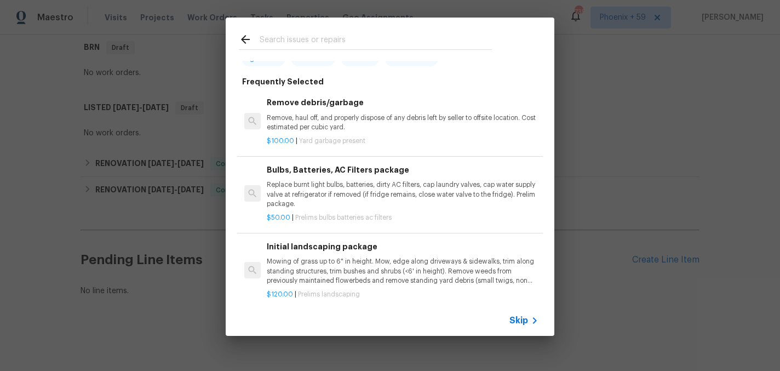
scroll to position [59, 0]
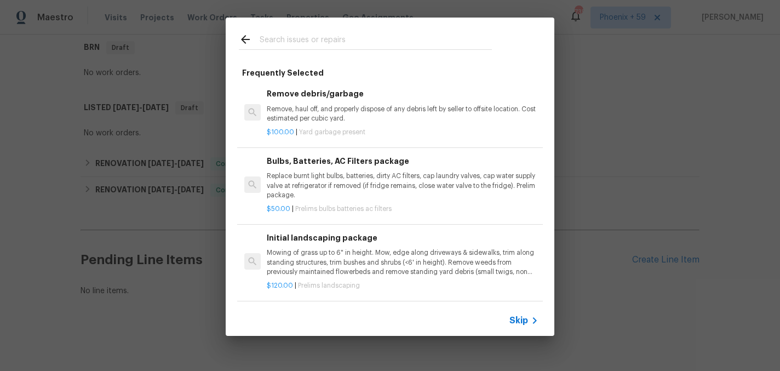
click at [375, 262] on p "Mowing of grass up to 6" in height. Mow, edge along driveways & sidewalks, trim…" at bounding box center [403, 262] width 272 height 28
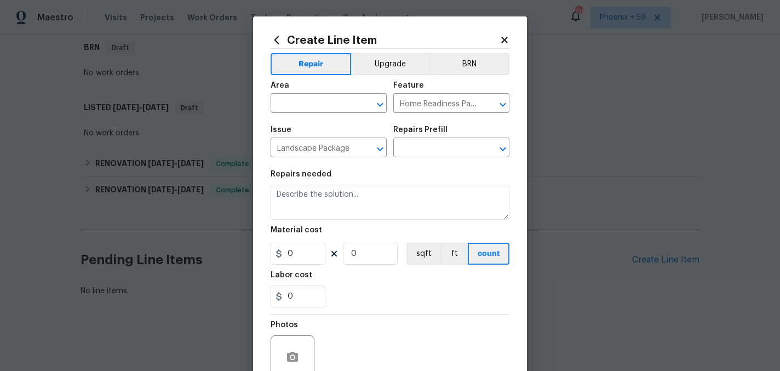
type input "Initial landscaping package $120.00"
type textarea "Mowing of grass up to 6" in height. Mow, edge along driveways & sidewalks, trim…"
type input "120"
type input "1"
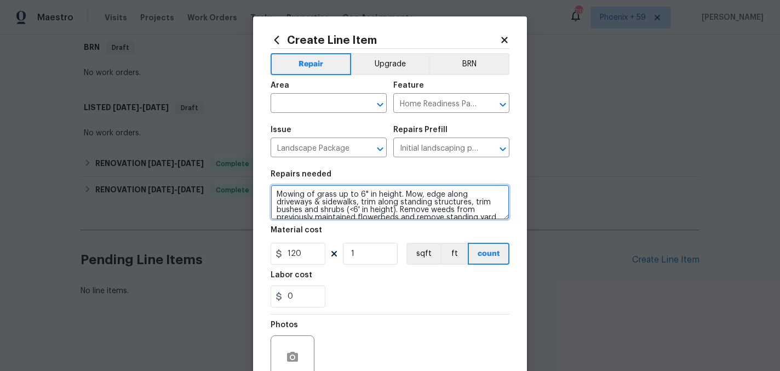
click at [364, 196] on textarea "Mowing of grass up to 6" in height. Mow, edge along driveways & sidewalks, trim…" at bounding box center [390, 202] width 239 height 35
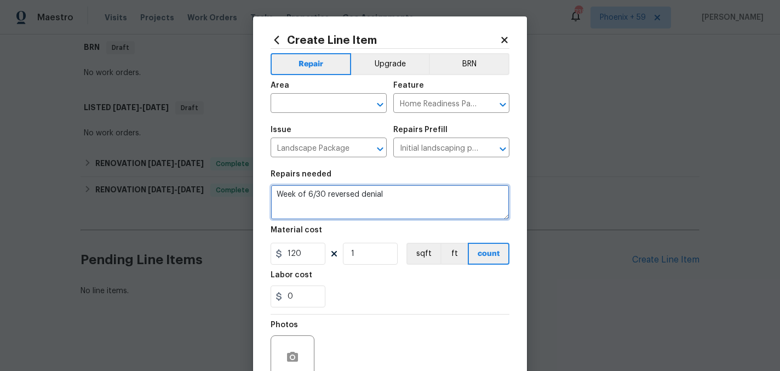
type textarea "Week of 6/30 reversed denial"
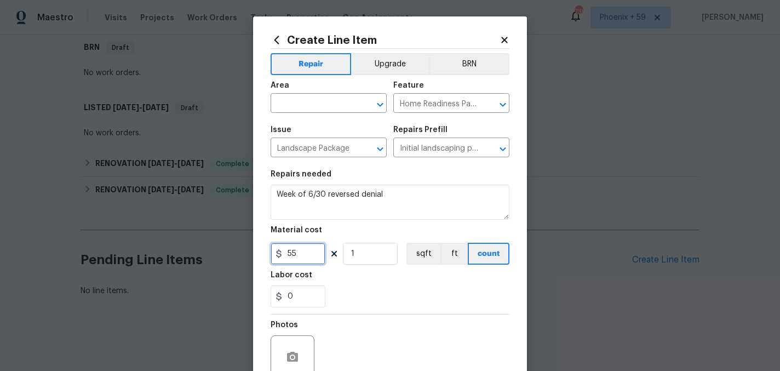
type input "55"
click at [337, 99] on input "text" at bounding box center [313, 104] width 85 height 17
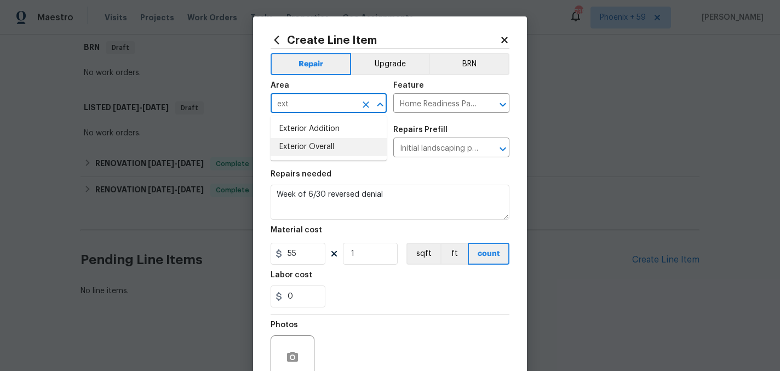
click at [334, 140] on li "Exterior Overall" at bounding box center [329, 147] width 116 height 18
type input "Exterior Overall"
click at [366, 313] on section "Repairs needed Week of 6/30 reversed denial Material cost 55 1 sqft ft count La…" at bounding box center [390, 239] width 239 height 150
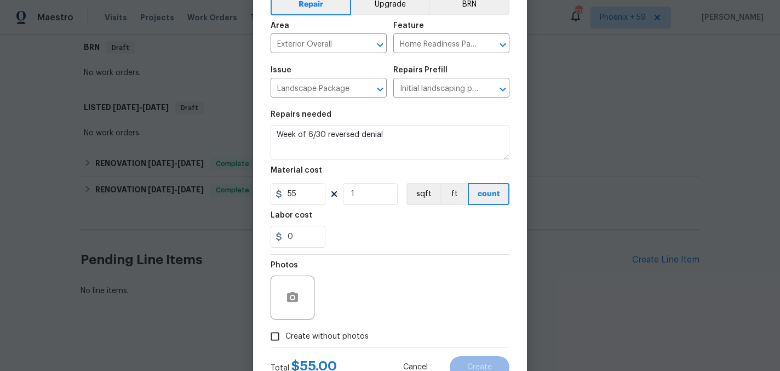
scroll to position [61, 0]
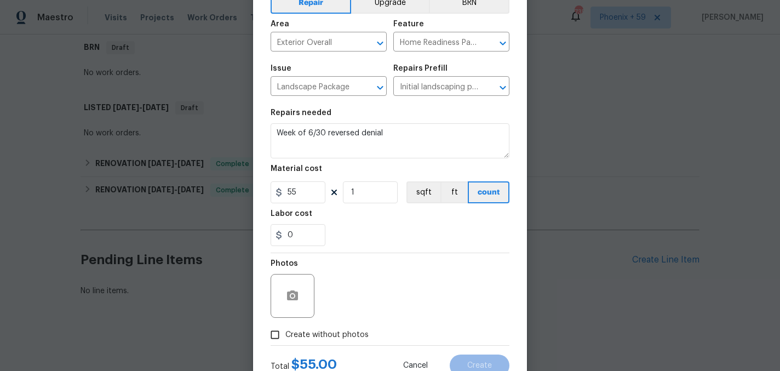
click at [357, 332] on span "Create without photos" at bounding box center [326, 335] width 83 height 12
click at [285, 332] on input "Create without photos" at bounding box center [275, 334] width 21 height 21
checkbox input "true"
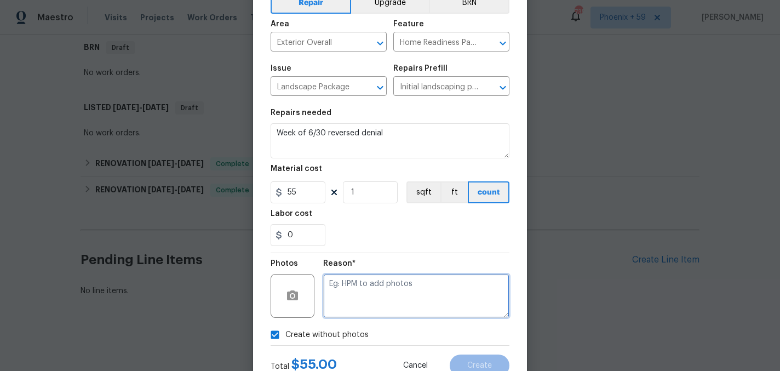
click at [369, 301] on textarea at bounding box center [416, 296] width 186 height 44
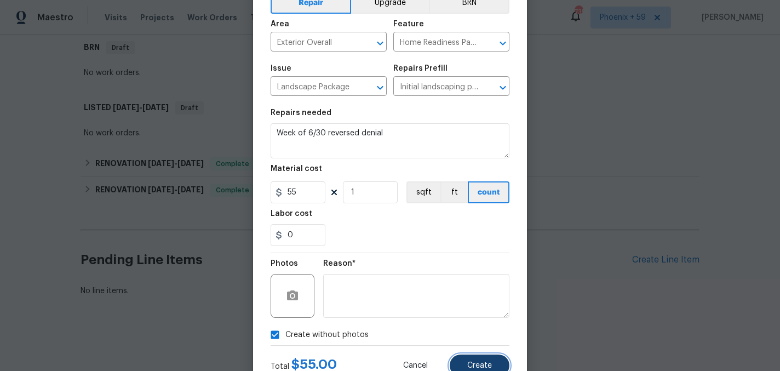
click at [490, 360] on button "Create" at bounding box center [480, 365] width 60 height 22
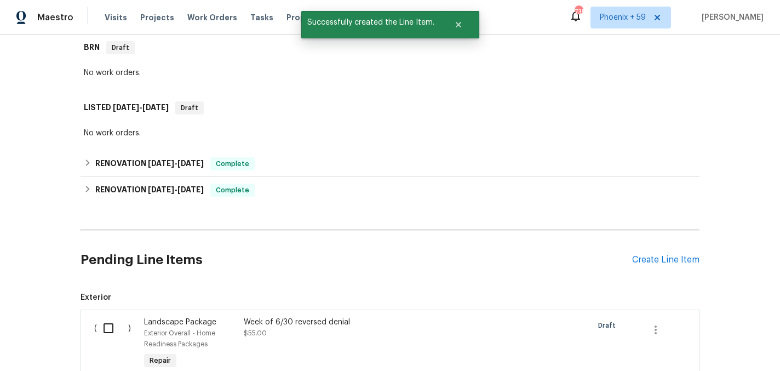
click at [105, 325] on input "checkbox" at bounding box center [112, 328] width 31 height 23
checkbox input "true"
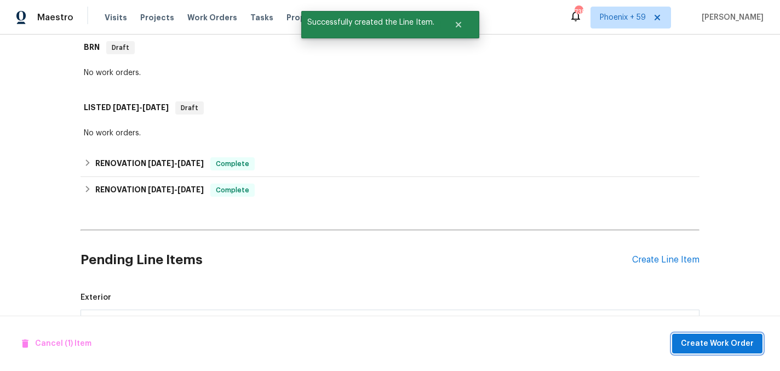
click at [749, 343] on span "Create Work Order" at bounding box center [717, 344] width 73 height 14
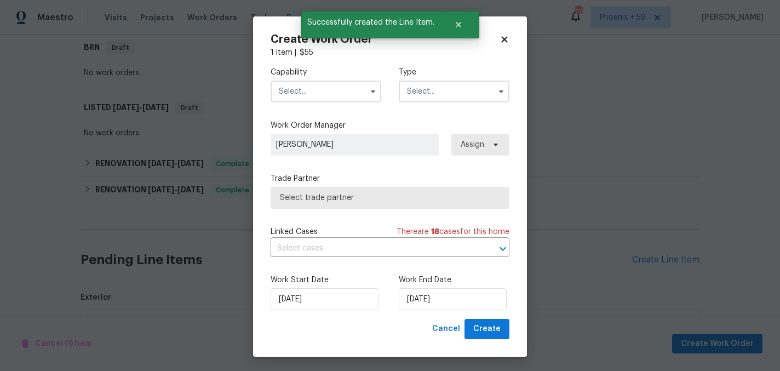
click at [306, 89] on input "text" at bounding box center [326, 92] width 111 height 22
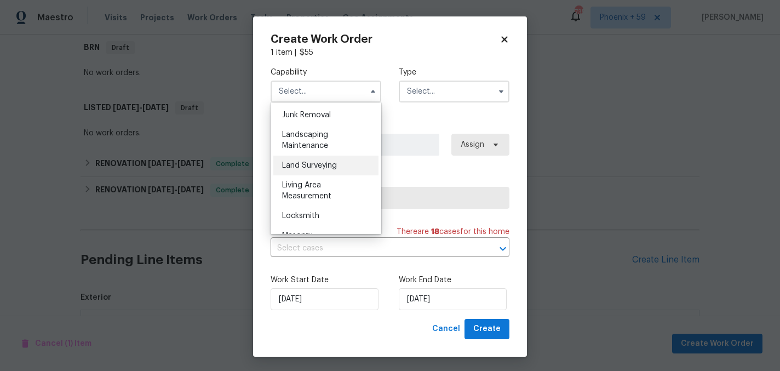
scroll to position [704, 0]
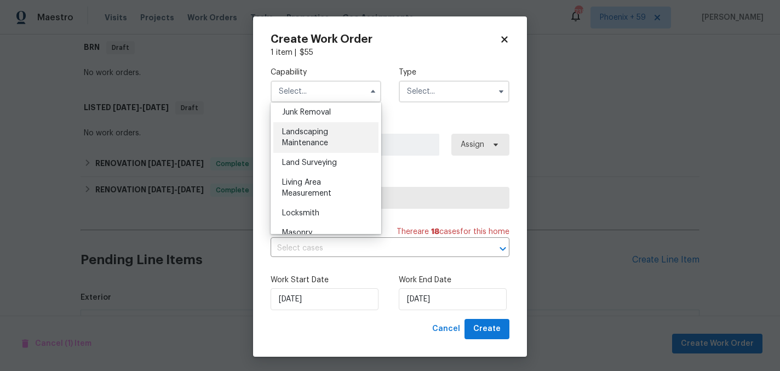
click at [337, 145] on div "Landscaping Maintenance" at bounding box center [325, 137] width 105 height 31
type input "Landscaping Maintenance"
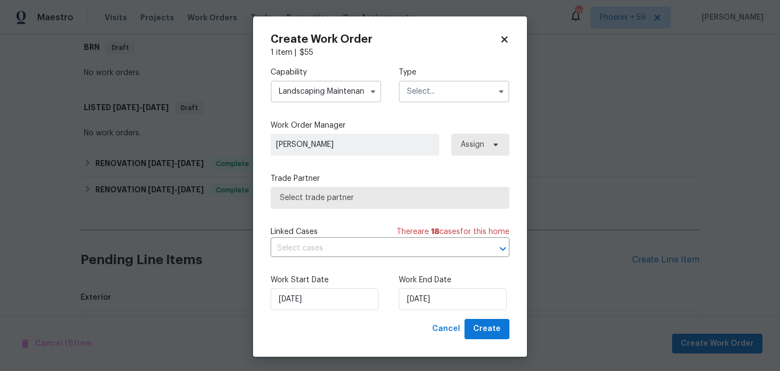
click at [427, 83] on input "text" at bounding box center [454, 92] width 111 height 22
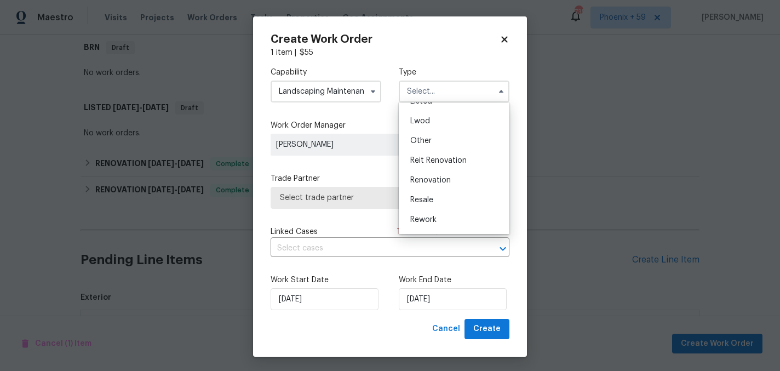
scroll to position [130, 0]
click at [438, 224] on div "Sold" at bounding box center [453, 221] width 105 height 20
type input "Sold"
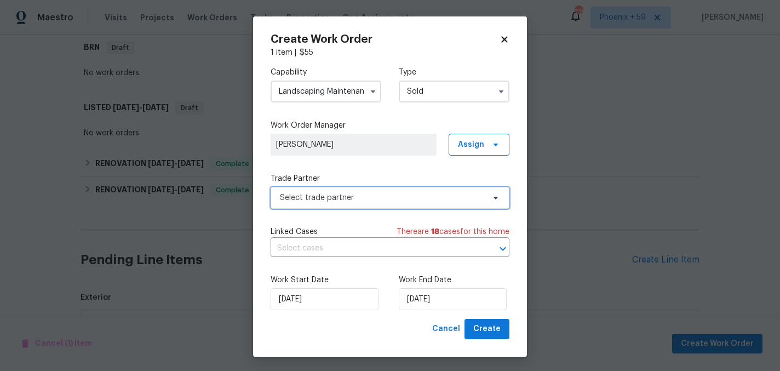
click at [382, 201] on span "Select trade partner" at bounding box center [382, 197] width 204 height 11
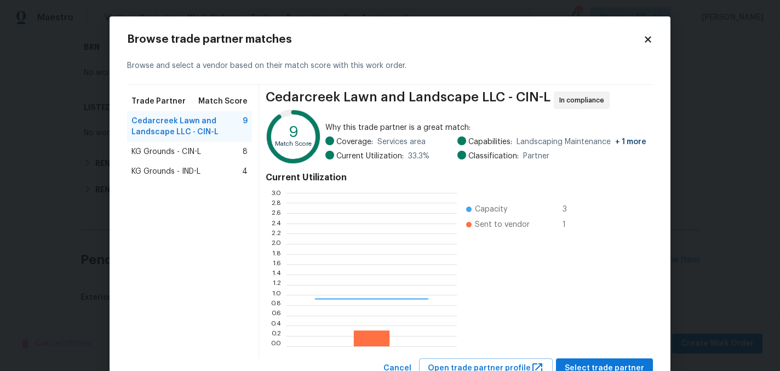
scroll to position [153, 170]
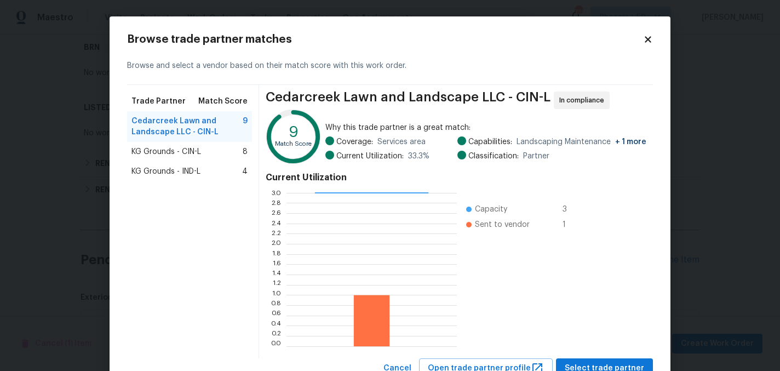
click at [226, 152] on div "KG Grounds - CIN-L 8" at bounding box center [189, 151] width 116 height 11
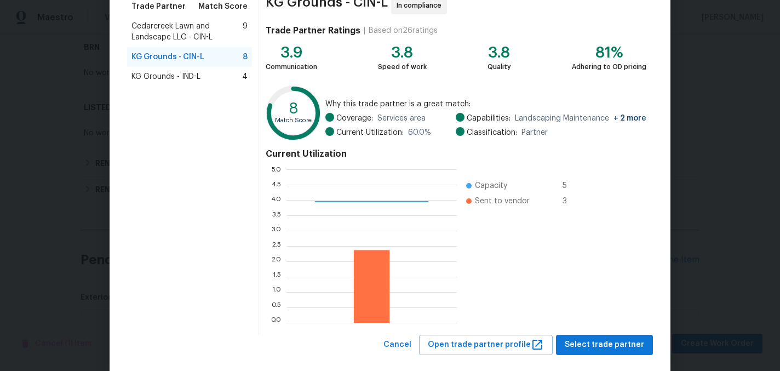
scroll to position [112, 0]
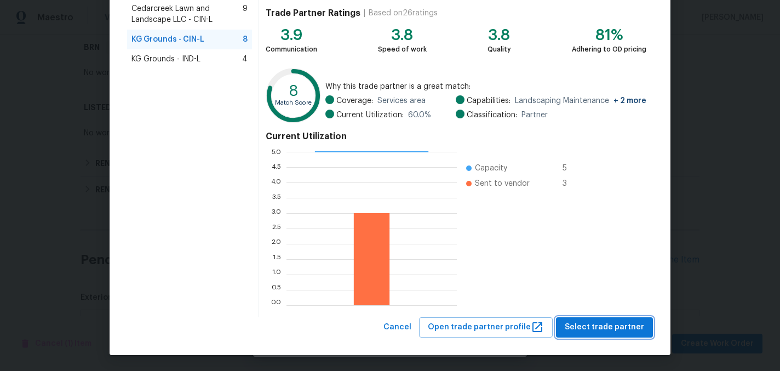
click at [583, 331] on span "Select trade partner" at bounding box center [604, 327] width 79 height 14
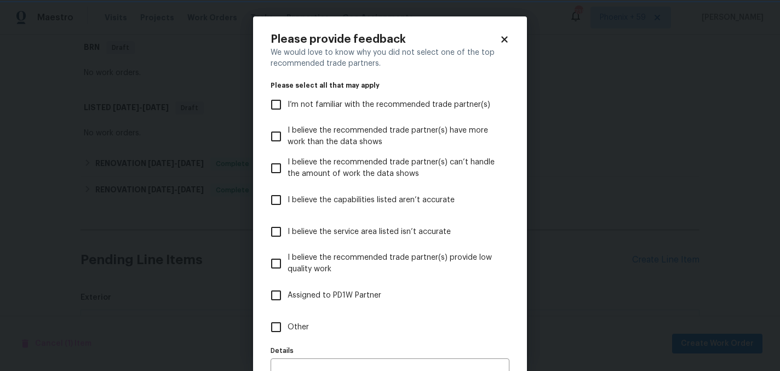
scroll to position [0, 0]
click at [294, 319] on label "Other" at bounding box center [383, 327] width 236 height 32
click at [288, 319] on input "Other" at bounding box center [276, 326] width 23 height 23
checkbox input "true"
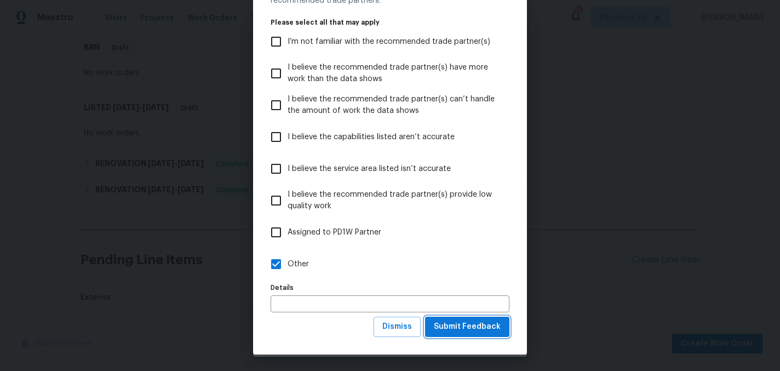
click at [450, 331] on span "Submit Feedback" at bounding box center [467, 327] width 67 height 14
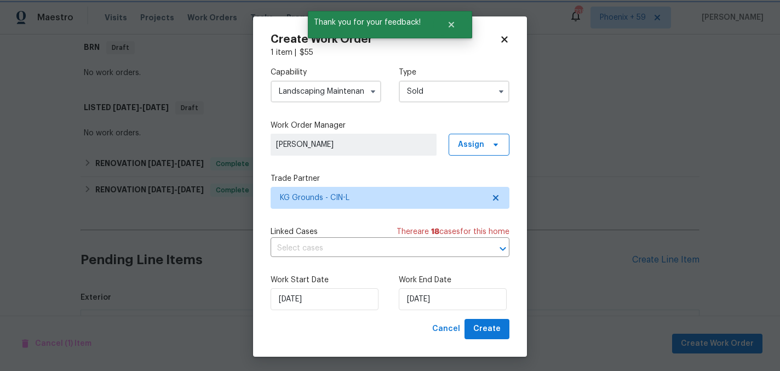
scroll to position [0, 0]
click at [433, 295] on input "10/3/2025" at bounding box center [453, 299] width 108 height 22
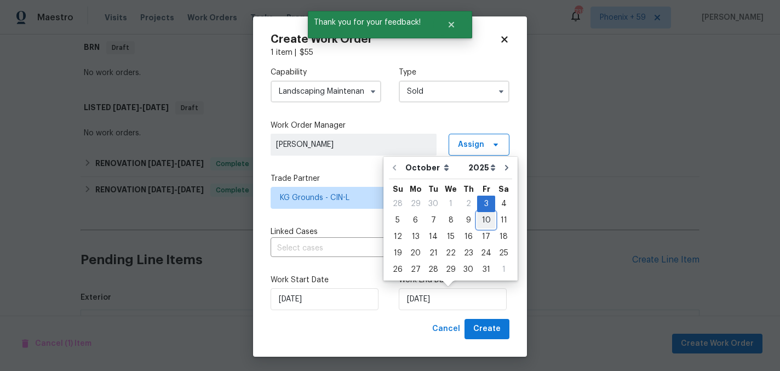
click at [479, 223] on div "10" at bounding box center [486, 219] width 18 height 15
type input "10/10/2025"
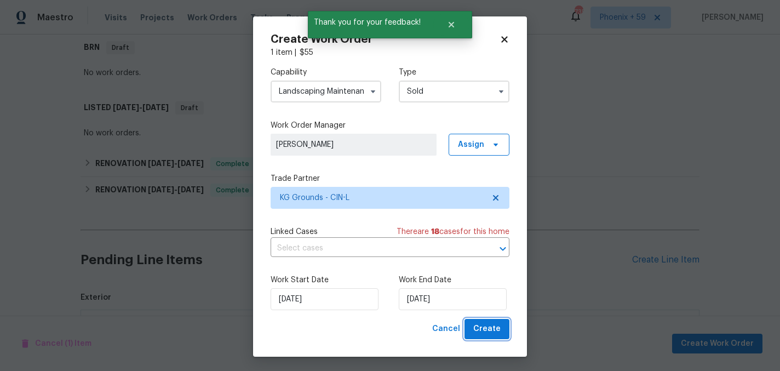
click at [491, 329] on span "Create" at bounding box center [486, 329] width 27 height 14
checkbox input "false"
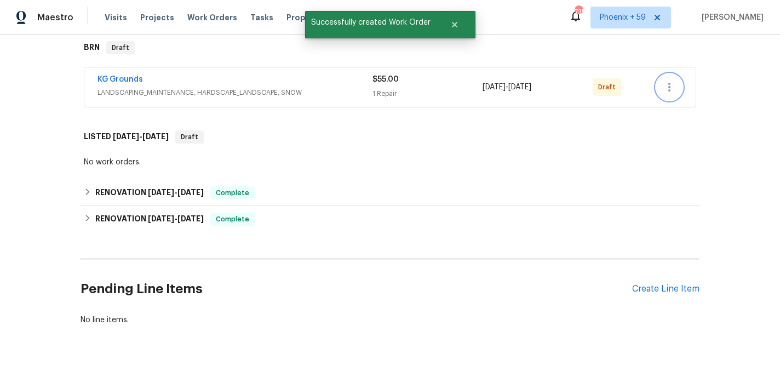
click at [673, 88] on icon "button" at bounding box center [669, 87] width 13 height 13
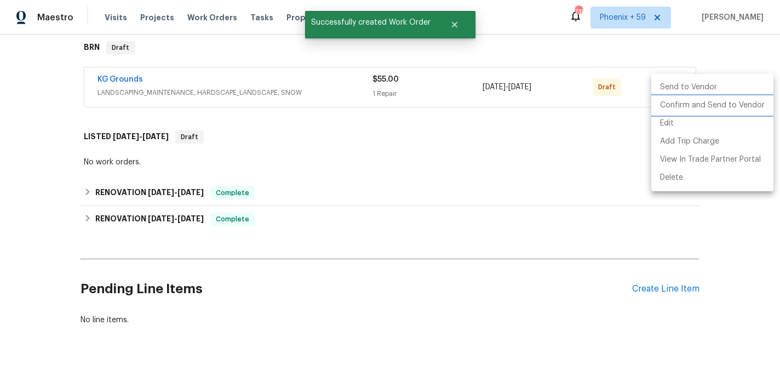
click at [675, 110] on li "Confirm and Send to Vendor" at bounding box center [712, 105] width 122 height 18
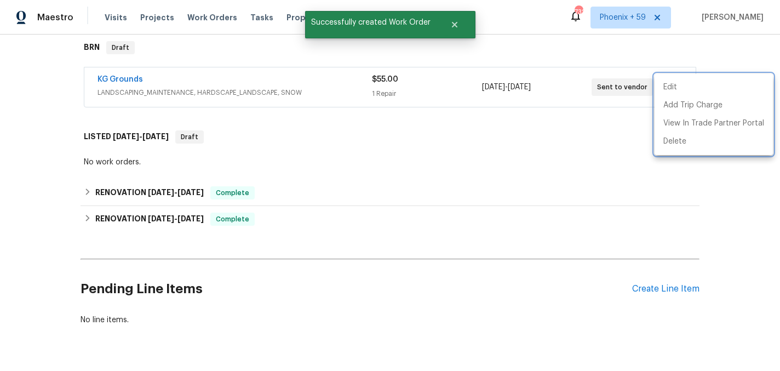
click at [131, 77] on div at bounding box center [390, 185] width 780 height 371
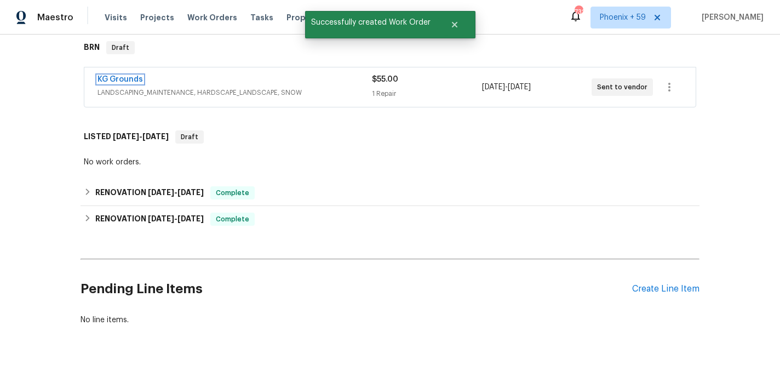
click at [131, 77] on link "KG Grounds" at bounding box center [119, 80] width 45 height 8
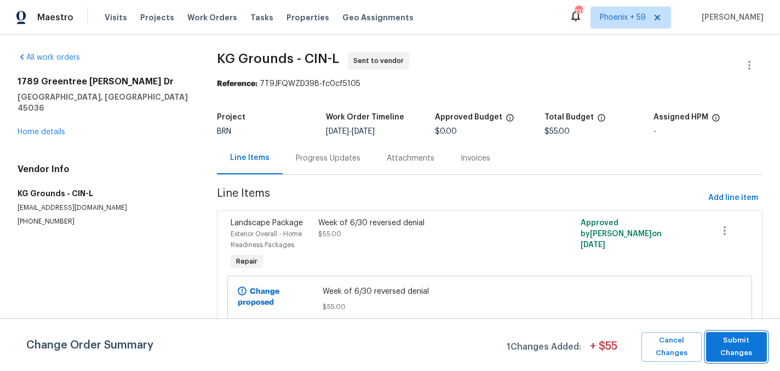
click at [731, 347] on span "Submit Changes" at bounding box center [736, 346] width 50 height 25
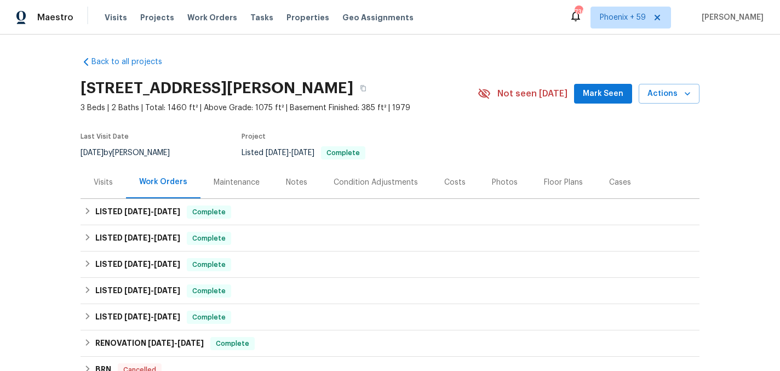
click at [240, 179] on div "Maintenance" at bounding box center [237, 182] width 46 height 11
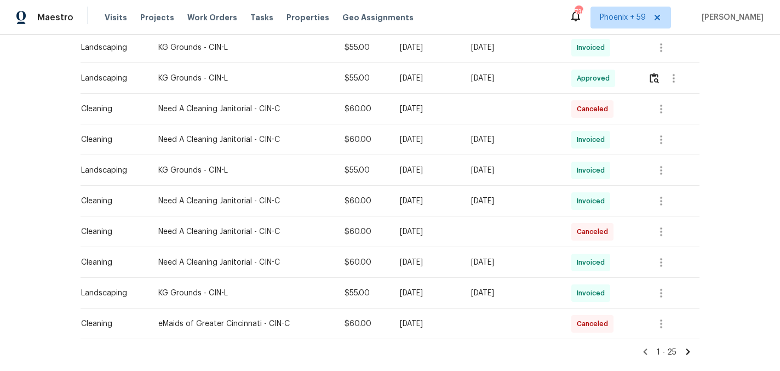
scroll to position [695, 0]
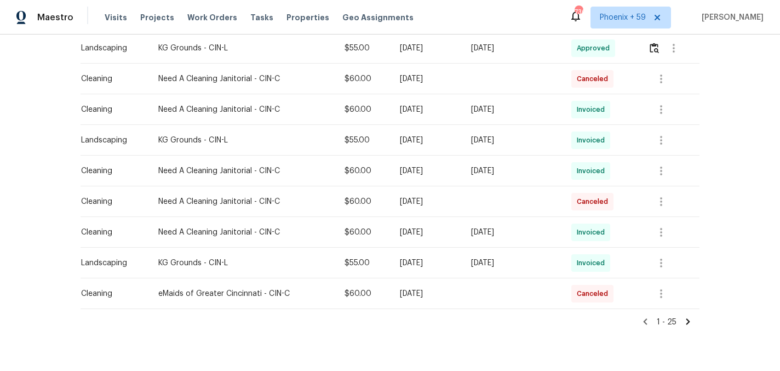
click at [687, 321] on icon at bounding box center [688, 321] width 4 height 6
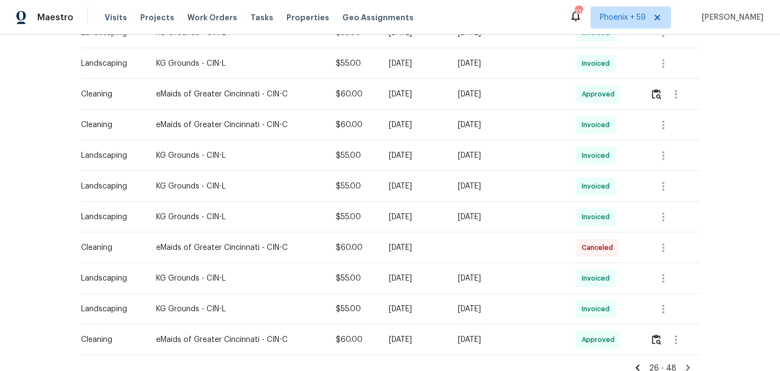
scroll to position [656, 0]
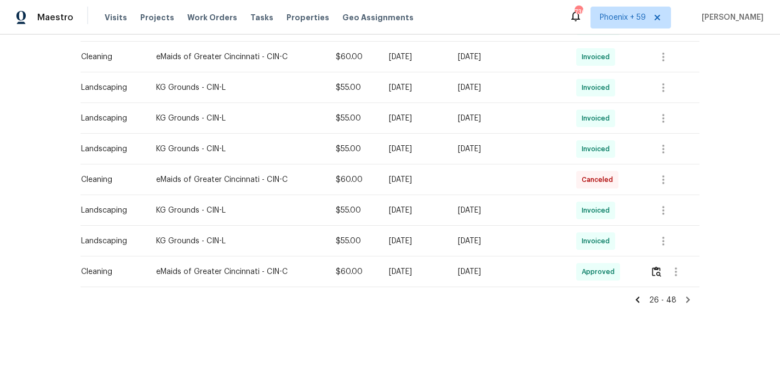
click at [687, 300] on icon at bounding box center [688, 299] width 4 height 6
click at [687, 297] on icon at bounding box center [688, 299] width 4 height 6
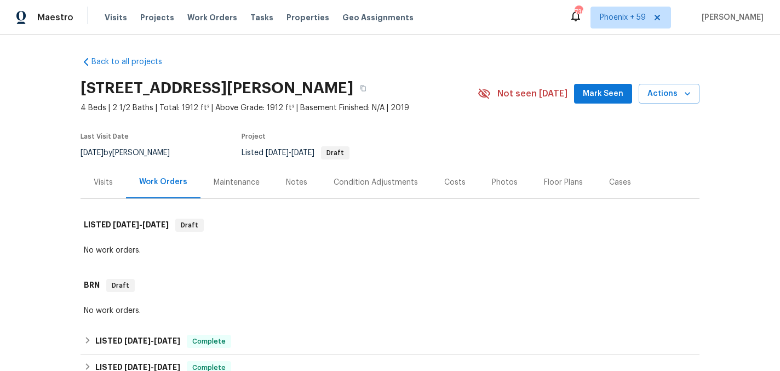
click at [233, 180] on div "Maintenance" at bounding box center [237, 182] width 46 height 11
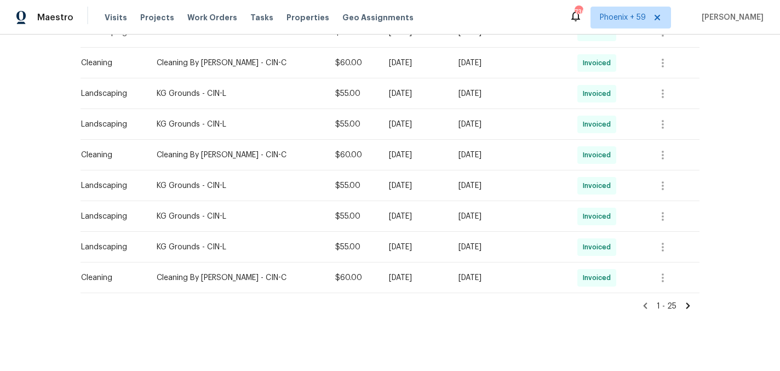
scroll to position [716, 0]
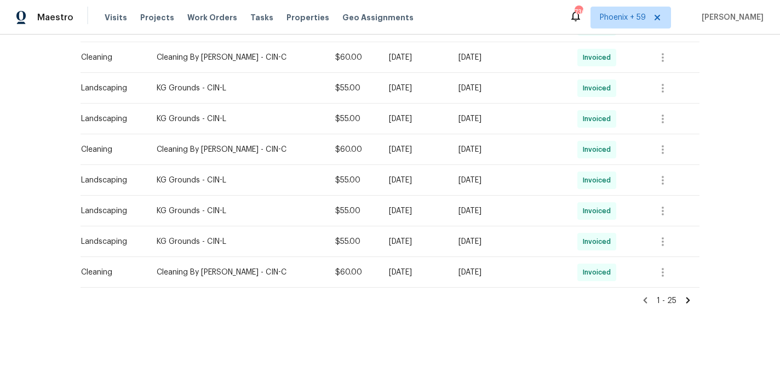
click at [687, 301] on icon at bounding box center [688, 300] width 4 height 6
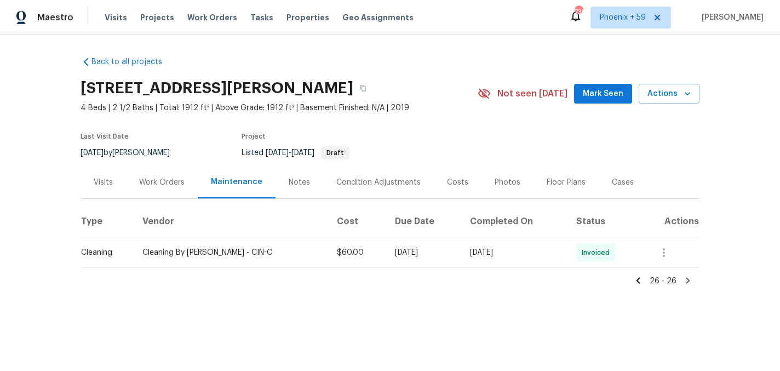
click at [163, 191] on div "Work Orders" at bounding box center [162, 182] width 72 height 32
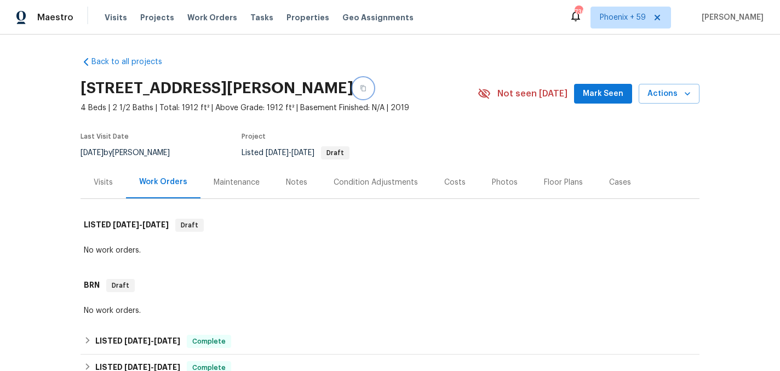
click at [360, 86] on icon "button" at bounding box center [363, 88] width 7 height 7
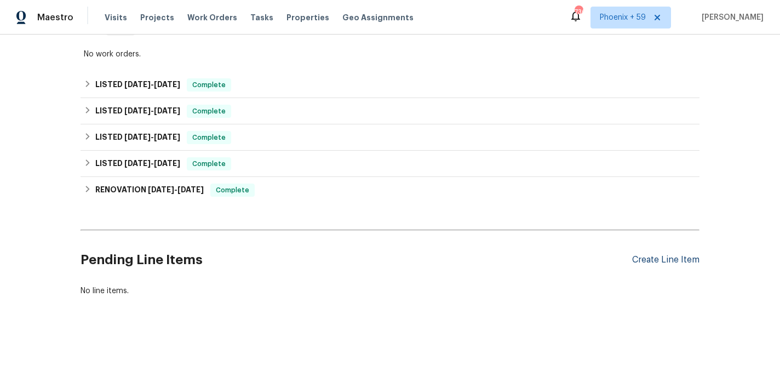
click at [658, 262] on div "Create Line Item" at bounding box center [665, 260] width 67 height 10
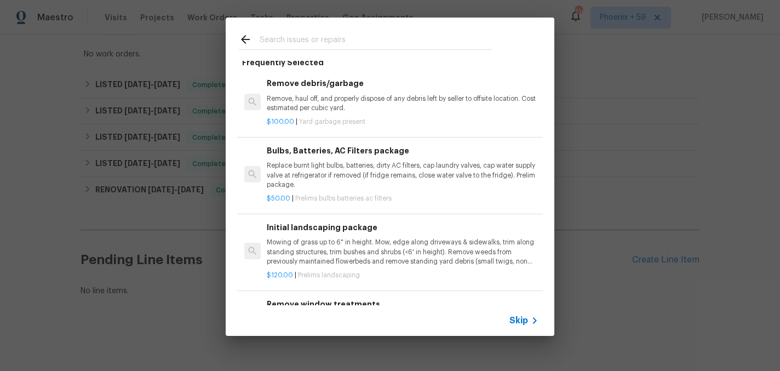
scroll to position [75, 0]
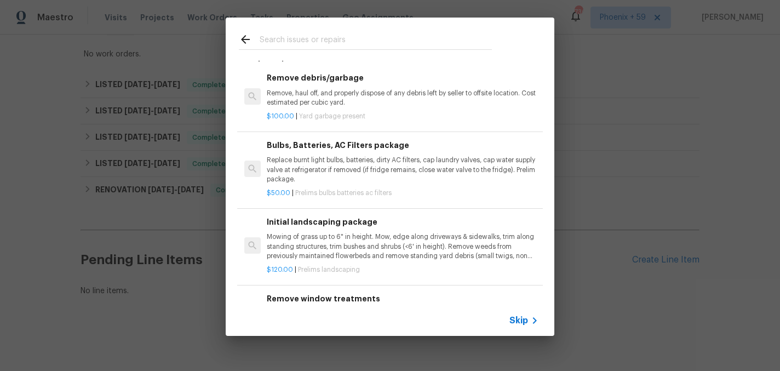
click at [330, 272] on span "Prelims landscaping" at bounding box center [329, 269] width 62 height 7
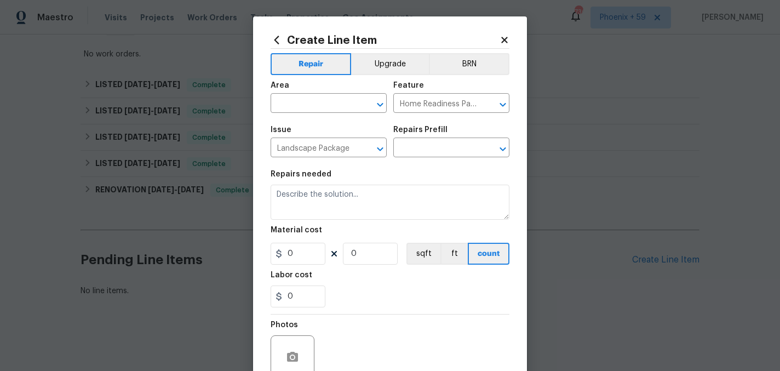
type input "Initial landscaping package $120.00"
type textarea "Mowing of grass up to 6" in height. Mow, edge along driveways & sidewalks, trim…"
type input "120"
type input "1"
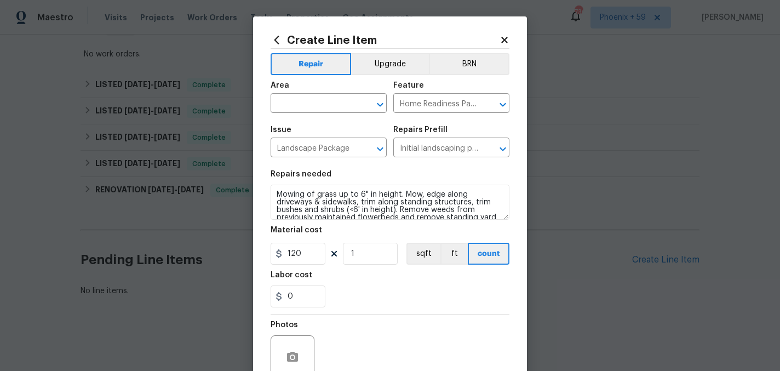
click at [332, 249] on div "120 1 sqft ft count" at bounding box center [390, 254] width 239 height 22
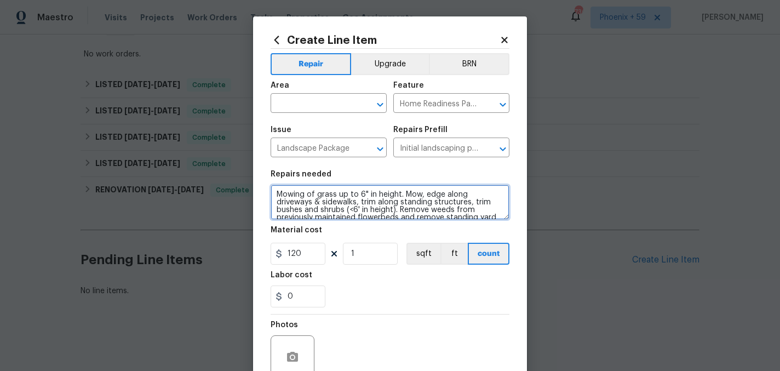
click at [323, 197] on textarea "Mowing of grass up to 6" in height. Mow, edge along driveways & sidewalks, trim…" at bounding box center [390, 202] width 239 height 35
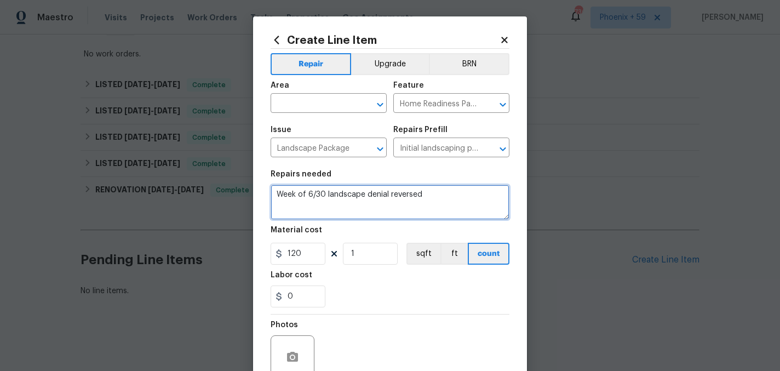
type textarea "Week of 6/30 landscape denial reversed"
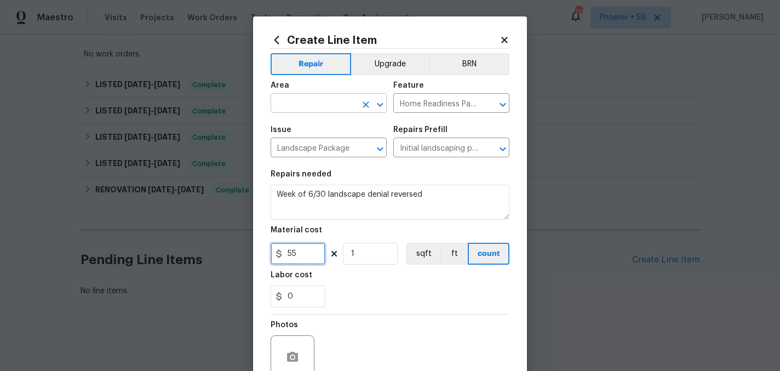
type input "55"
click at [315, 96] on input "text" at bounding box center [313, 104] width 85 height 17
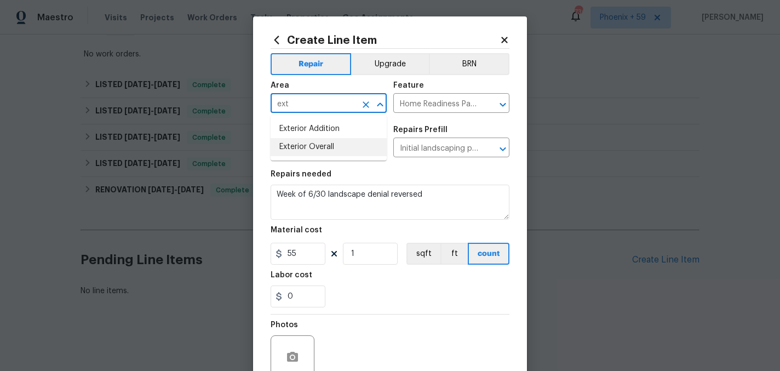
click at [357, 151] on li "Exterior Overall" at bounding box center [329, 147] width 116 height 18
type input "Exterior Overall"
click at [371, 310] on section "Repairs needed Week of 6/30 landscape denial reversed Material cost 55 1 sqft f…" at bounding box center [390, 239] width 239 height 150
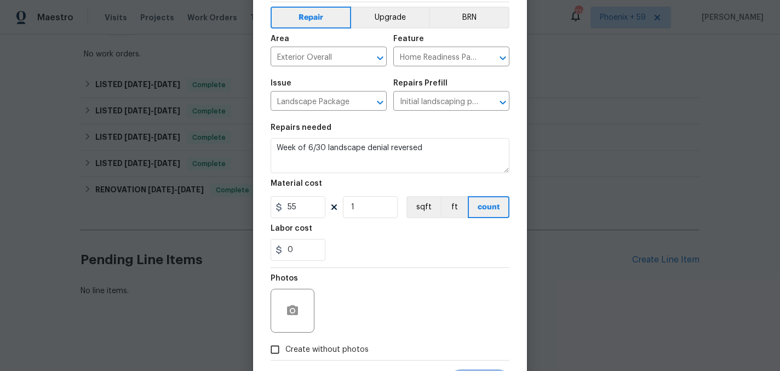
scroll to position [101, 0]
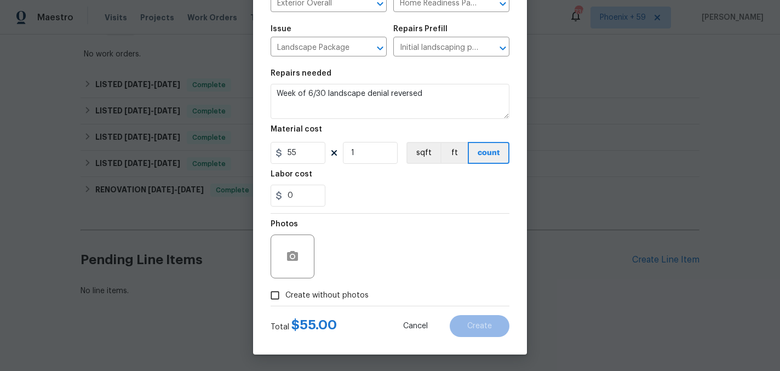
click at [352, 298] on span "Create without photos" at bounding box center [326, 296] width 83 height 12
click at [285, 298] on input "Create without photos" at bounding box center [275, 295] width 21 height 21
checkbox input "true"
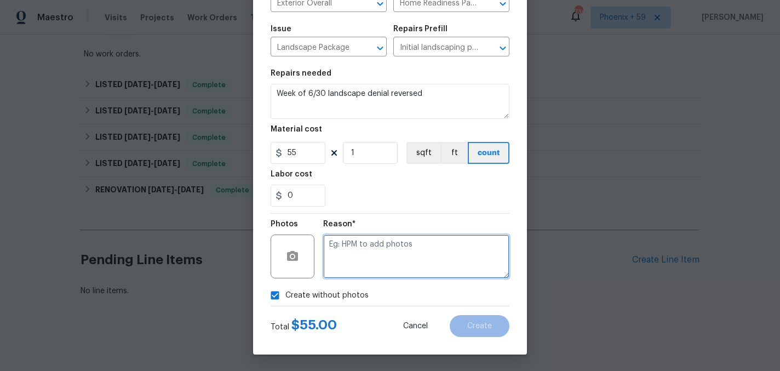
click at [369, 266] on textarea at bounding box center [416, 256] width 186 height 44
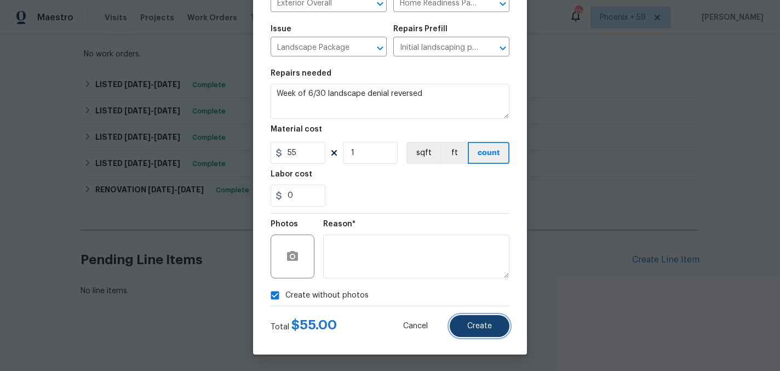
click at [468, 329] on span "Create" at bounding box center [479, 326] width 25 height 8
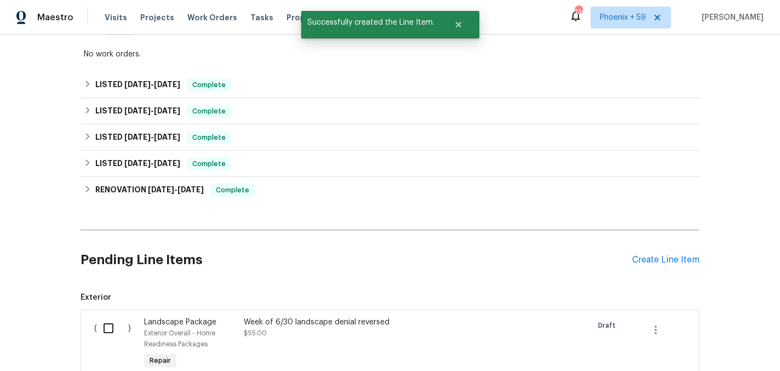
click at [95, 325] on div "( )" at bounding box center [116, 343] width 50 height 61
click at [105, 325] on input "checkbox" at bounding box center [112, 328] width 31 height 23
checkbox input "true"
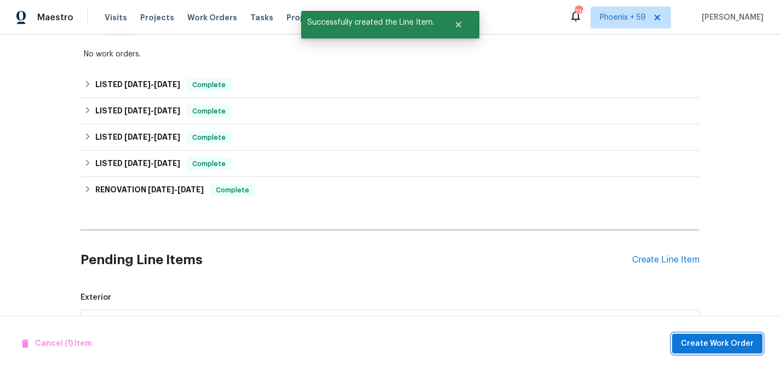
click at [698, 342] on span "Create Work Order" at bounding box center [717, 344] width 73 height 14
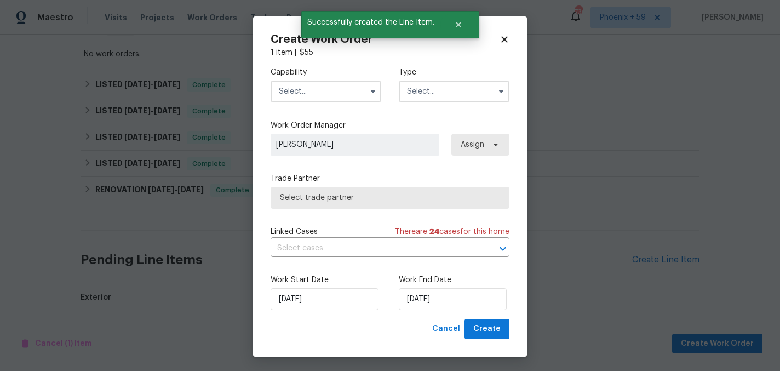
click at [322, 93] on input "text" at bounding box center [326, 92] width 111 height 22
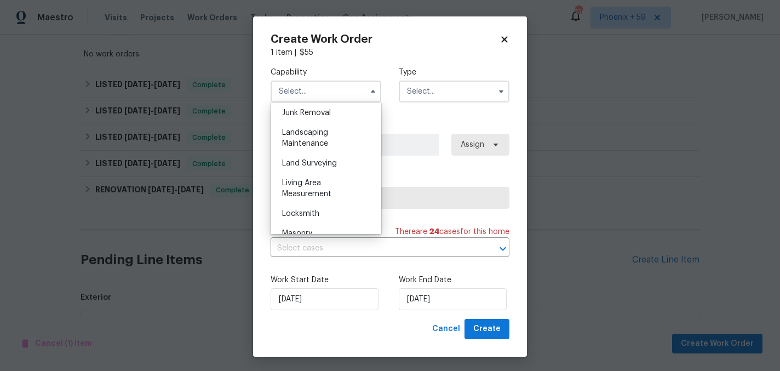
scroll to position [704, 0]
click at [320, 147] on div "Landscaping Maintenance" at bounding box center [325, 137] width 105 height 31
type input "Landscaping Maintenance"
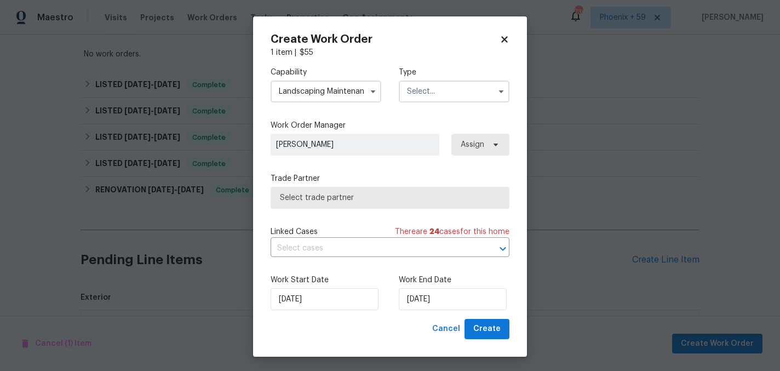
click at [446, 99] on input "text" at bounding box center [454, 92] width 111 height 22
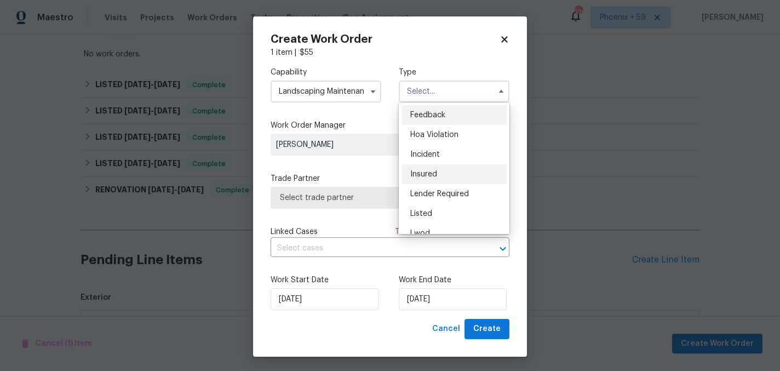
scroll to position [130, 0]
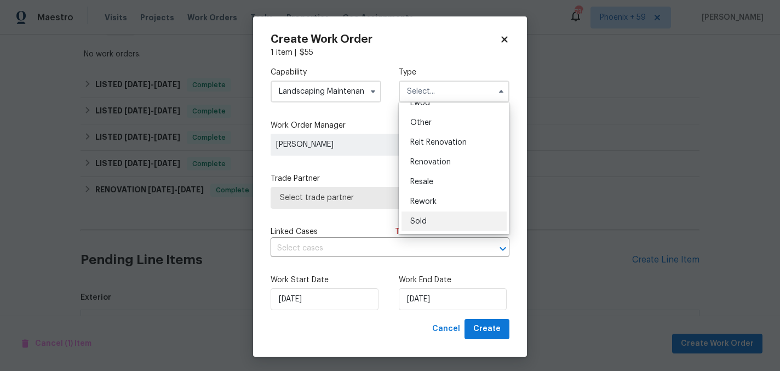
click at [433, 224] on div "Sold" at bounding box center [453, 221] width 105 height 20
type input "Sold"
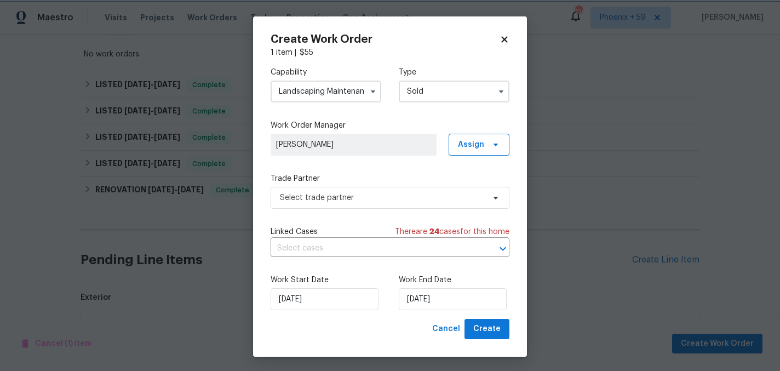
scroll to position [0, 0]
click at [398, 212] on div "Capability Landscaping Maintenance Type Sold Work Order Manager Madison William…" at bounding box center [390, 188] width 239 height 261
click at [386, 196] on span "Select trade partner" at bounding box center [382, 197] width 204 height 11
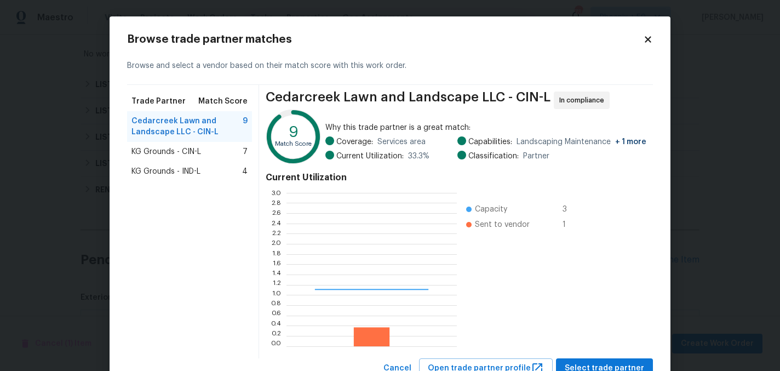
scroll to position [153, 170]
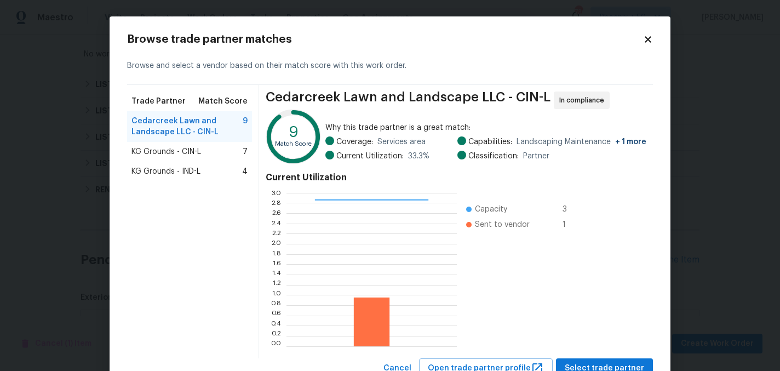
click at [184, 151] on span "KG Grounds - CIN-L" at bounding box center [166, 151] width 70 height 11
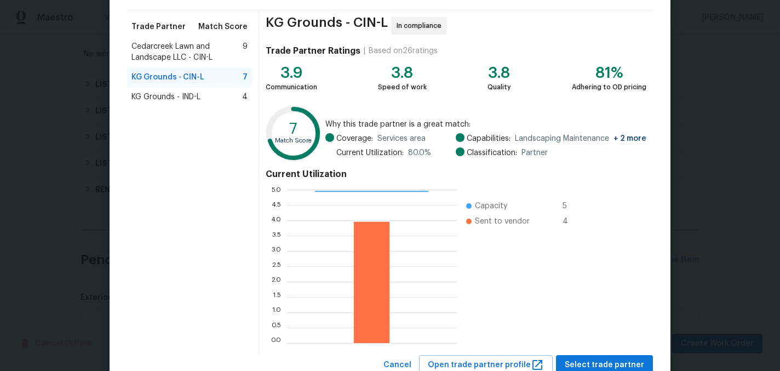
scroll to position [112, 0]
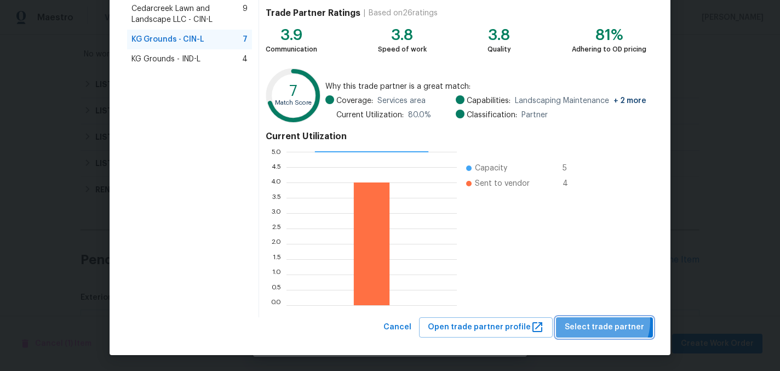
click at [600, 321] on span "Select trade partner" at bounding box center [604, 327] width 79 height 14
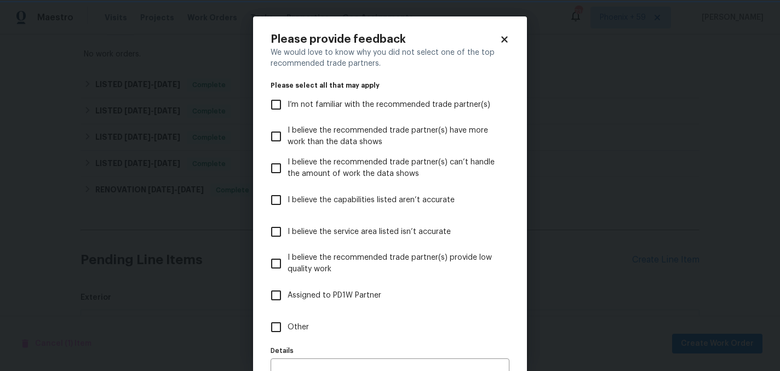
scroll to position [0, 0]
click at [290, 330] on span "Other" at bounding box center [298, 327] width 21 height 12
click at [288, 330] on input "Other" at bounding box center [276, 326] width 23 height 23
checkbox input "true"
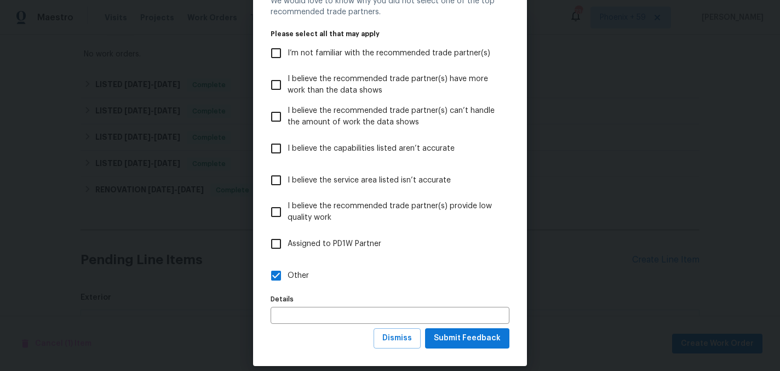
scroll to position [63, 0]
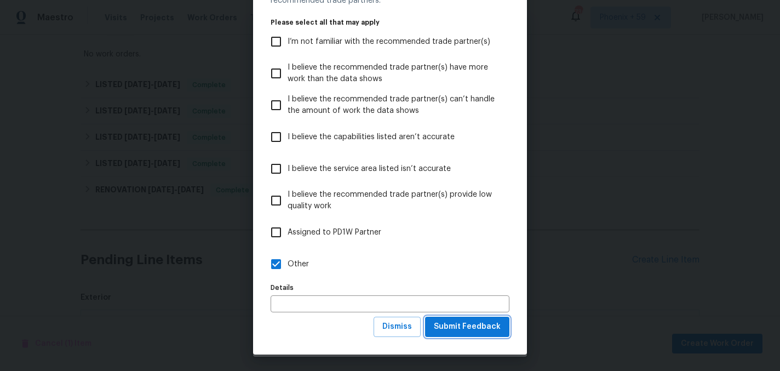
click at [466, 335] on button "Submit Feedback" at bounding box center [467, 327] width 84 height 20
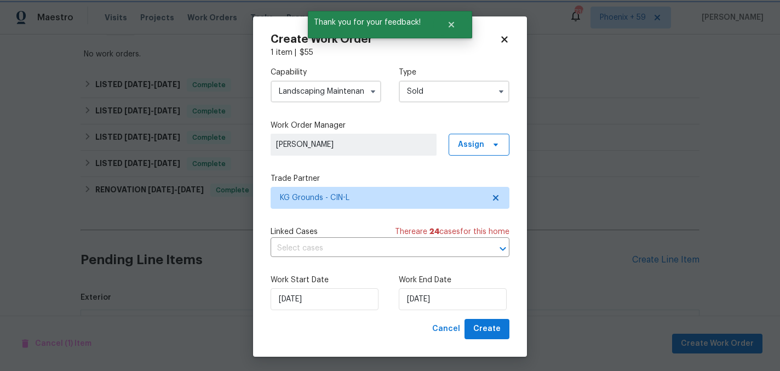
scroll to position [0, 0]
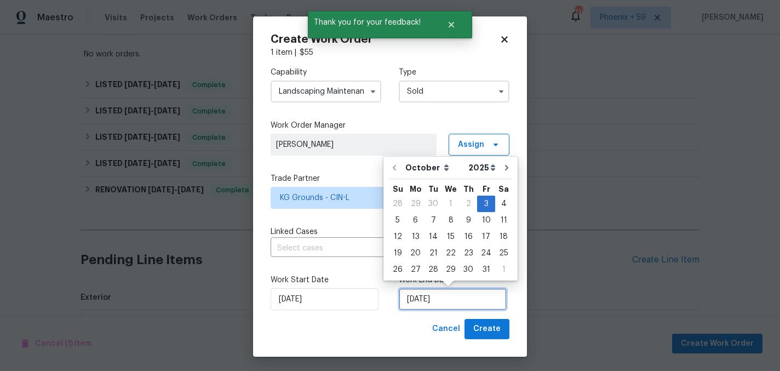
click at [459, 306] on input "10/3/2025" at bounding box center [453, 299] width 108 height 22
click at [482, 222] on div "10" at bounding box center [486, 219] width 18 height 15
type input "10/10/2025"
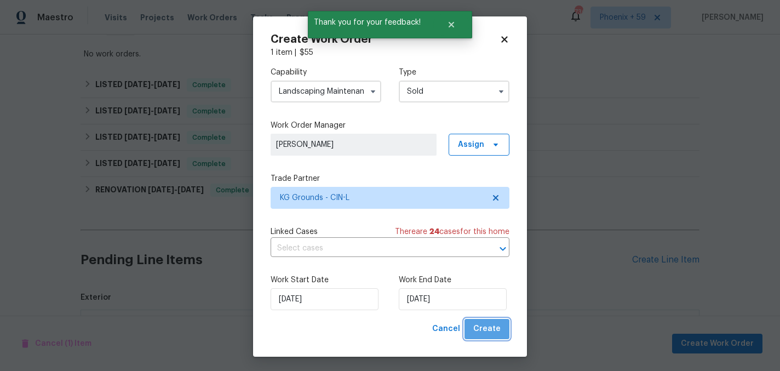
click at [490, 331] on span "Create" at bounding box center [486, 329] width 27 height 14
checkbox input "false"
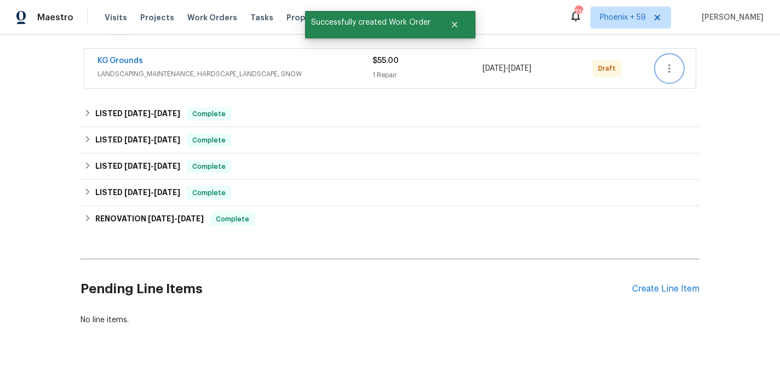
click at [671, 67] on icon "button" at bounding box center [669, 68] width 13 height 13
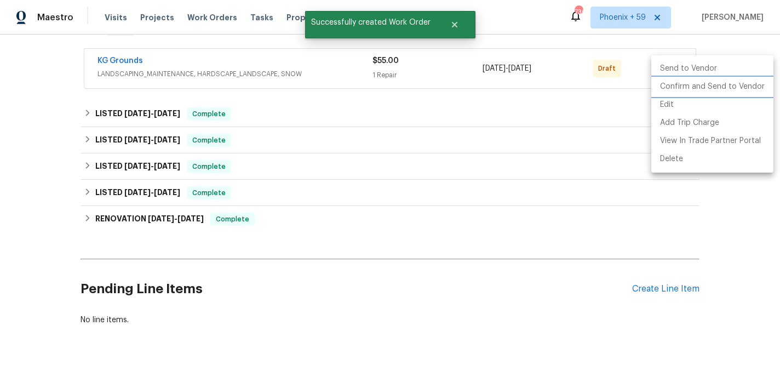
click at [678, 86] on li "Confirm and Send to Vendor" at bounding box center [712, 87] width 122 height 18
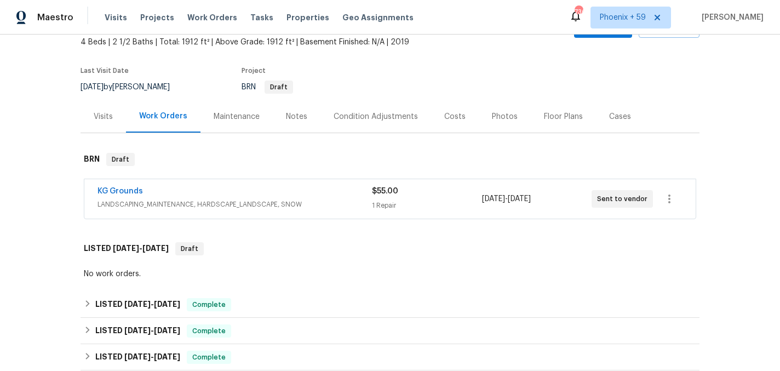
scroll to position [5, 0]
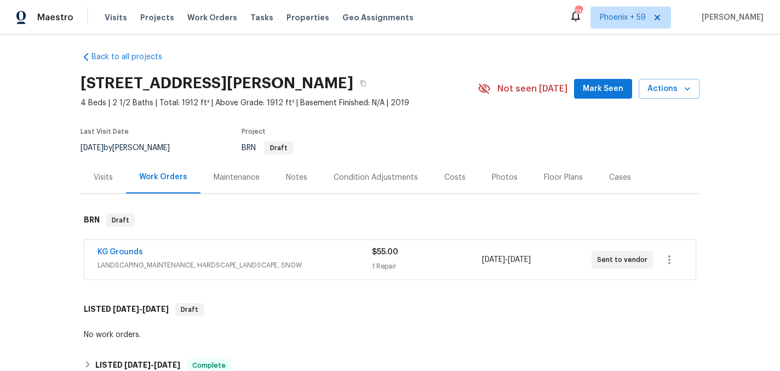
click at [238, 260] on span "LANDSCAPING_MAINTENANCE, HARDSCAPE_LANDSCAPE, SNOW" at bounding box center [234, 265] width 274 height 11
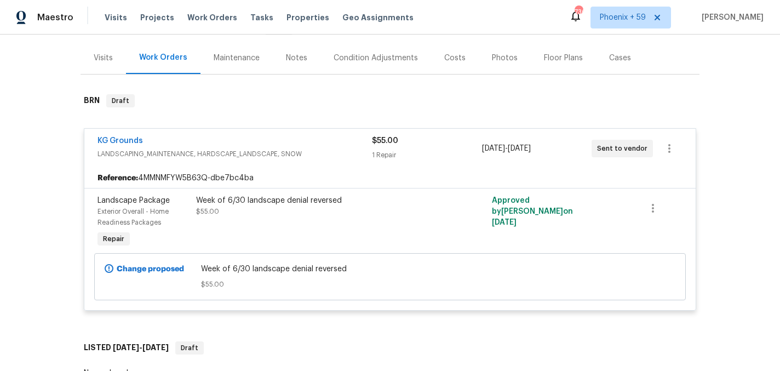
scroll to position [129, 0]
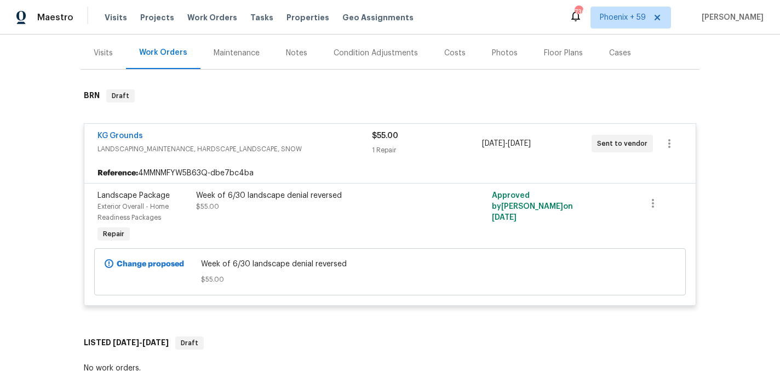
click at [226, 159] on div "KG Grounds LANDSCAPING_MAINTENANCE, HARDSCAPE_LANDSCAPE, SNOW $55.00 1 Repair 1…" at bounding box center [389, 143] width 611 height 39
click at [135, 137] on link "KG Grounds" at bounding box center [119, 136] width 45 height 8
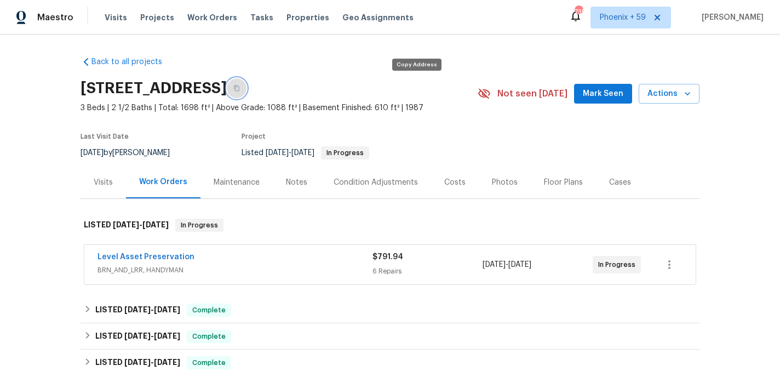
click at [246, 88] on button "button" at bounding box center [237, 88] width 20 height 20
click at [234, 181] on div "Maintenance" at bounding box center [237, 182] width 46 height 11
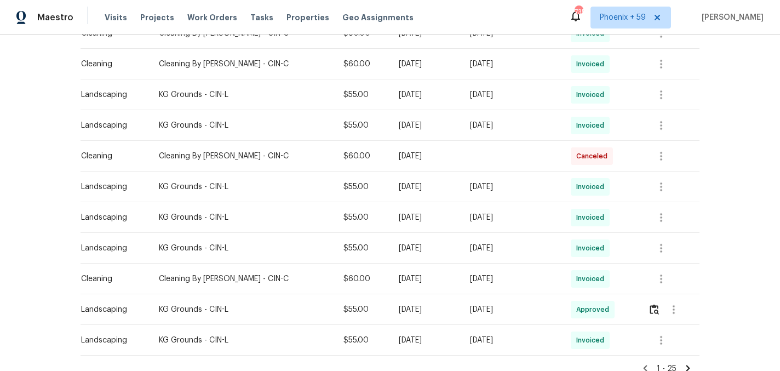
scroll to position [717, 0]
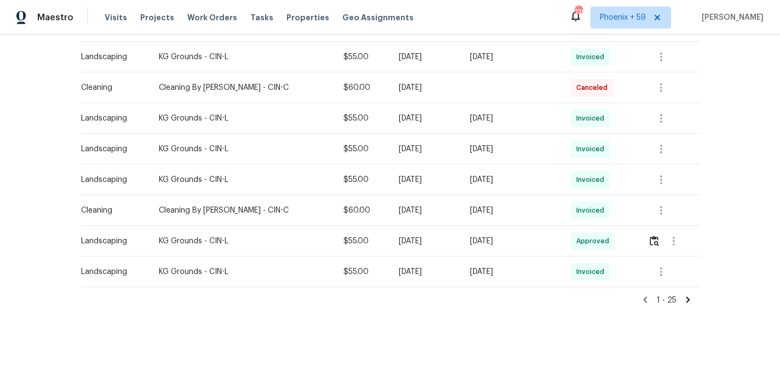
click at [690, 300] on icon at bounding box center [688, 300] width 10 height 10
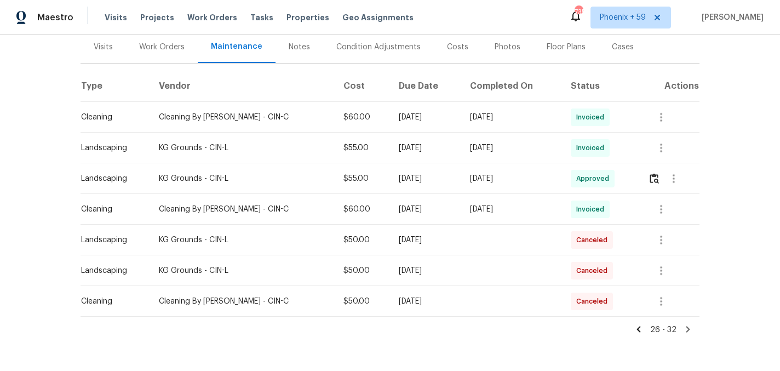
scroll to position [165, 0]
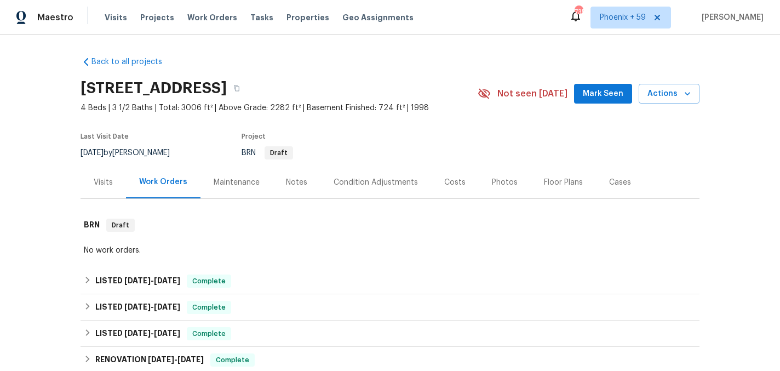
click at [227, 183] on div "Maintenance" at bounding box center [237, 182] width 46 height 11
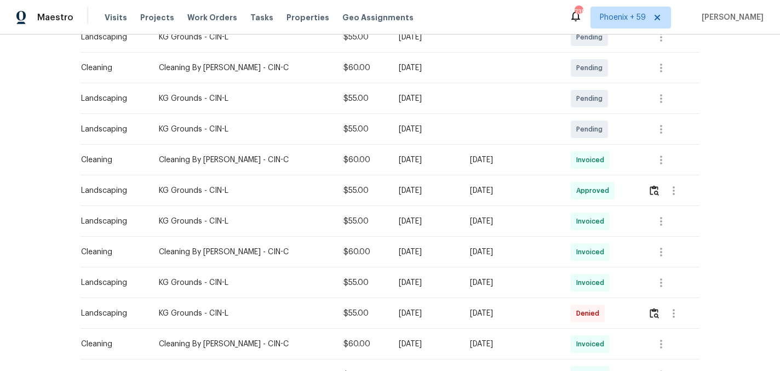
scroll to position [393, 0]
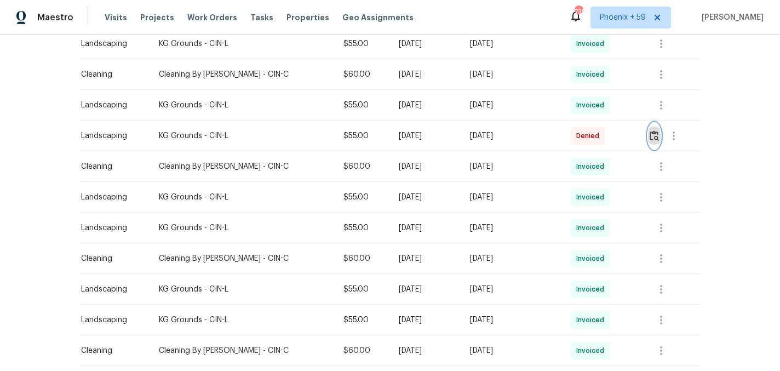
click at [655, 134] on img "button" at bounding box center [654, 135] width 9 height 10
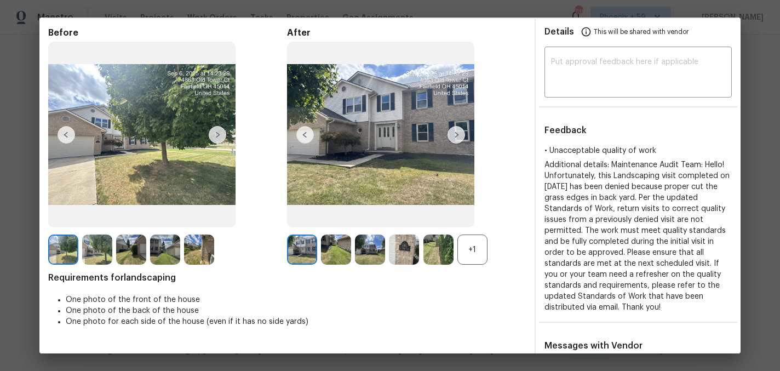
scroll to position [0, 0]
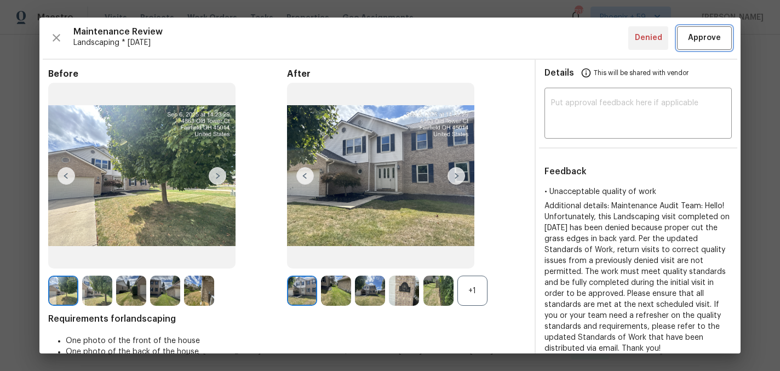
click at [709, 43] on span "Approve" at bounding box center [704, 38] width 33 height 14
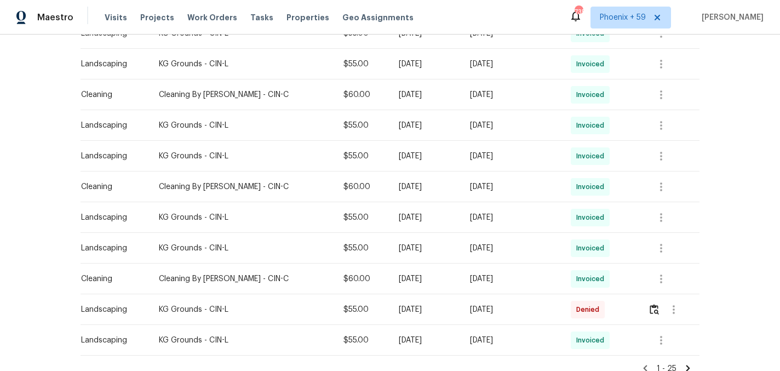
scroll to position [717, 0]
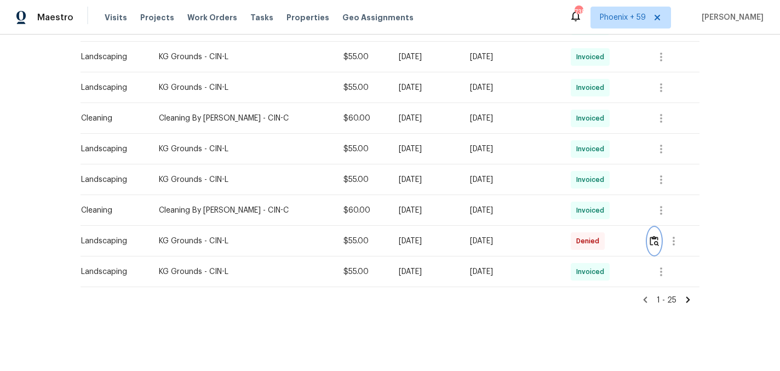
click at [651, 242] on img "button" at bounding box center [654, 240] width 9 height 10
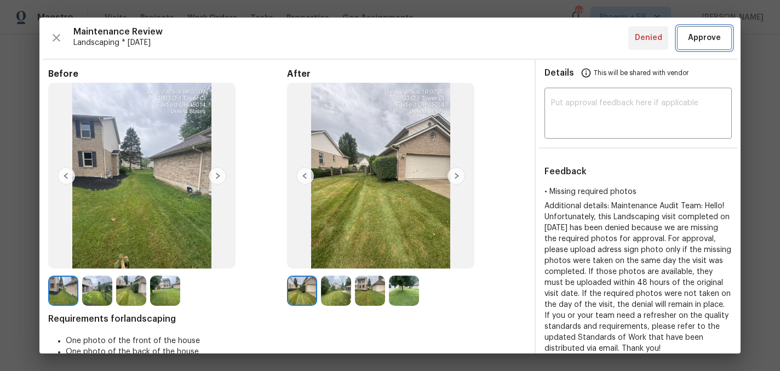
click at [699, 37] on span "Approve" at bounding box center [704, 38] width 33 height 14
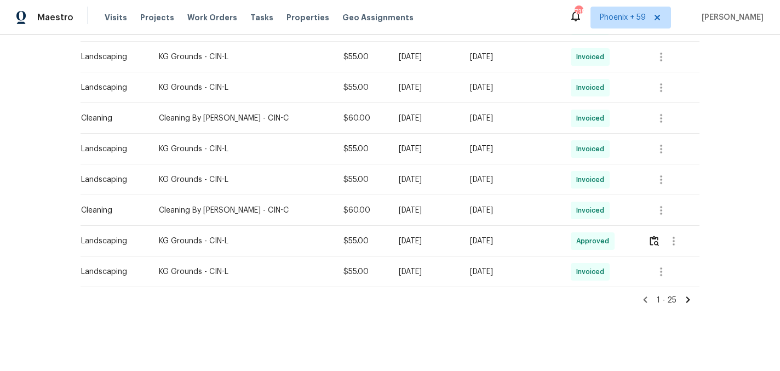
click at [685, 298] on icon at bounding box center [688, 300] width 10 height 10
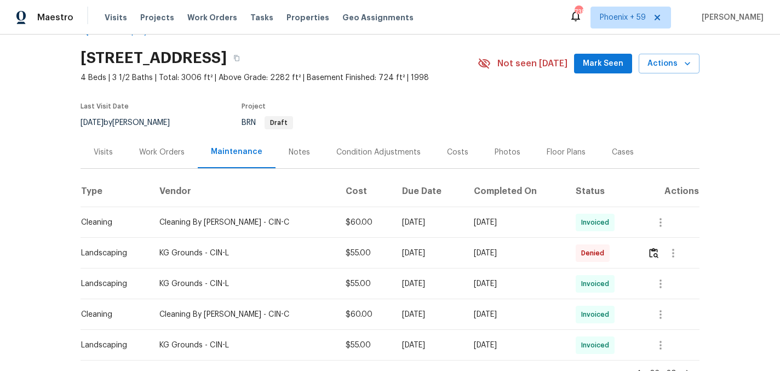
scroll to position [31, 0]
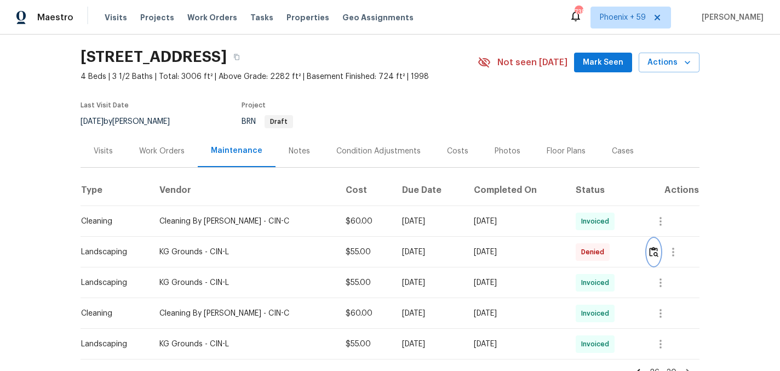
click at [654, 250] on img "button" at bounding box center [653, 251] width 9 height 10
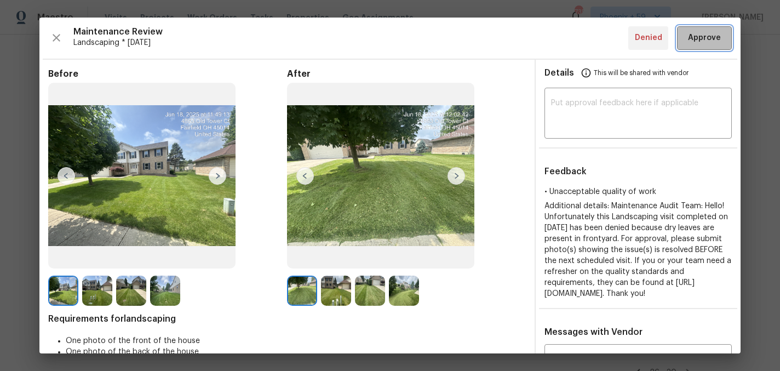
click at [706, 33] on span "Approve" at bounding box center [704, 38] width 33 height 14
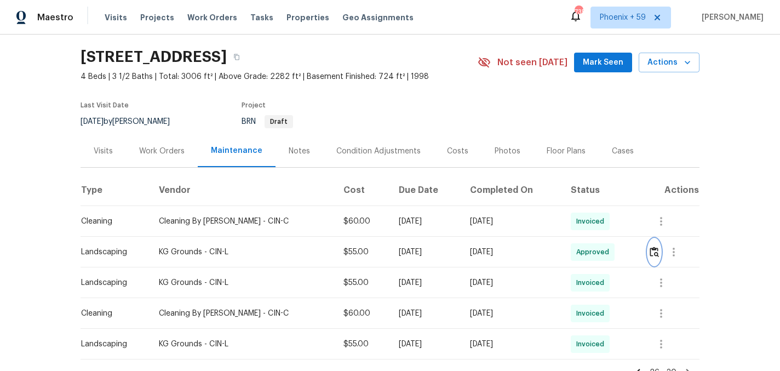
scroll to position [104, 0]
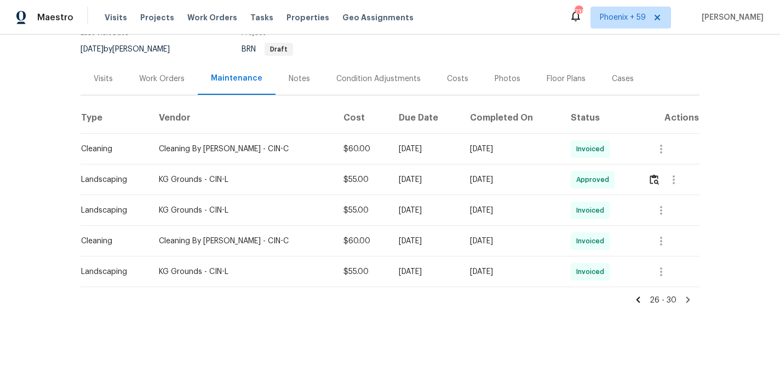
click at [641, 298] on icon at bounding box center [638, 300] width 10 height 10
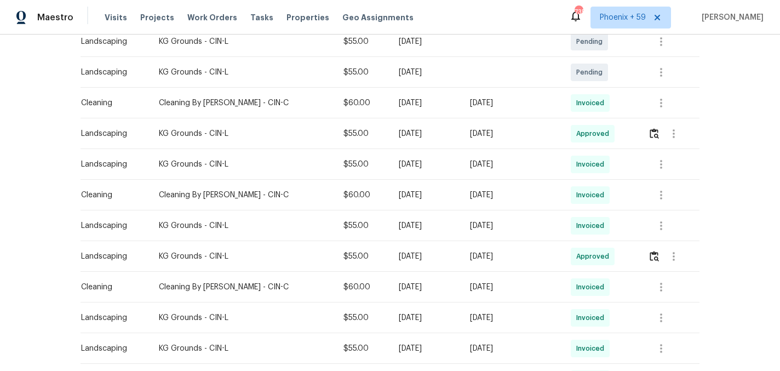
scroll to position [288, 0]
